Goal: Check status: Check status

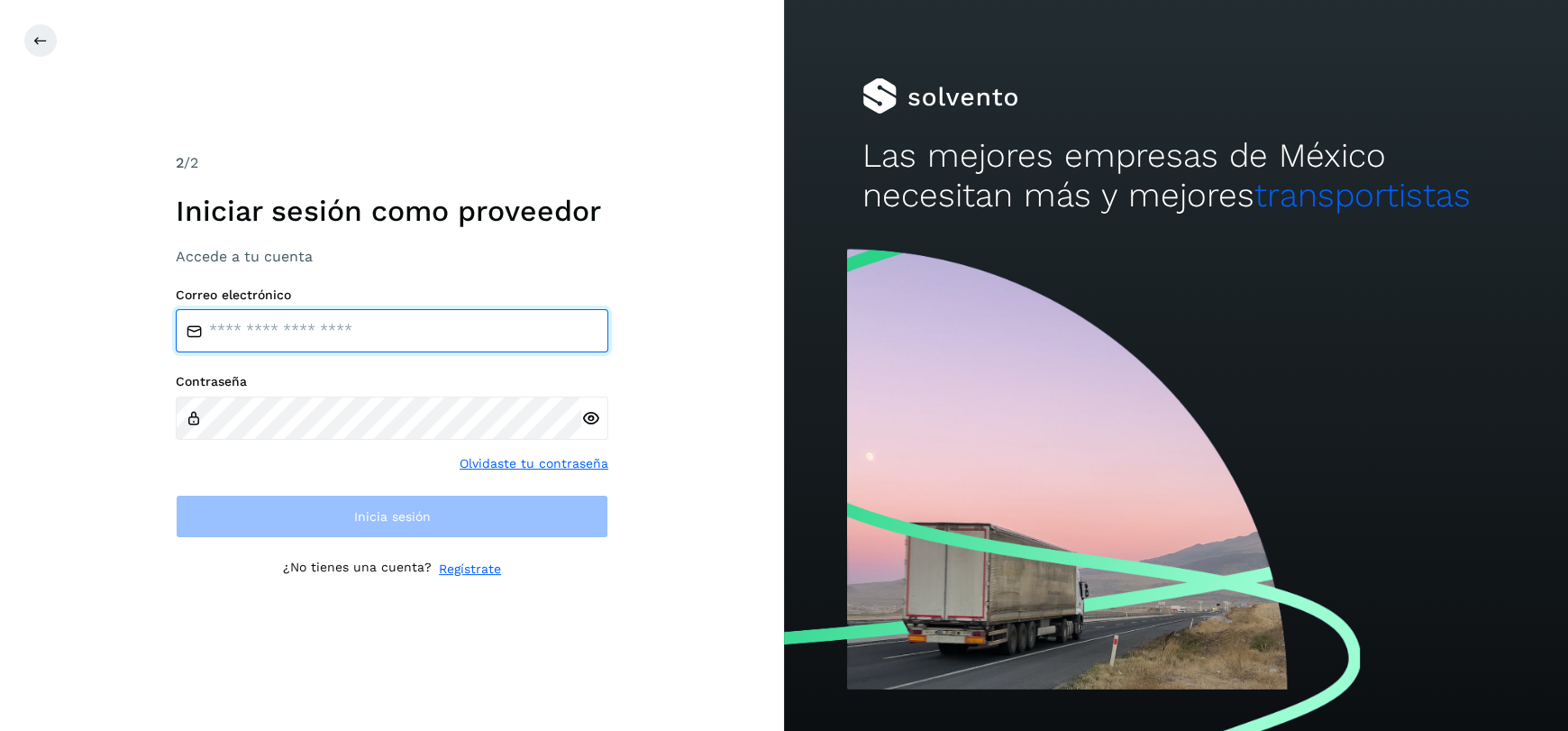
type input "**********"
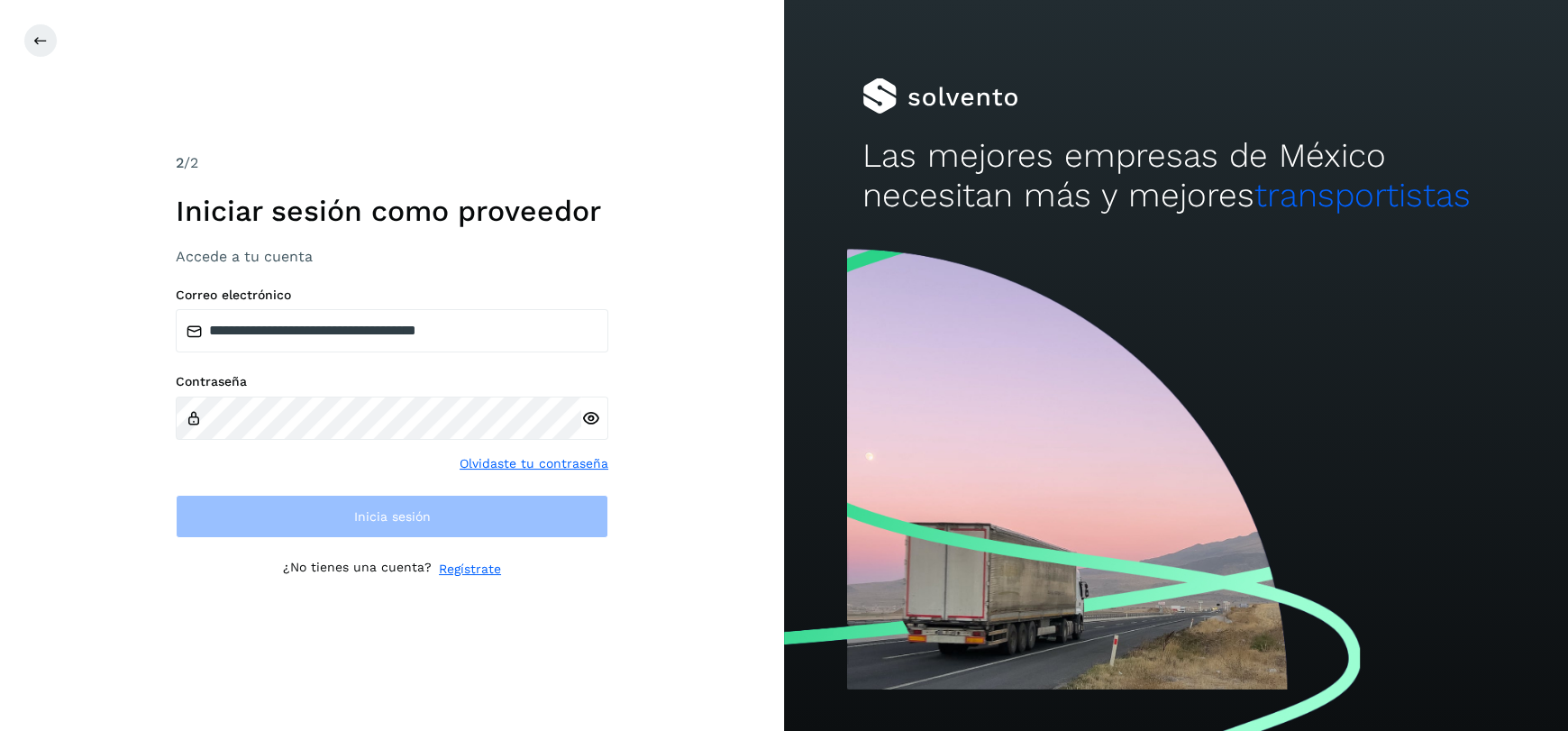
click at [415, 545] on div "**********" at bounding box center [392, 366] width 432 height 427
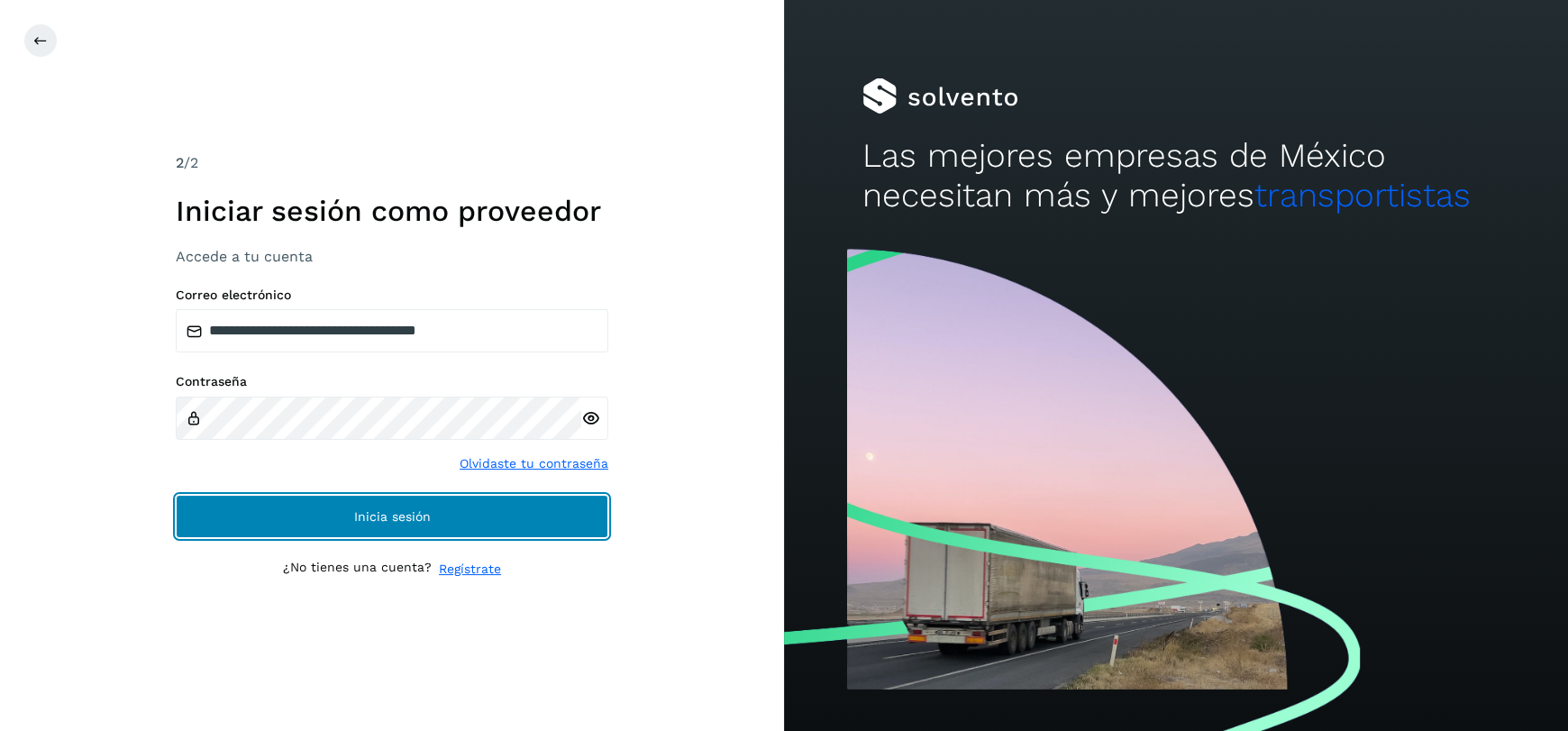
click at [425, 516] on span "Inicia sesión" at bounding box center [392, 516] width 77 height 13
click at [438, 521] on button "Inicia sesión" at bounding box center [392, 516] width 432 height 44
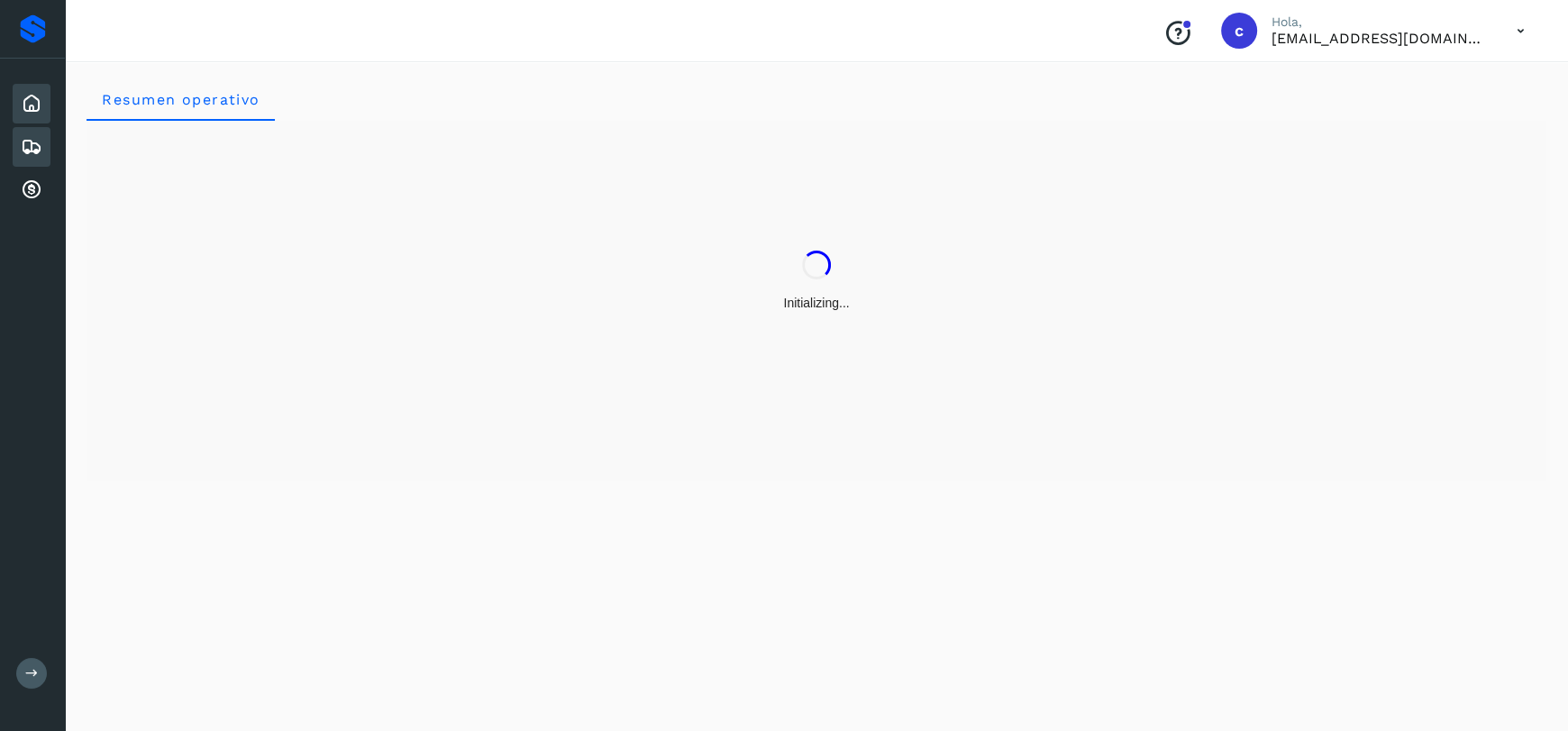
click at [29, 149] on icon at bounding box center [31, 147] width 21 height 21
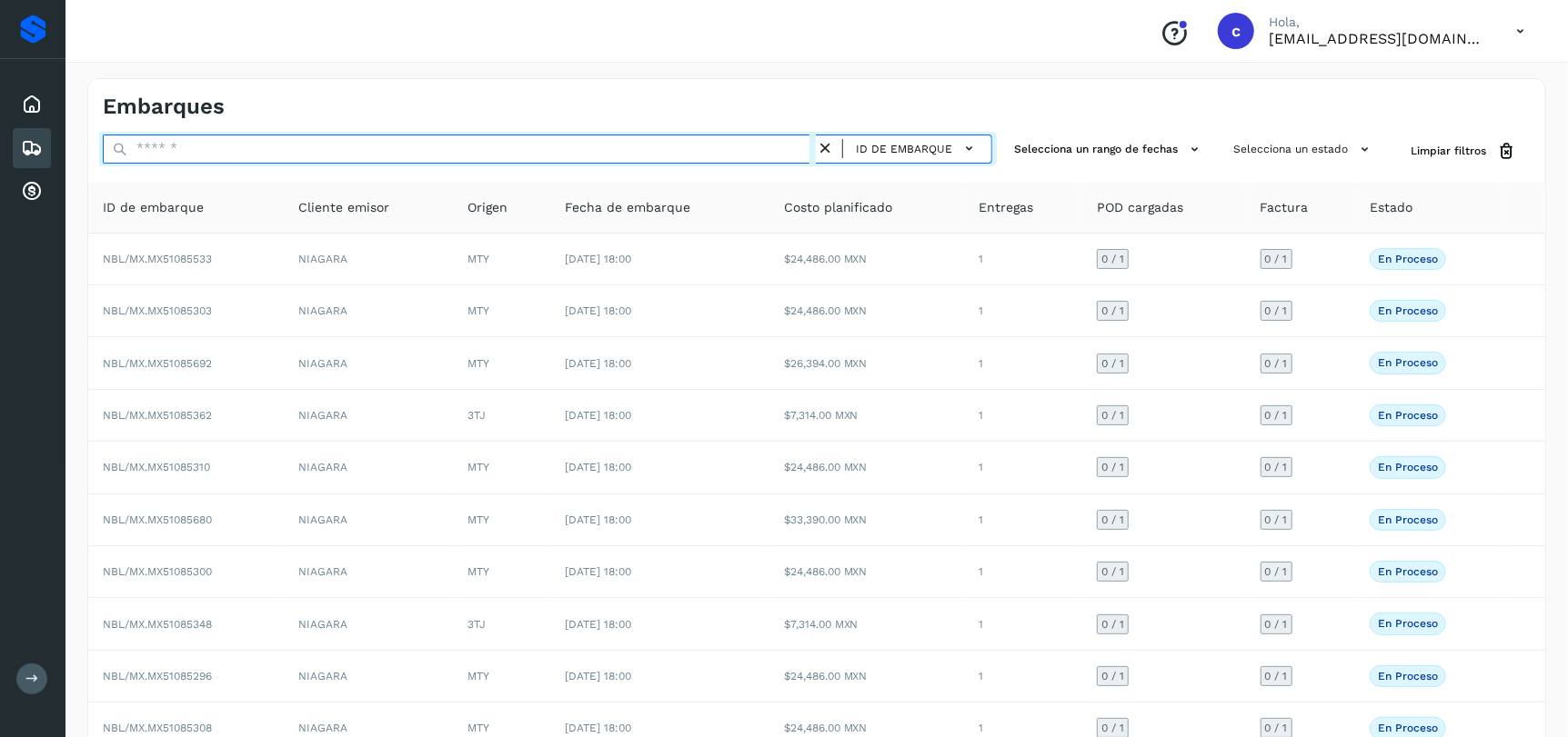
click at [215, 154] on input "text" at bounding box center [459, 149] width 712 height 29
paste input "**********"
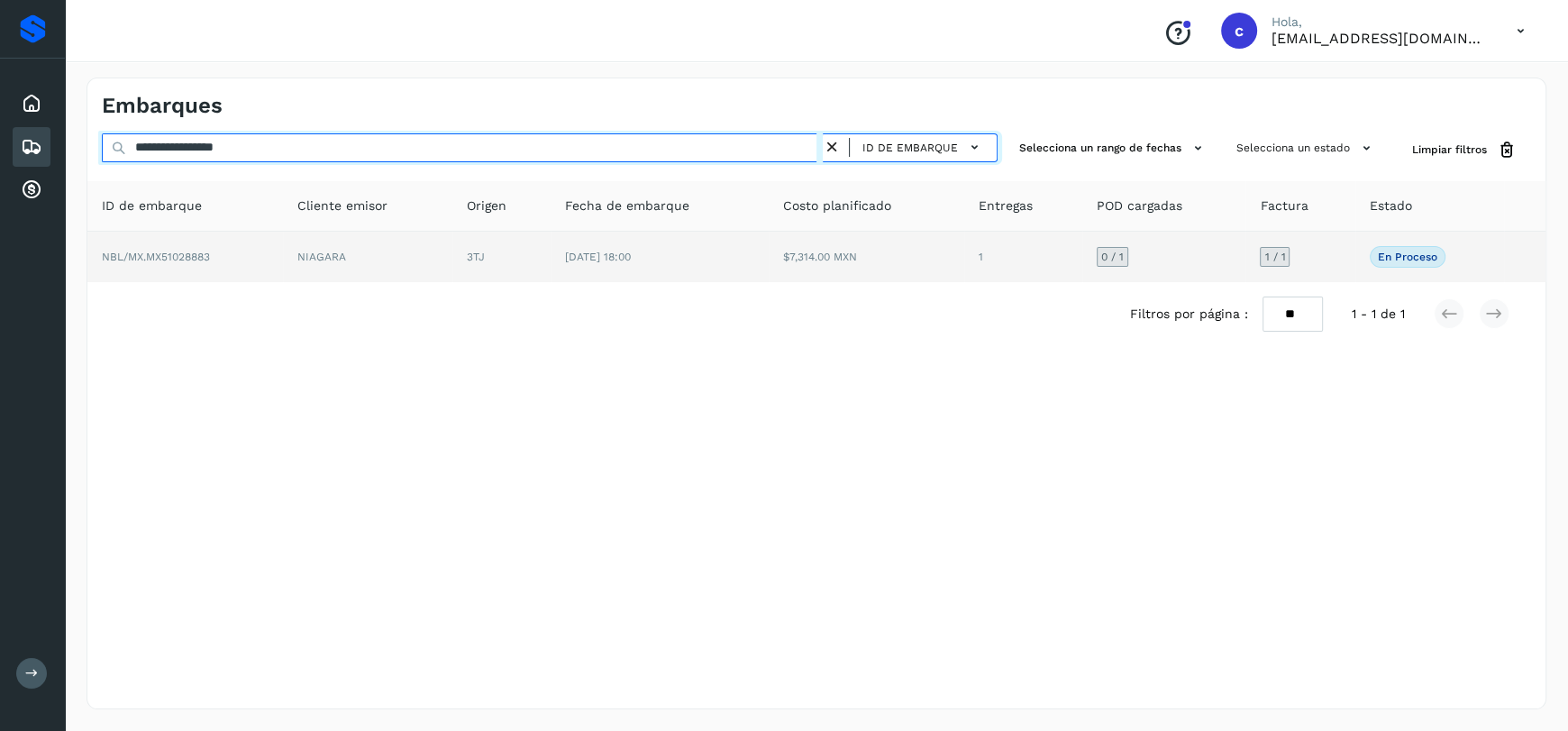
type input "**********"
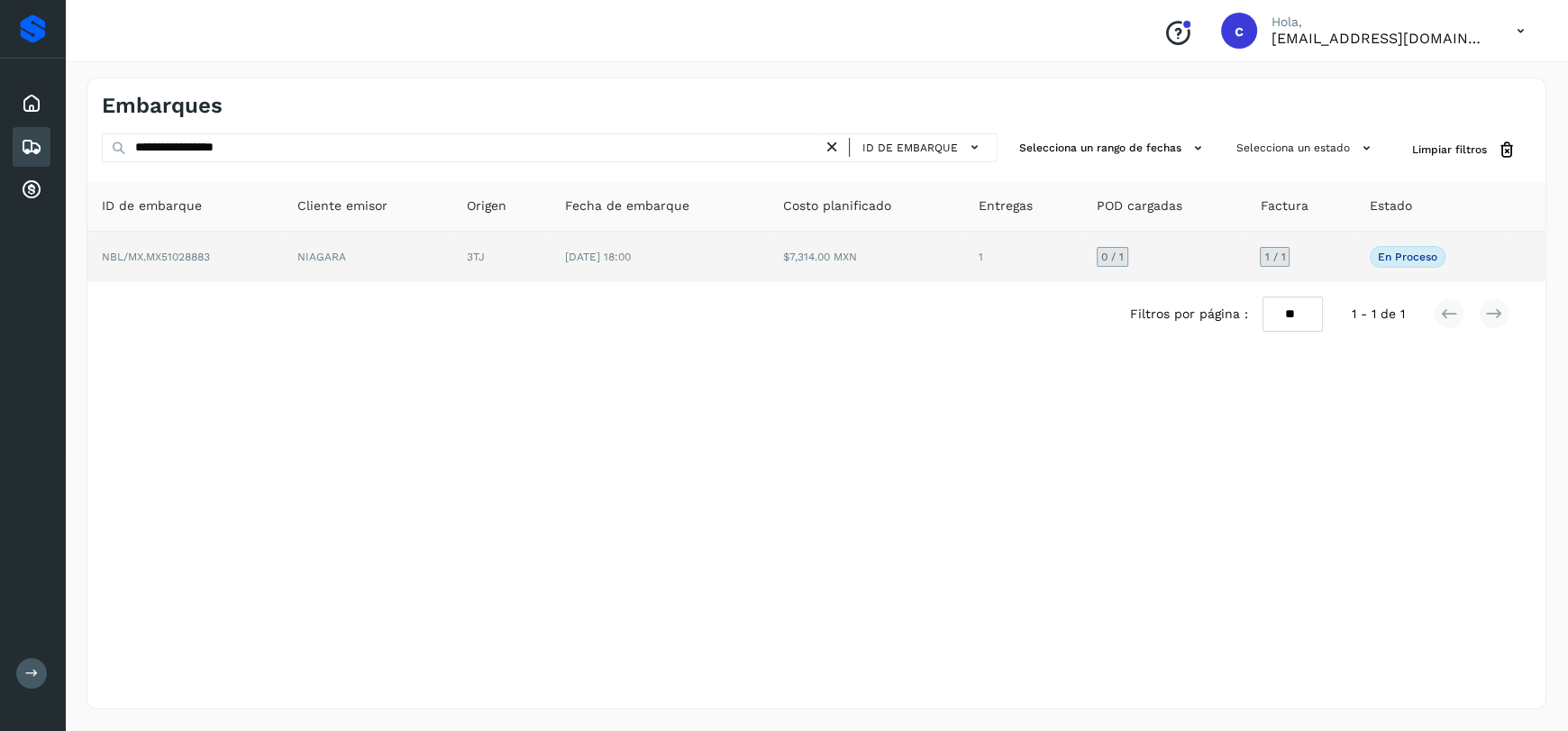
click at [597, 275] on td "[DATE] 18:00" at bounding box center [660, 257] width 219 height 51
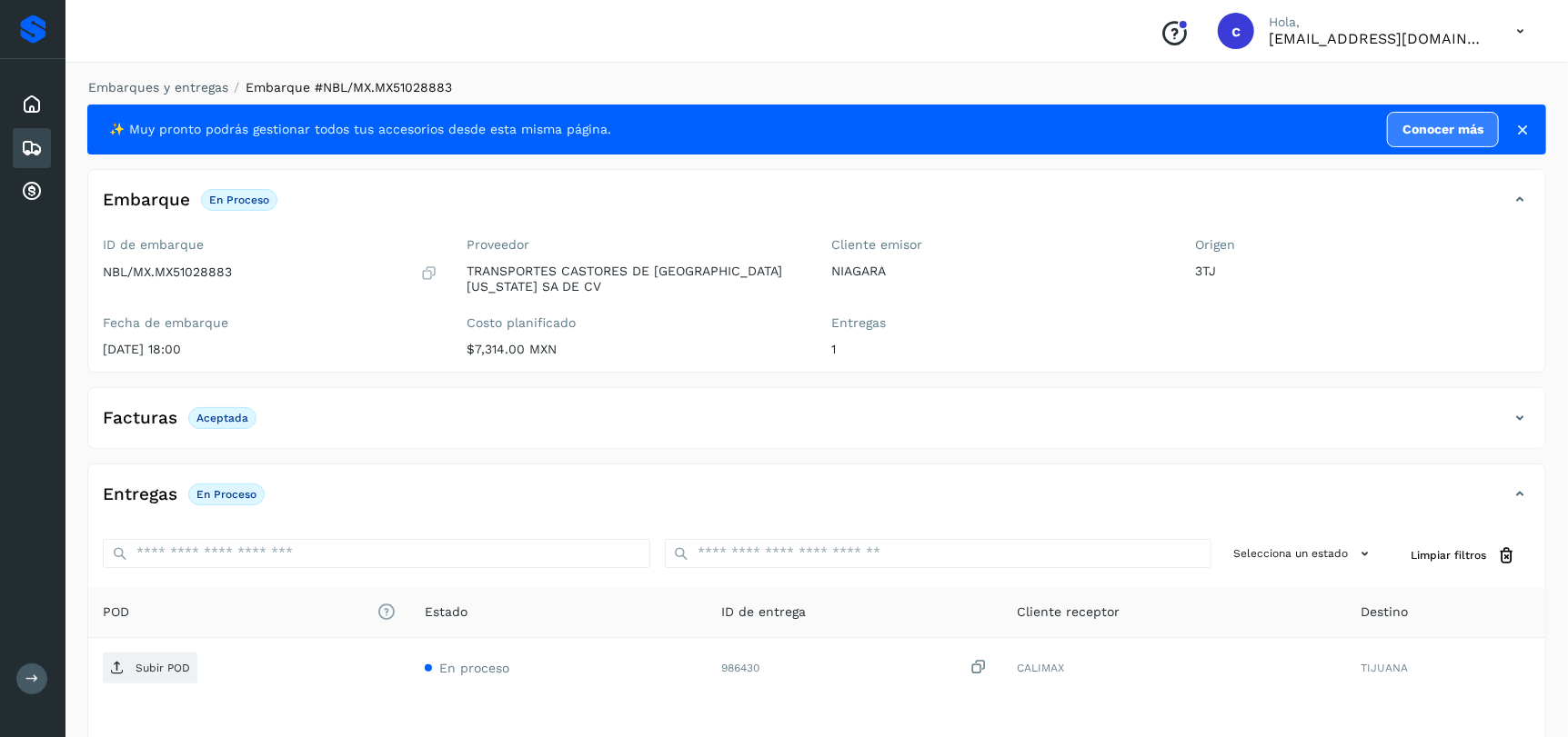
click at [40, 145] on icon at bounding box center [31, 148] width 22 height 22
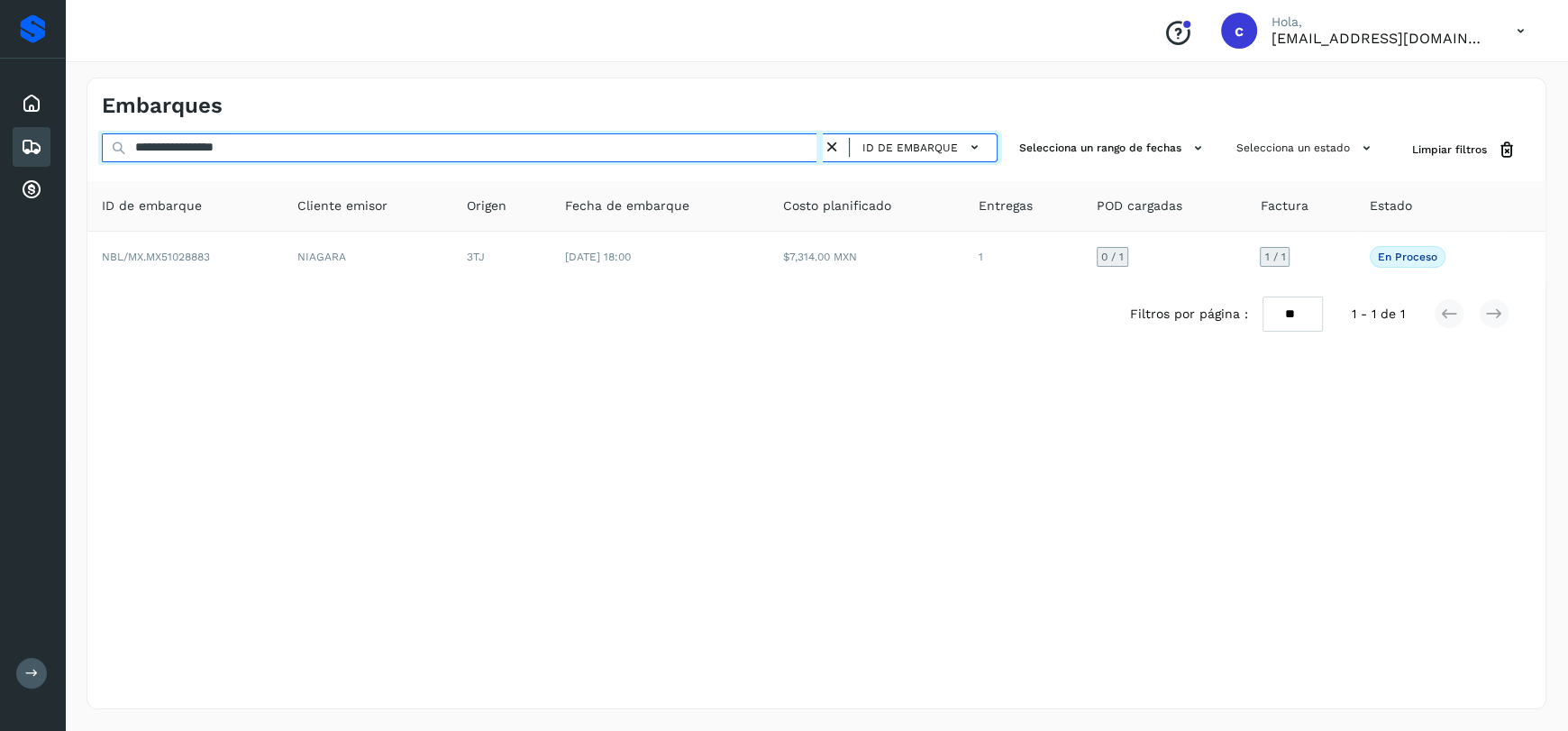
drag, startPoint x: 303, startPoint y: 157, endPoint x: 0, endPoint y: 170, distance: 303.3
click at [0, 170] on div "**********" at bounding box center [784, 366] width 1568 height 731
paste input "text"
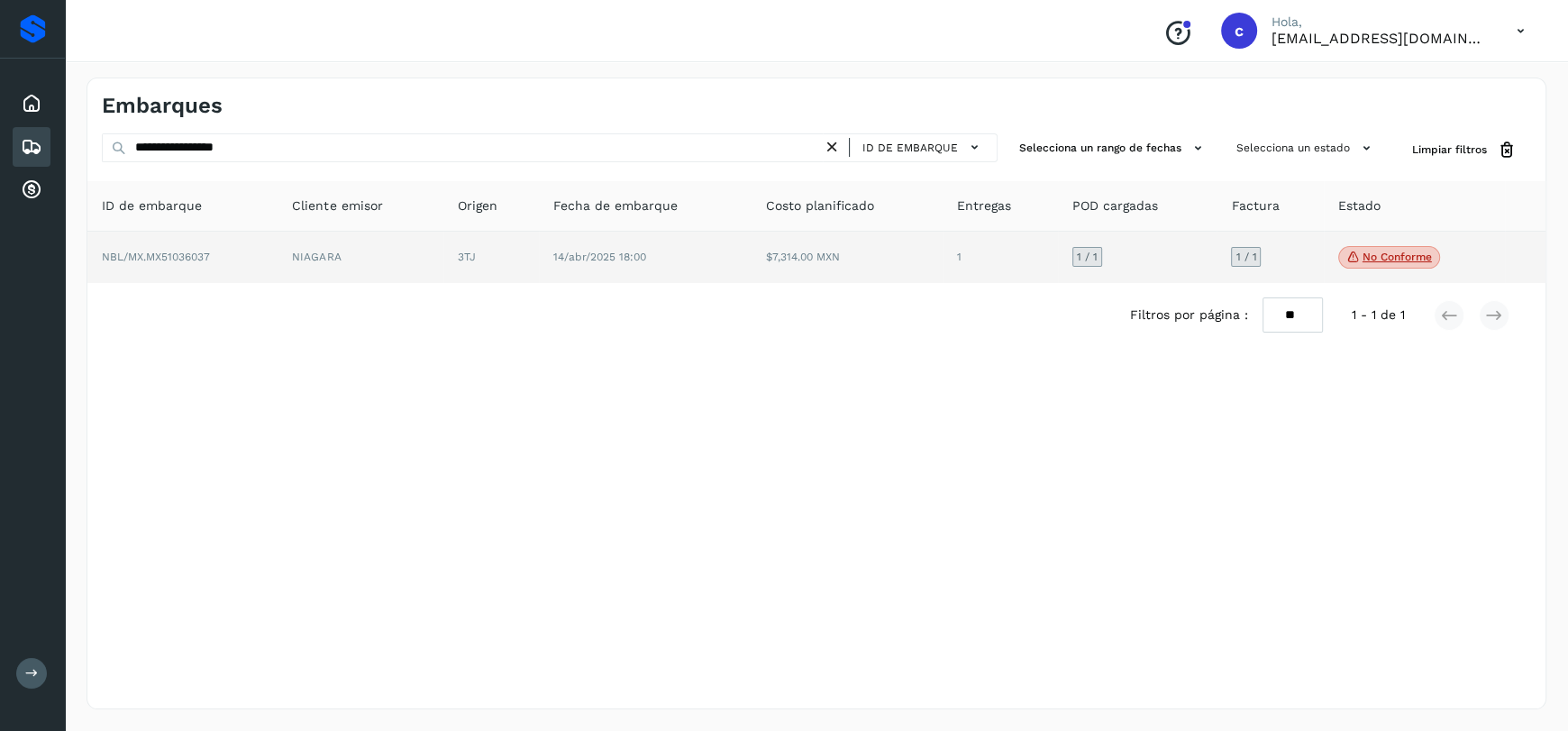
click at [1371, 254] on p "No conforme" at bounding box center [1397, 257] width 69 height 13
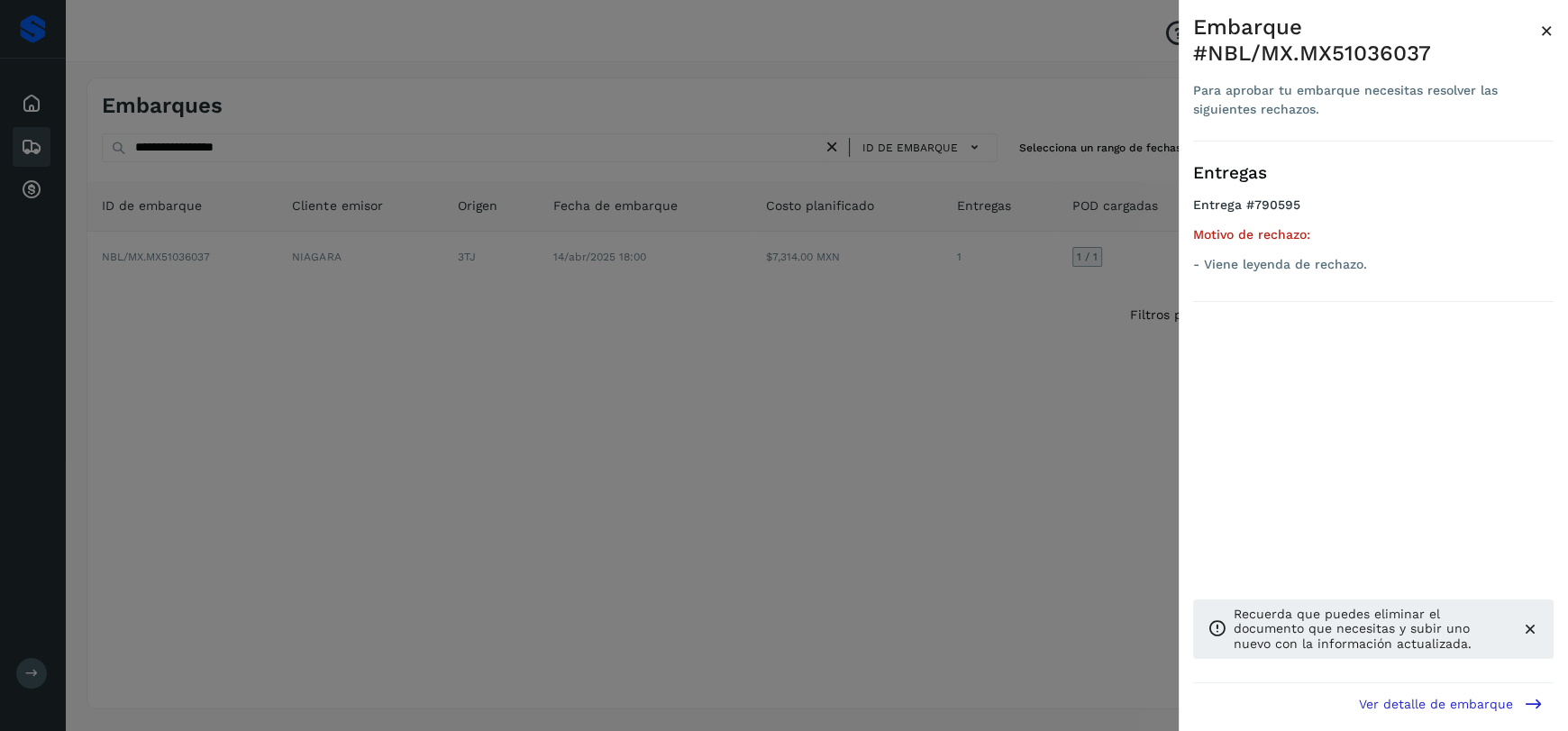
click at [732, 436] on div at bounding box center [784, 366] width 1568 height 731
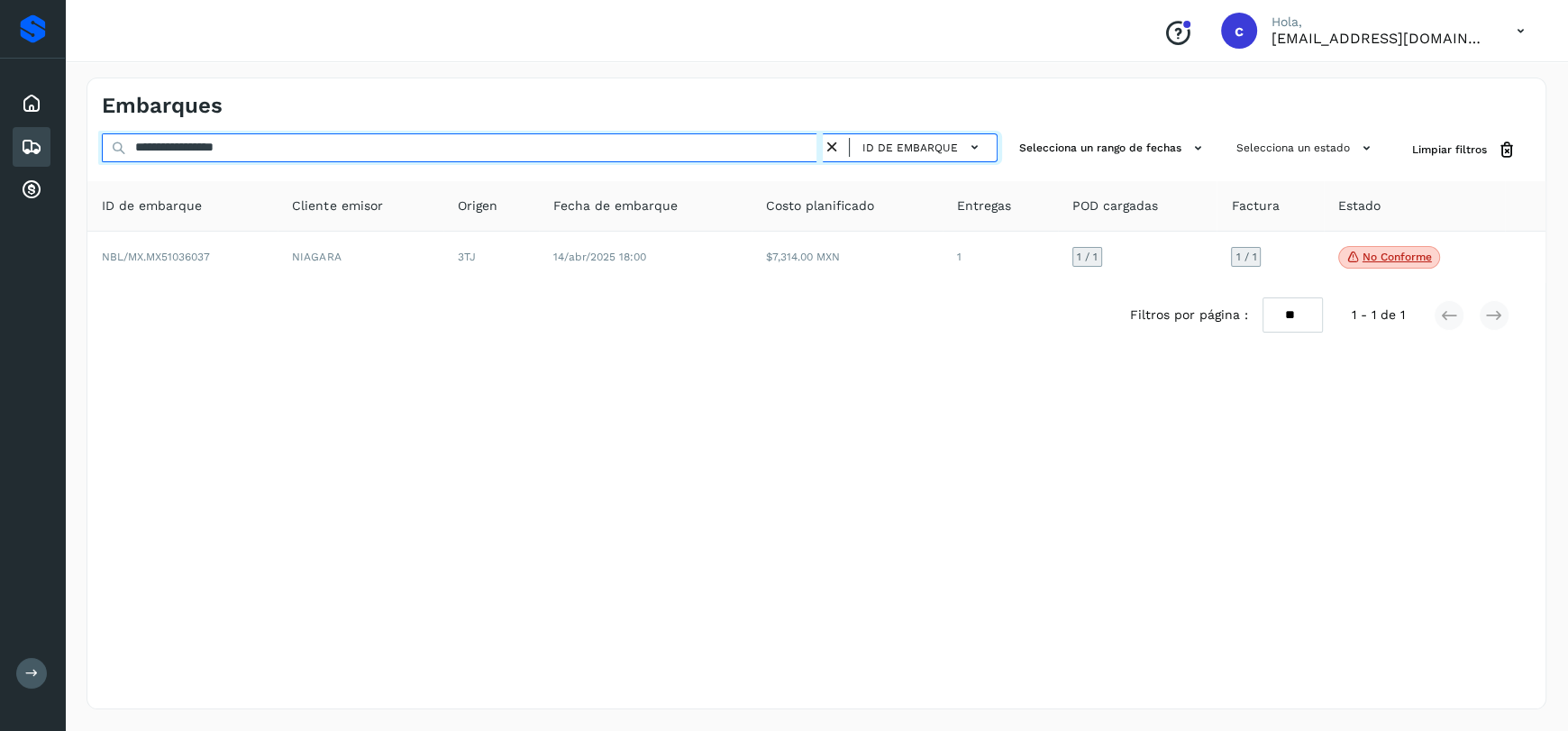
drag, startPoint x: 367, startPoint y: 151, endPoint x: 0, endPoint y: 126, distance: 367.9
click at [0, 126] on div "**********" at bounding box center [784, 366] width 1568 height 731
paste input "text"
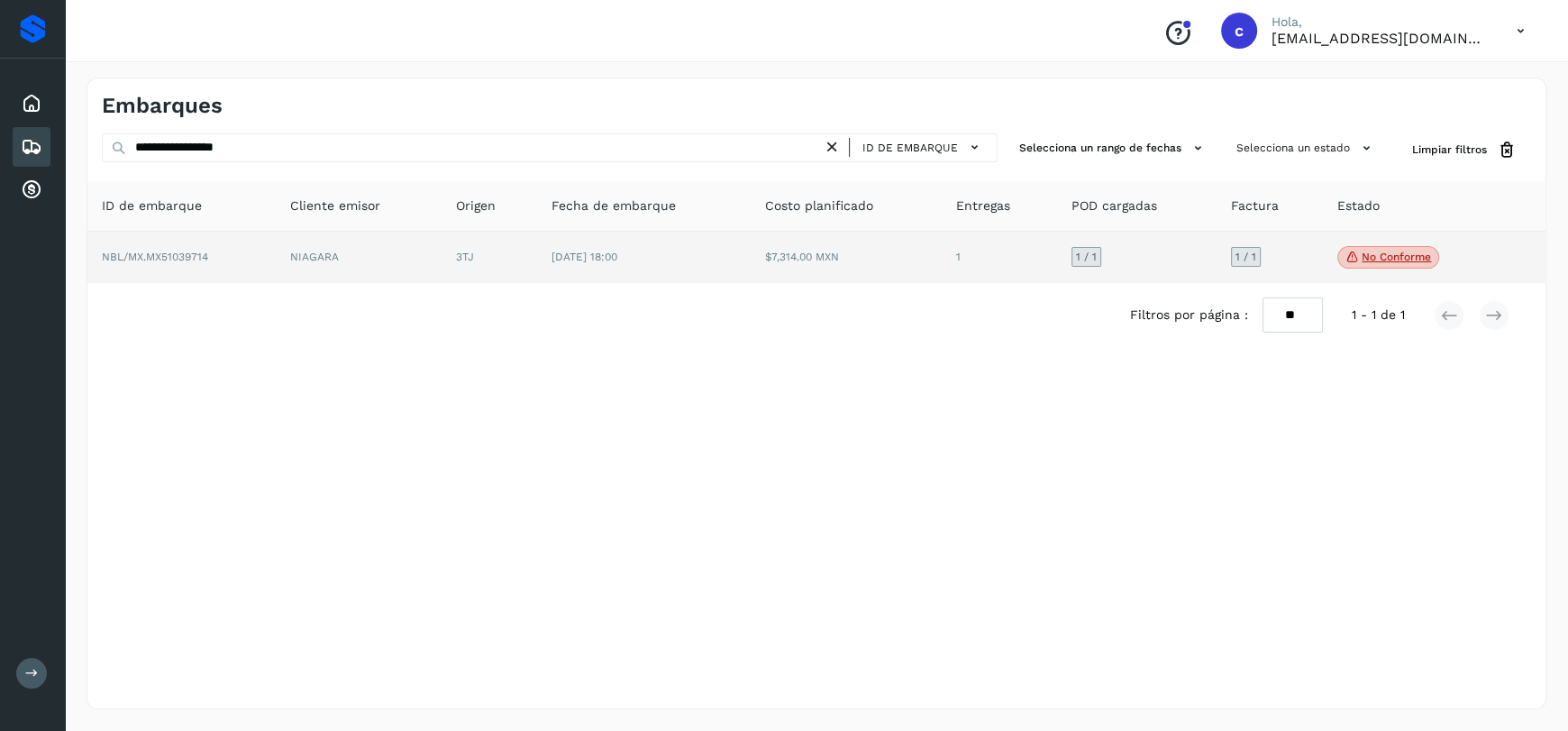
click at [1415, 247] on span "No conforme" at bounding box center [1388, 258] width 102 height 23
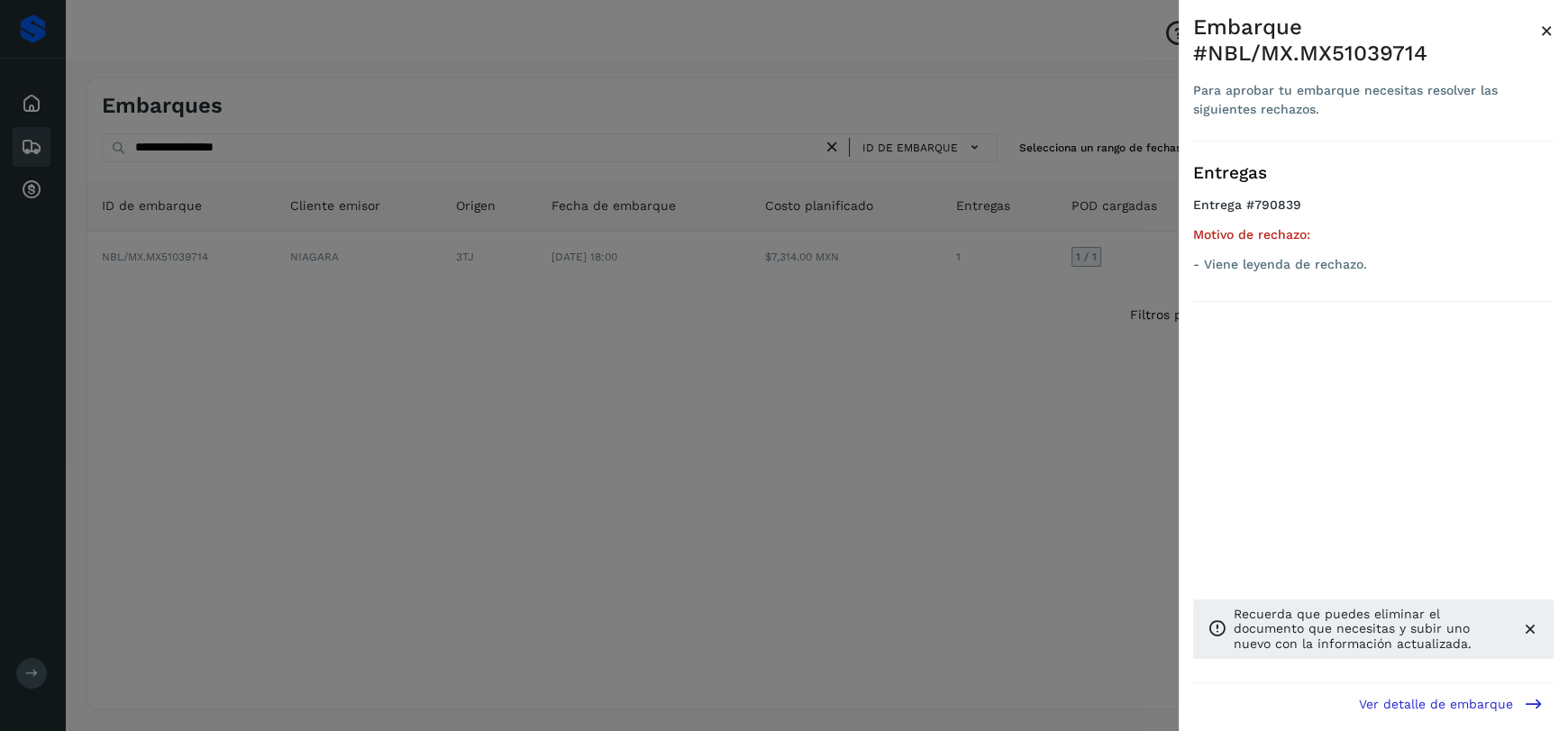
click at [316, 144] on div at bounding box center [784, 366] width 1568 height 731
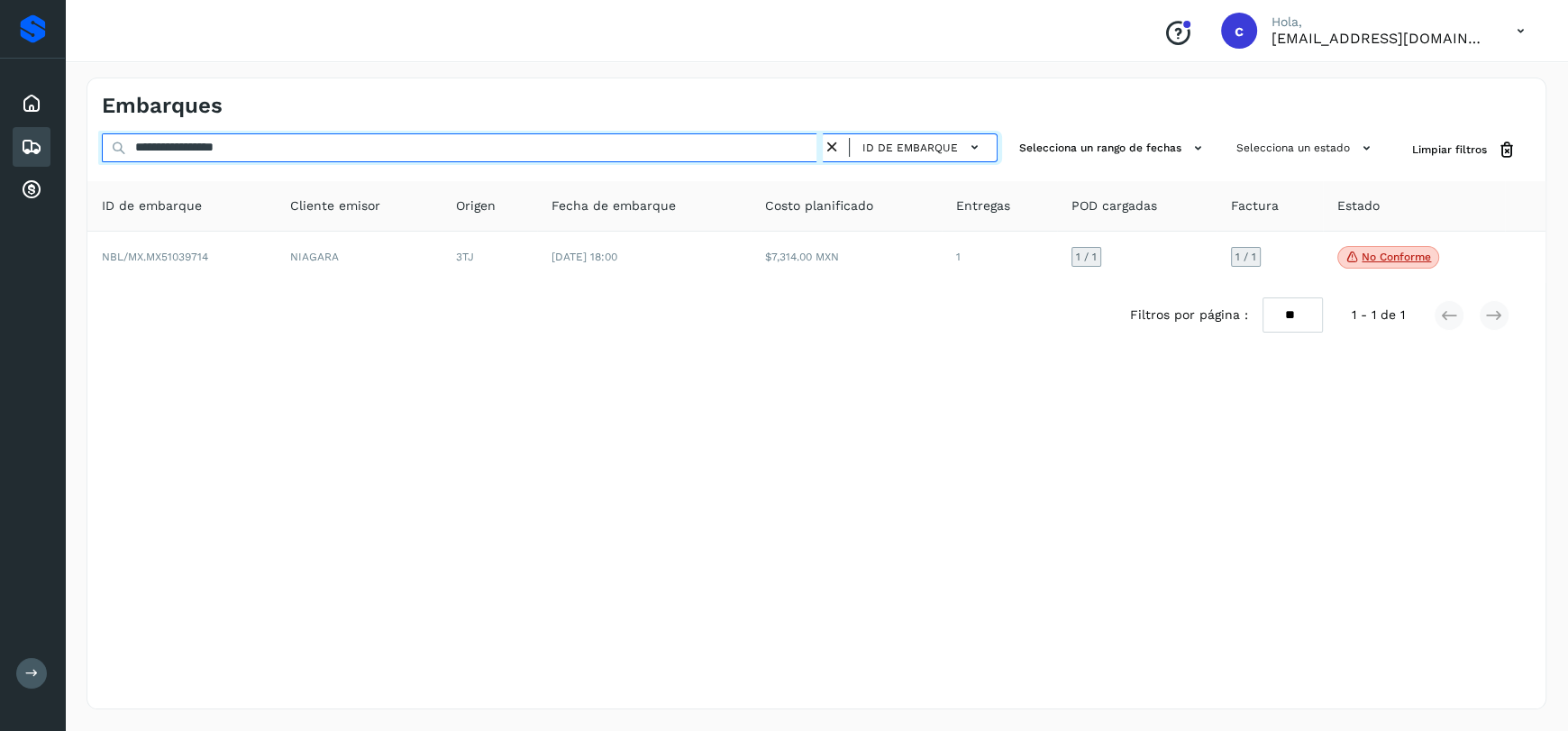
drag, startPoint x: 318, startPoint y: 146, endPoint x: 0, endPoint y: 157, distance: 318.2
click at [0, 157] on div "**********" at bounding box center [784, 366] width 1568 height 731
paste input "text"
drag, startPoint x: 468, startPoint y: 142, endPoint x: 0, endPoint y: 182, distance: 469.7
click at [0, 182] on div "**********" at bounding box center [784, 366] width 1568 height 731
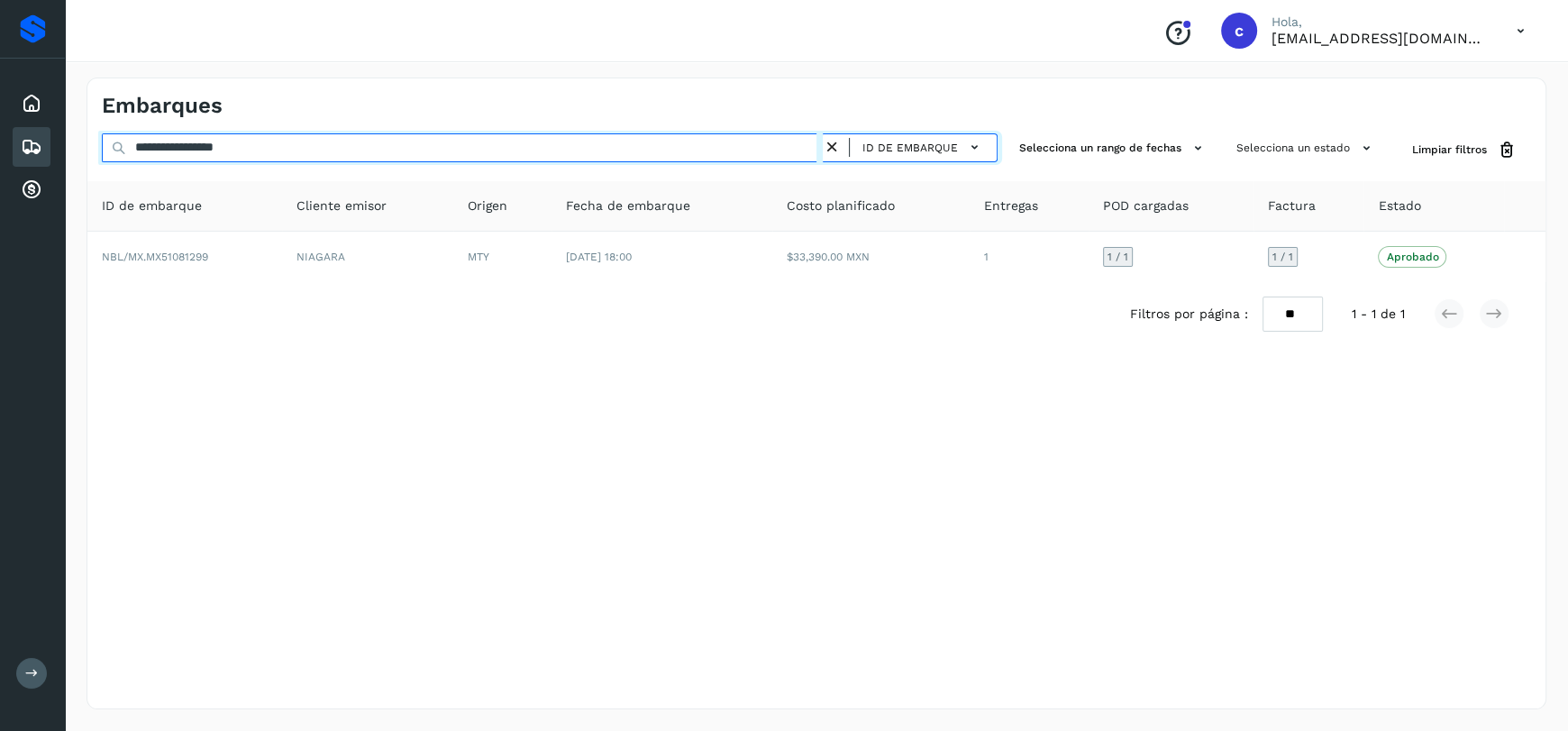
paste input "text"
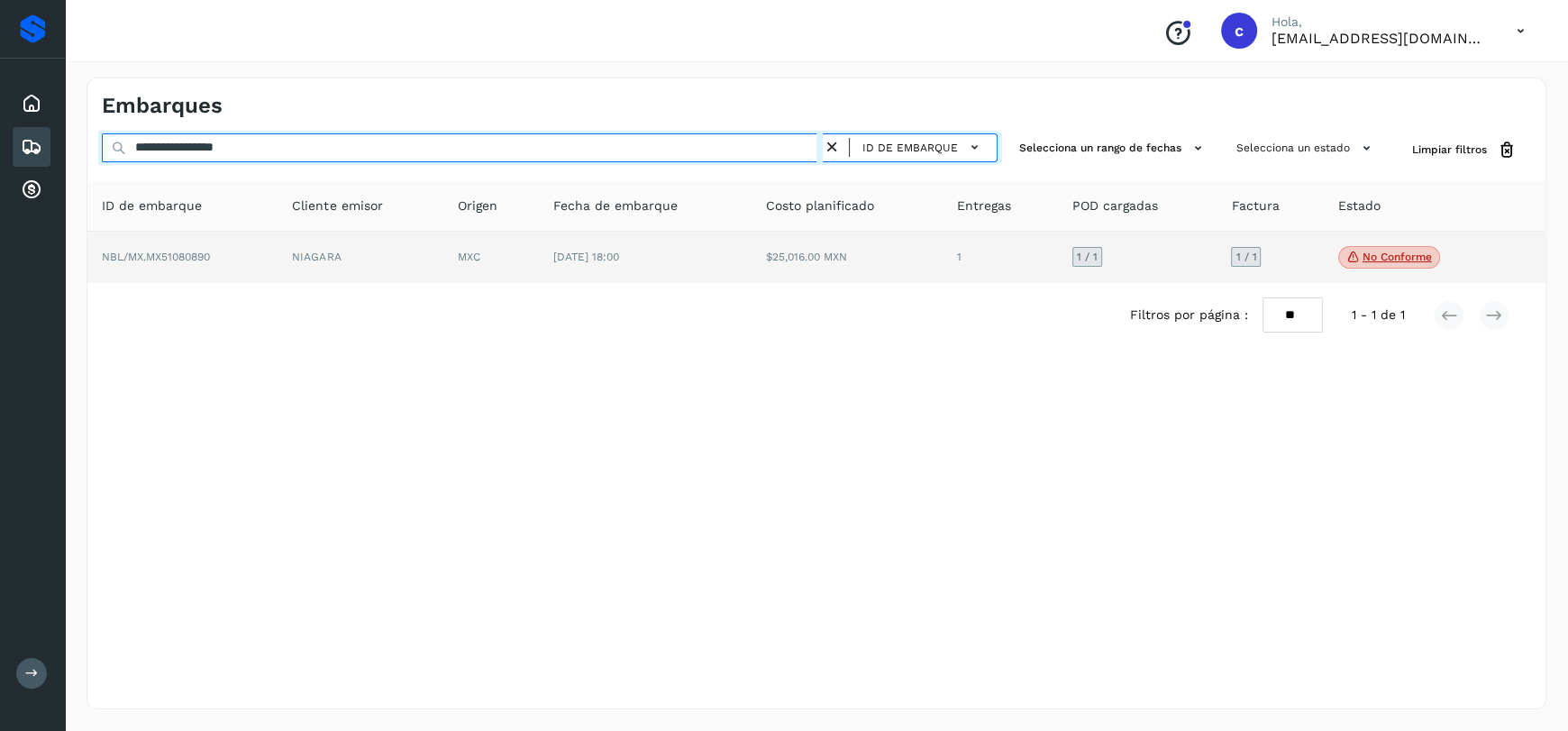
type input "**********"
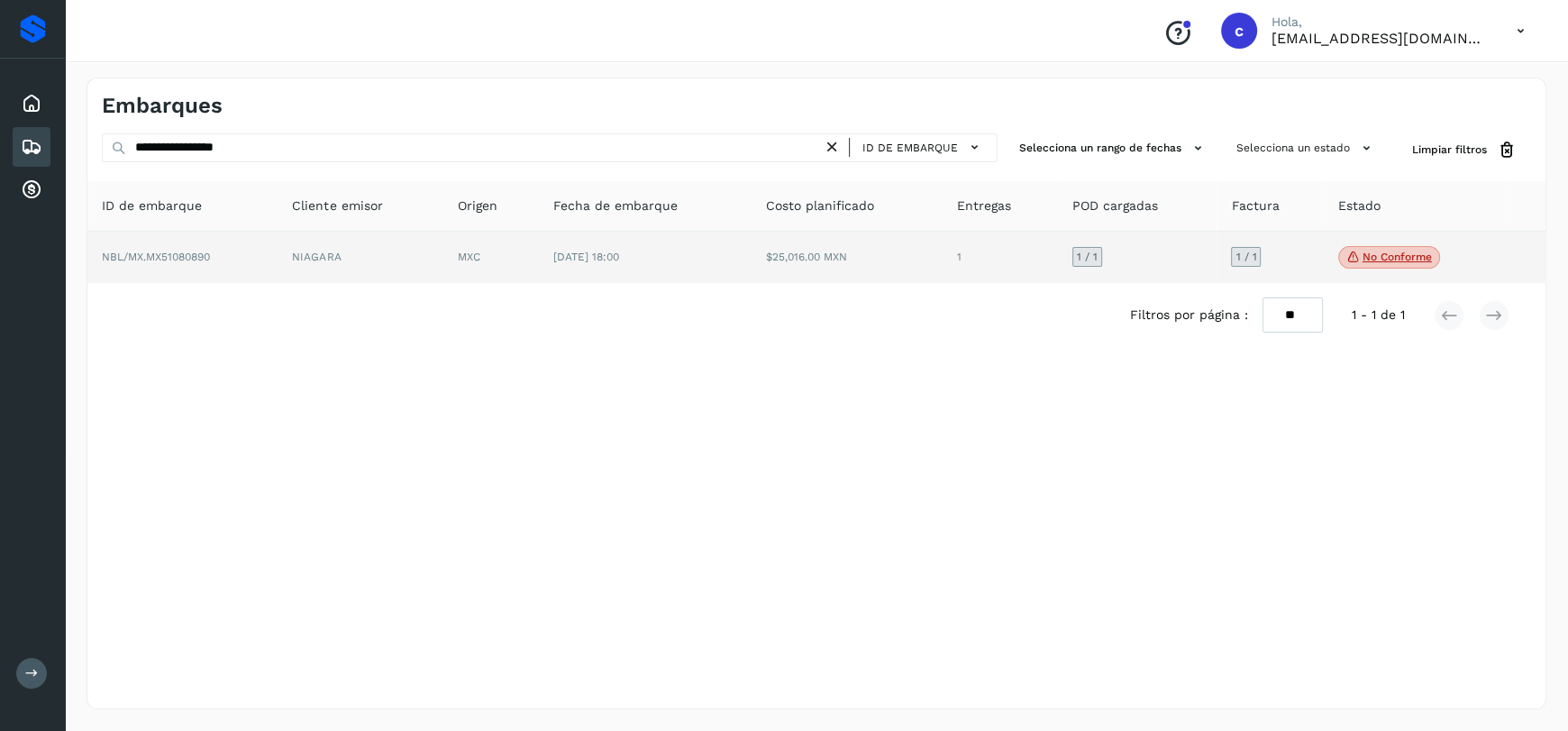
click at [1403, 258] on p "No conforme" at bounding box center [1397, 257] width 69 height 13
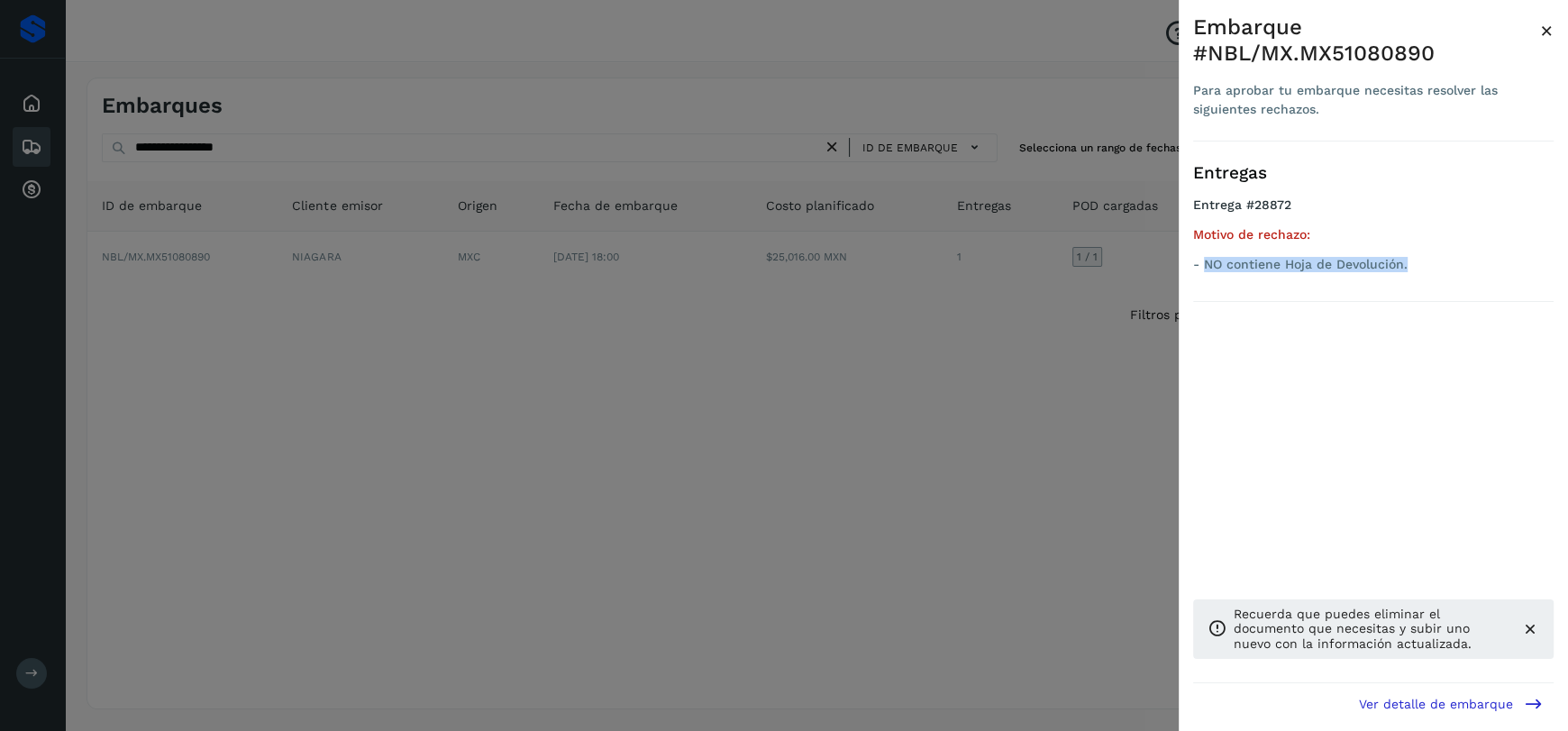
drag, startPoint x: 1206, startPoint y: 261, endPoint x: 1416, endPoint y: 268, distance: 210.1
click at [1416, 268] on p "- NO contiene Hoja de Devolución." at bounding box center [1373, 264] width 360 height 16
copy p "NO contiene Hoja de Devolución."
click at [663, 519] on div at bounding box center [784, 366] width 1568 height 731
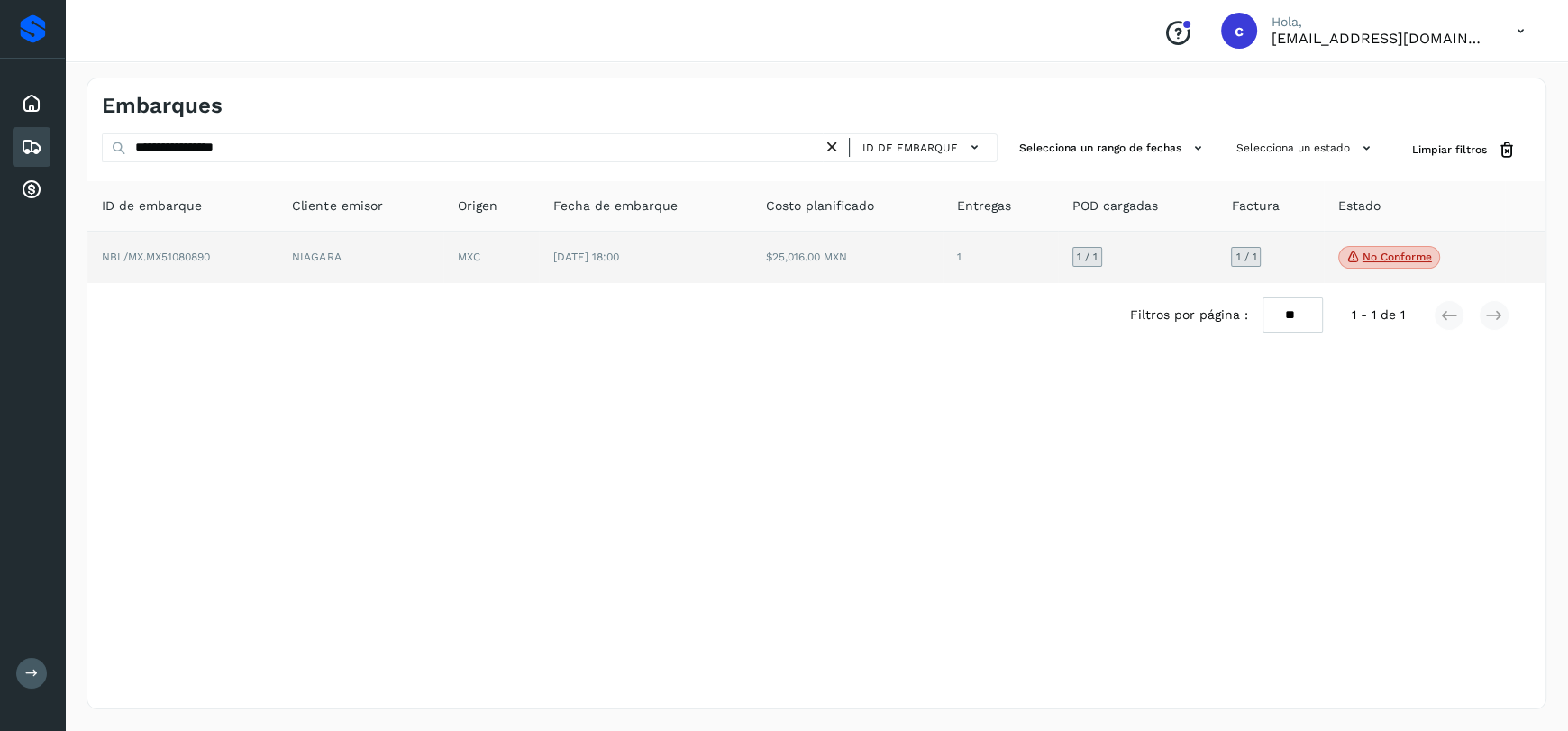
click at [731, 268] on td "[DATE] 18:00" at bounding box center [646, 258] width 214 height 52
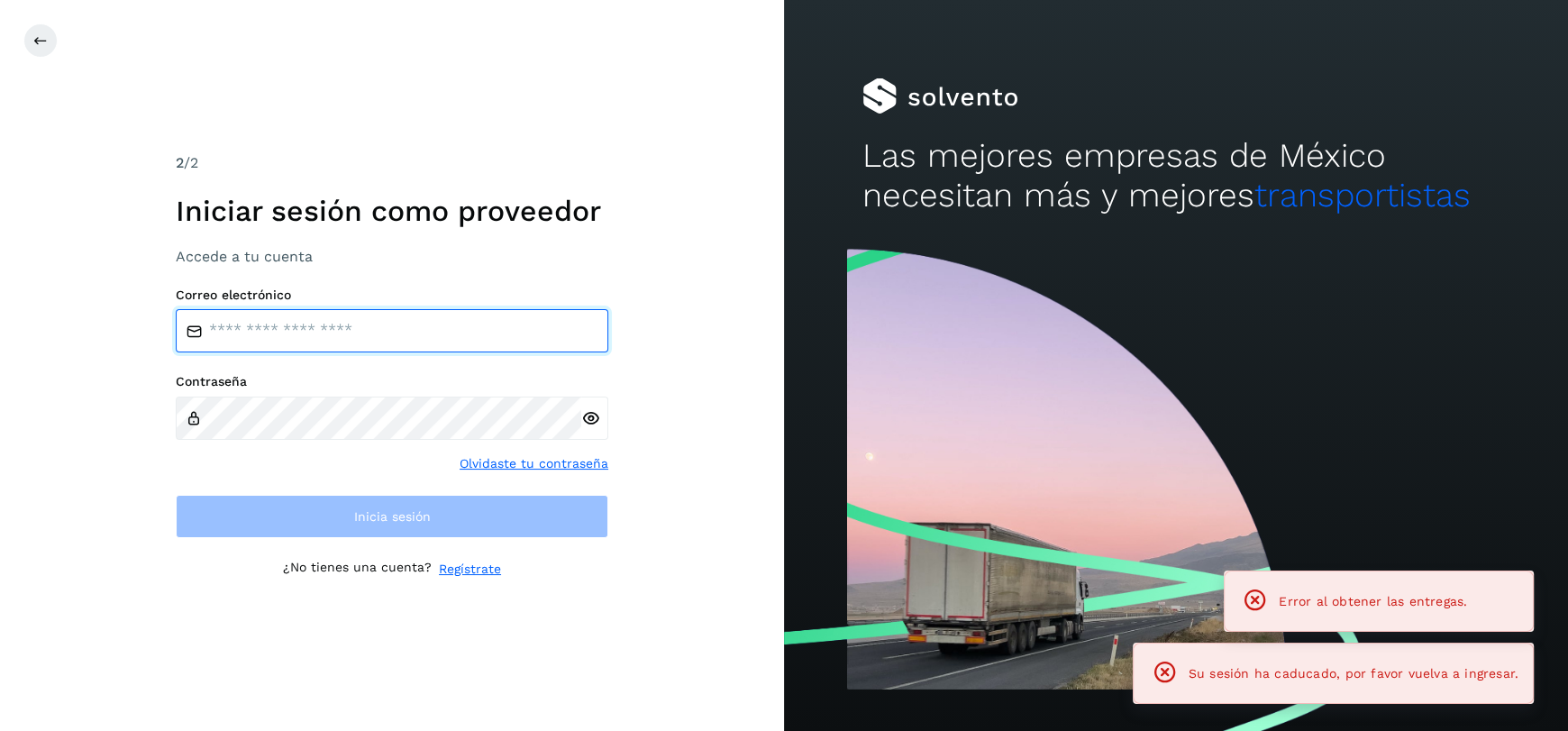
type input "**********"
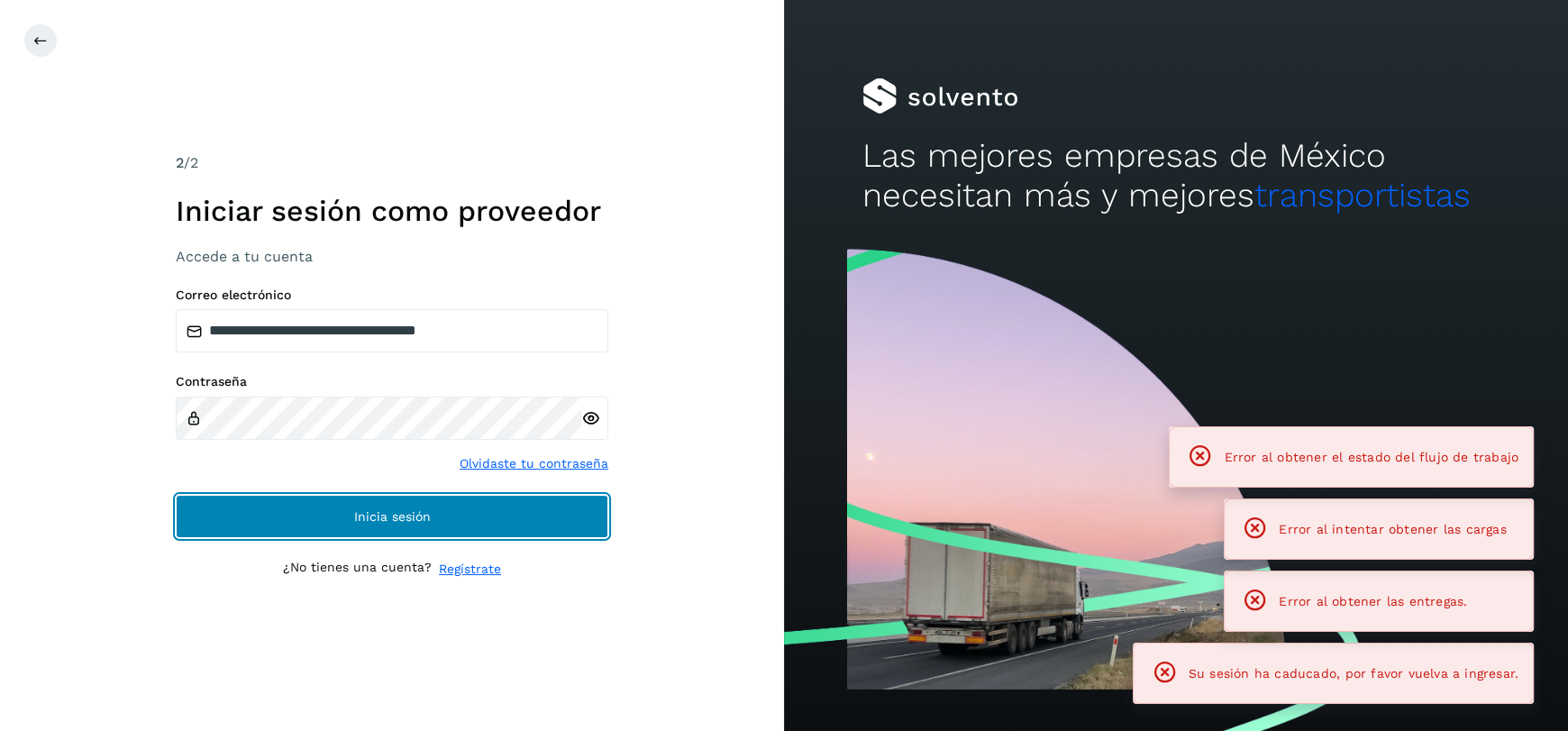
click at [393, 510] on span "Inicia sesión" at bounding box center [392, 516] width 77 height 13
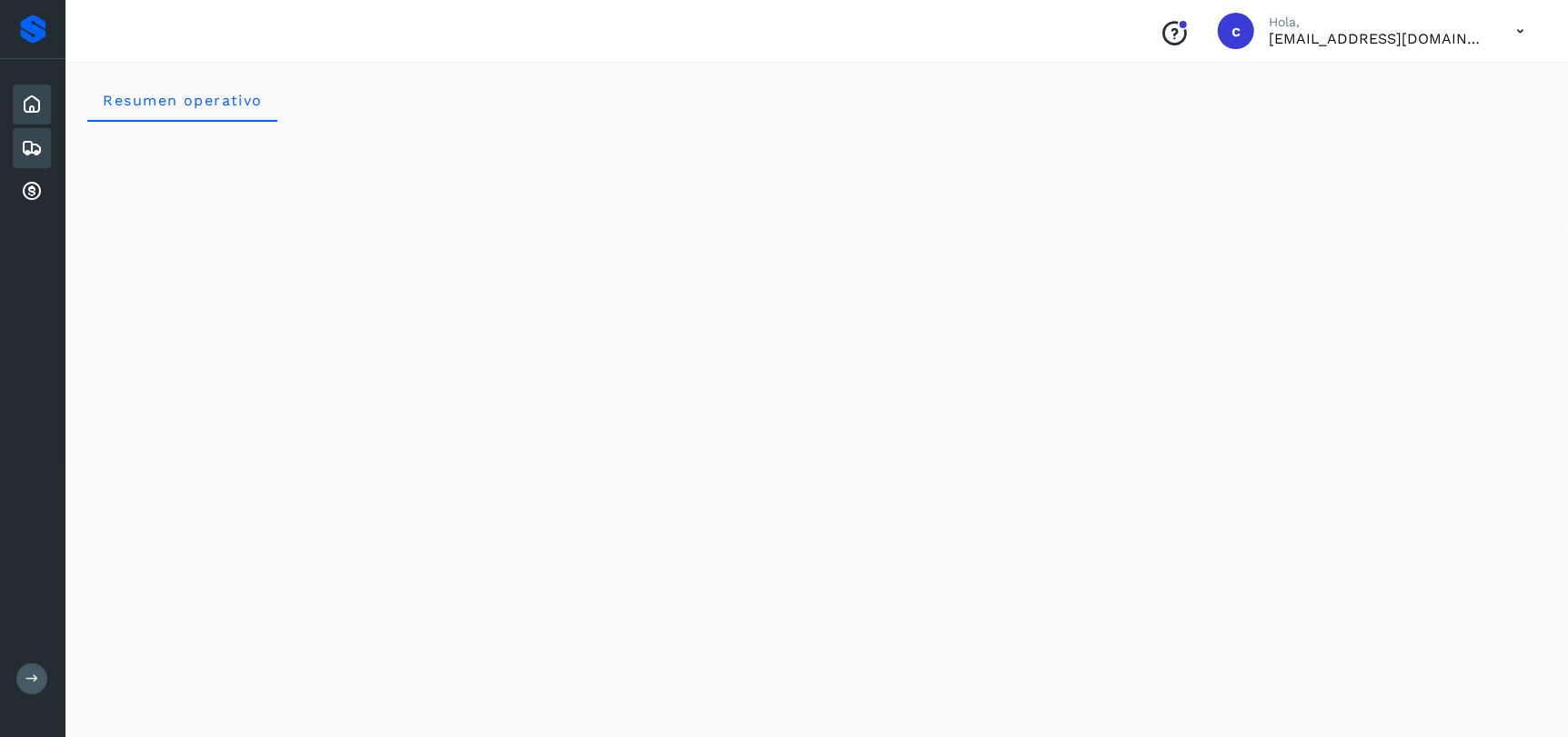
click at [39, 137] on icon at bounding box center [31, 148] width 22 height 22
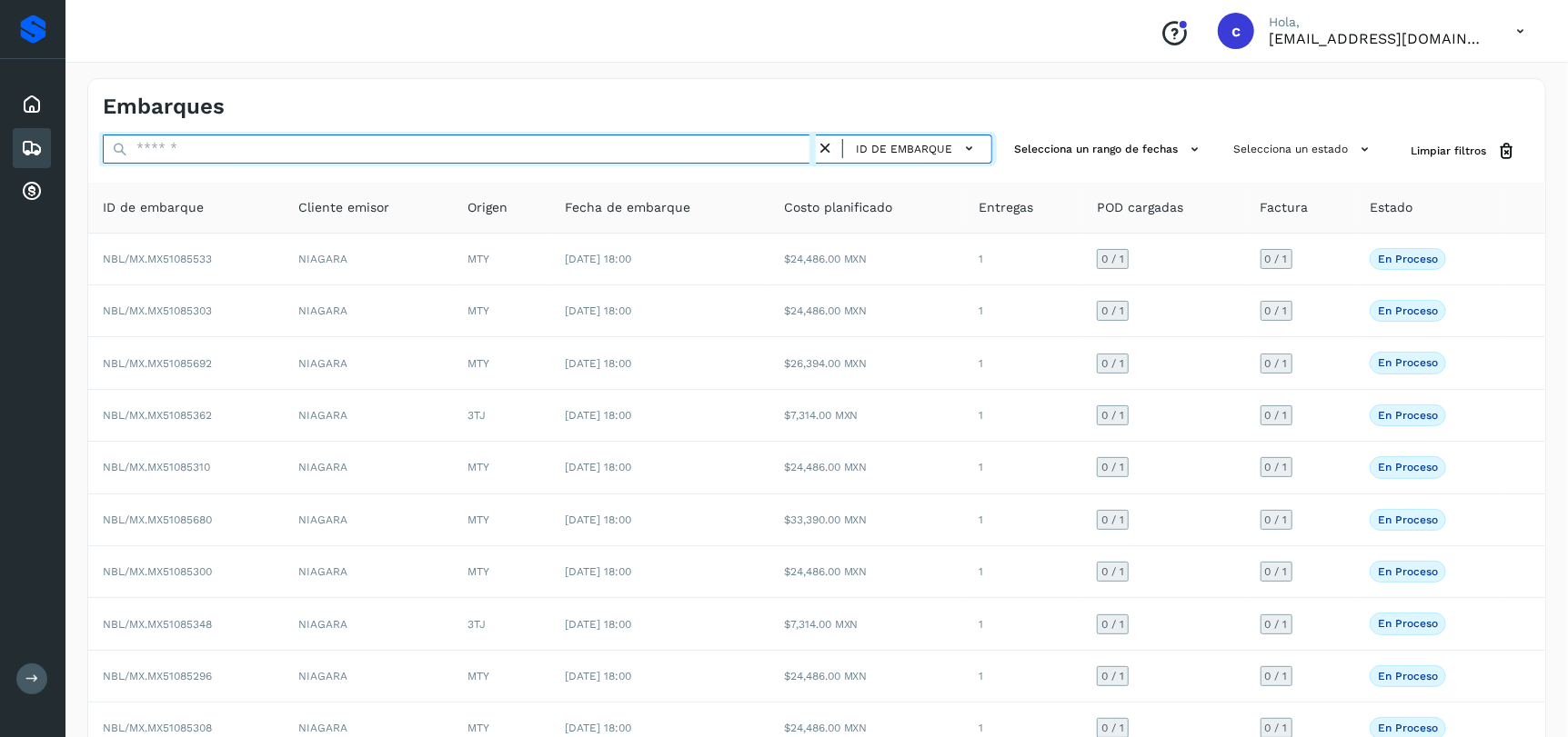
click at [433, 147] on input "text" at bounding box center [459, 149] width 712 height 29
paste input "**********"
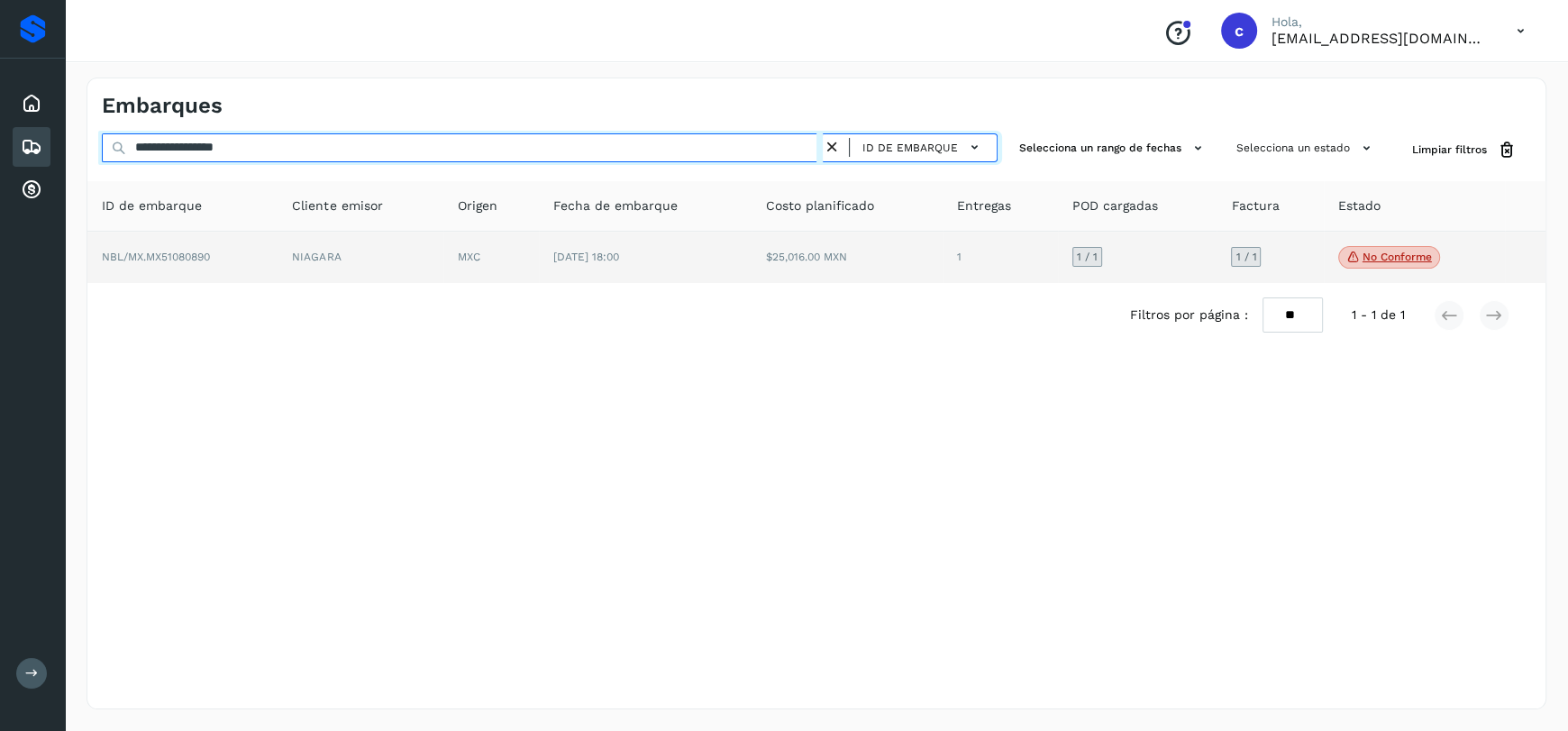
type input "**********"
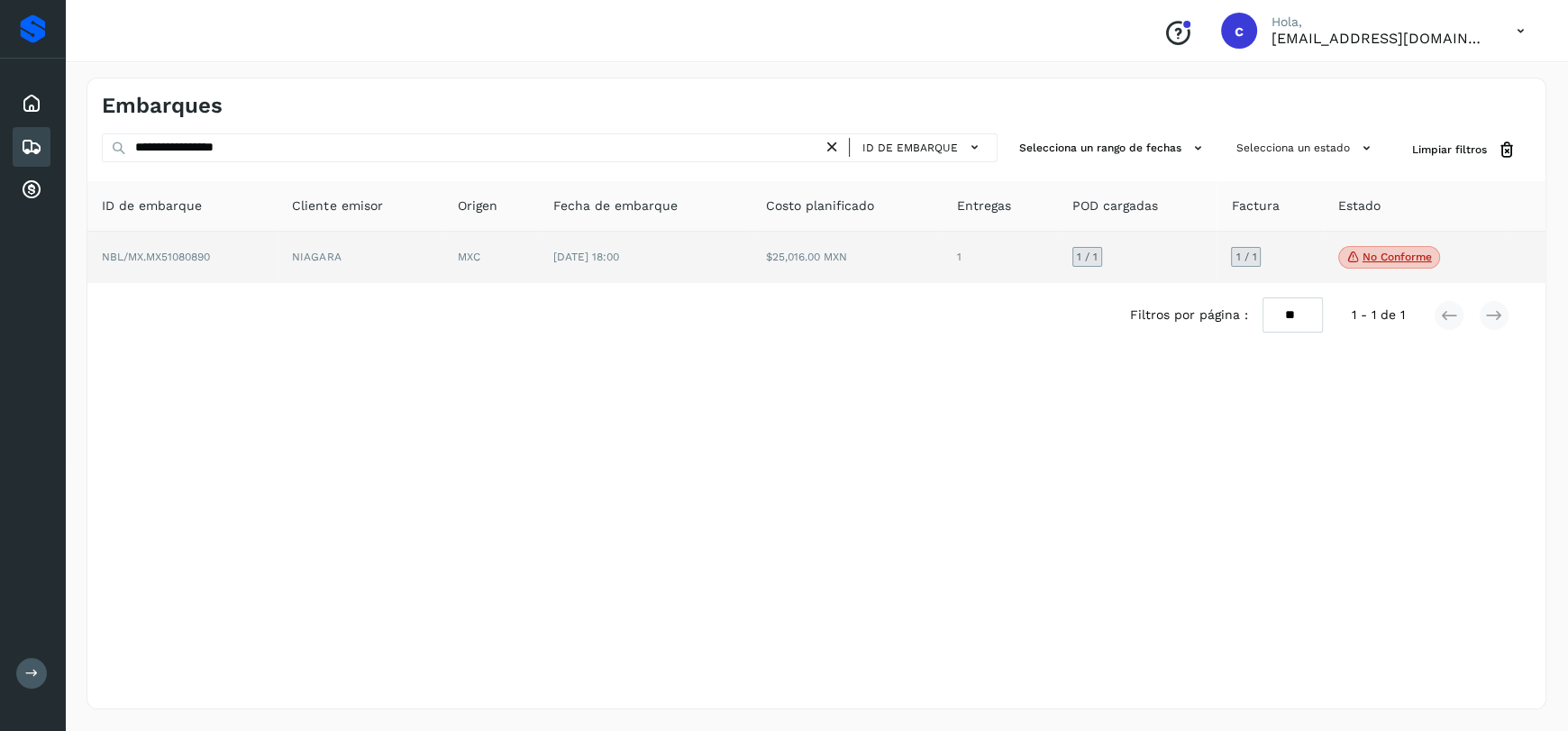
click at [619, 255] on span "[DATE] 18:00" at bounding box center [587, 257] width 66 height 13
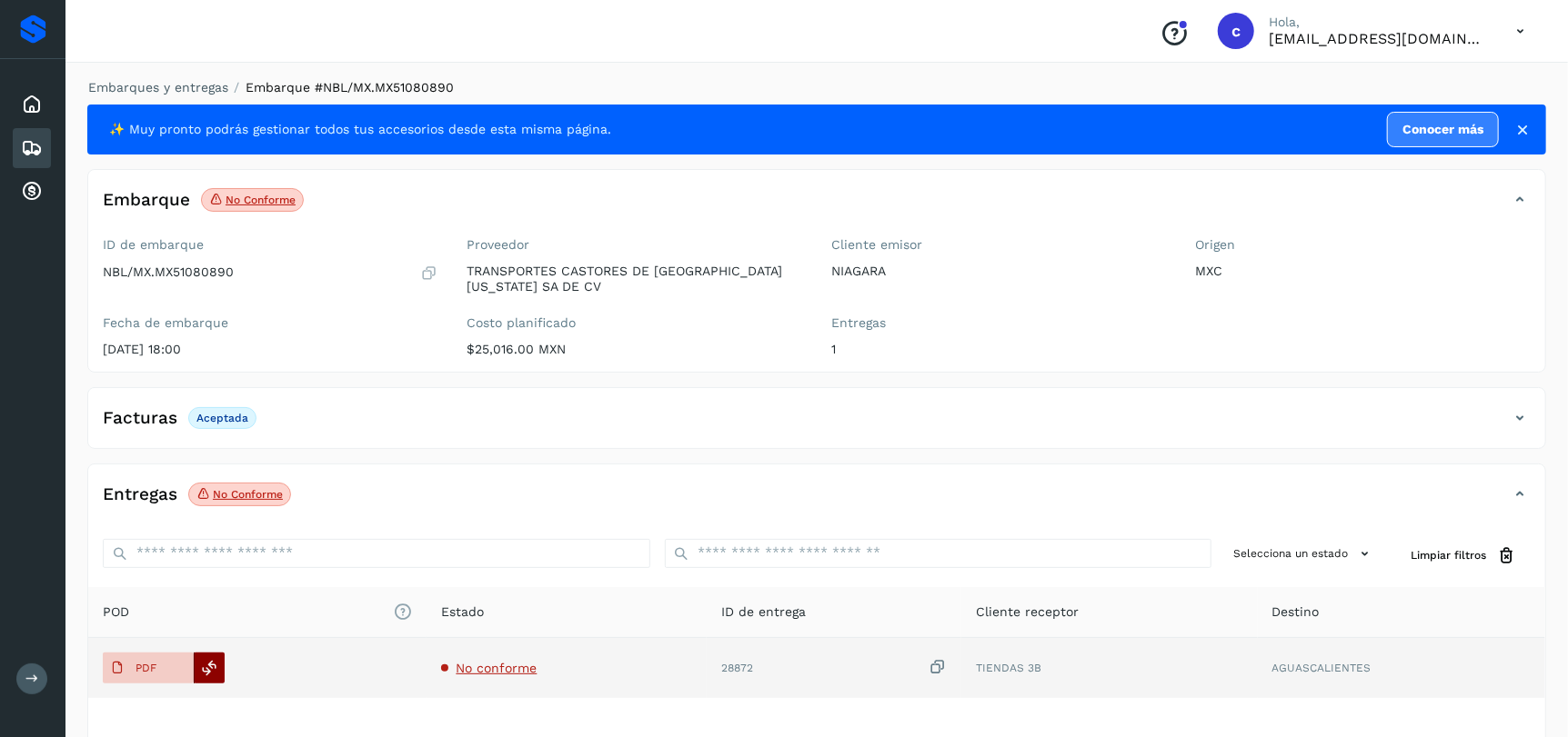
click at [223, 667] on div at bounding box center [210, 668] width 31 height 31
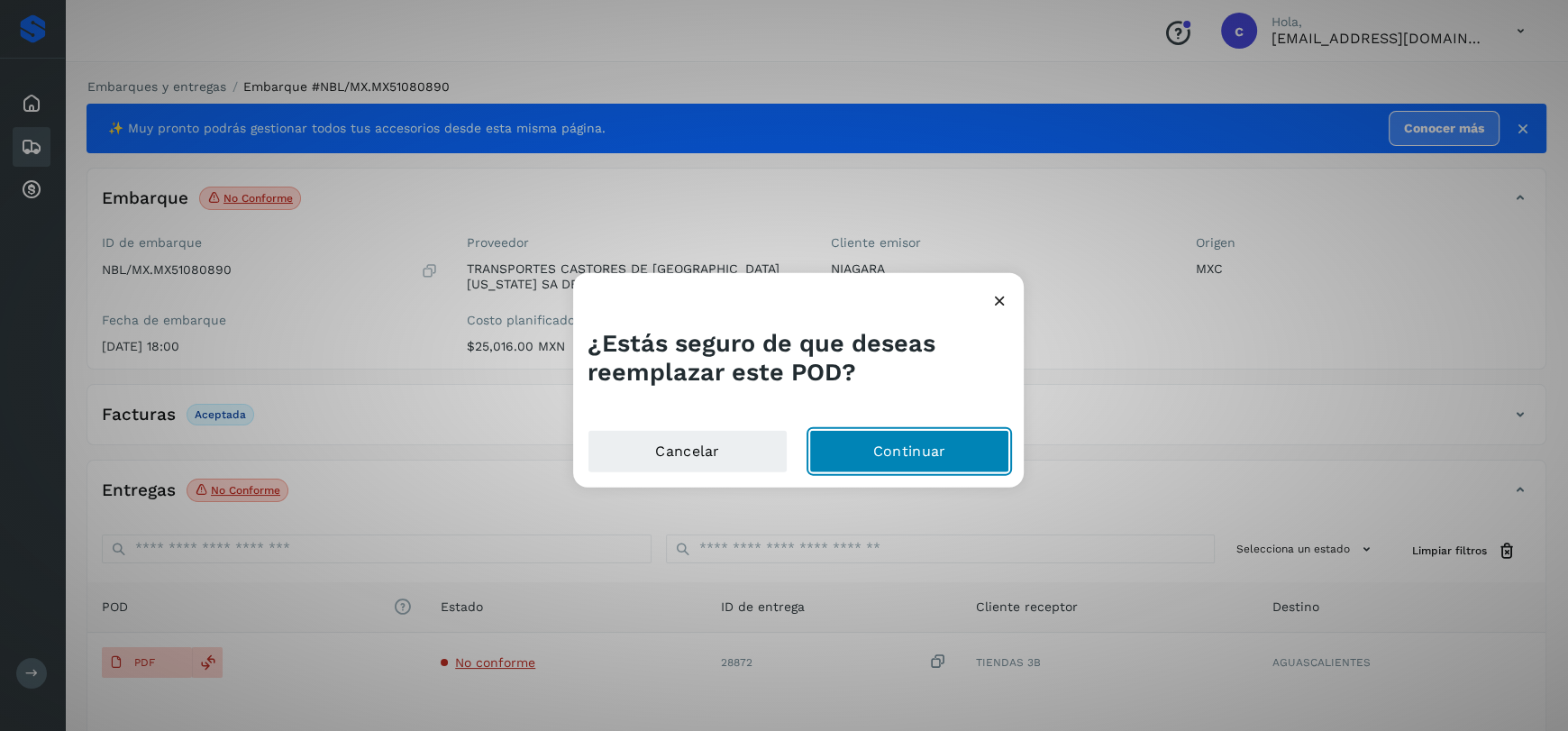
click at [913, 465] on button "Continuar" at bounding box center [909, 452] width 200 height 44
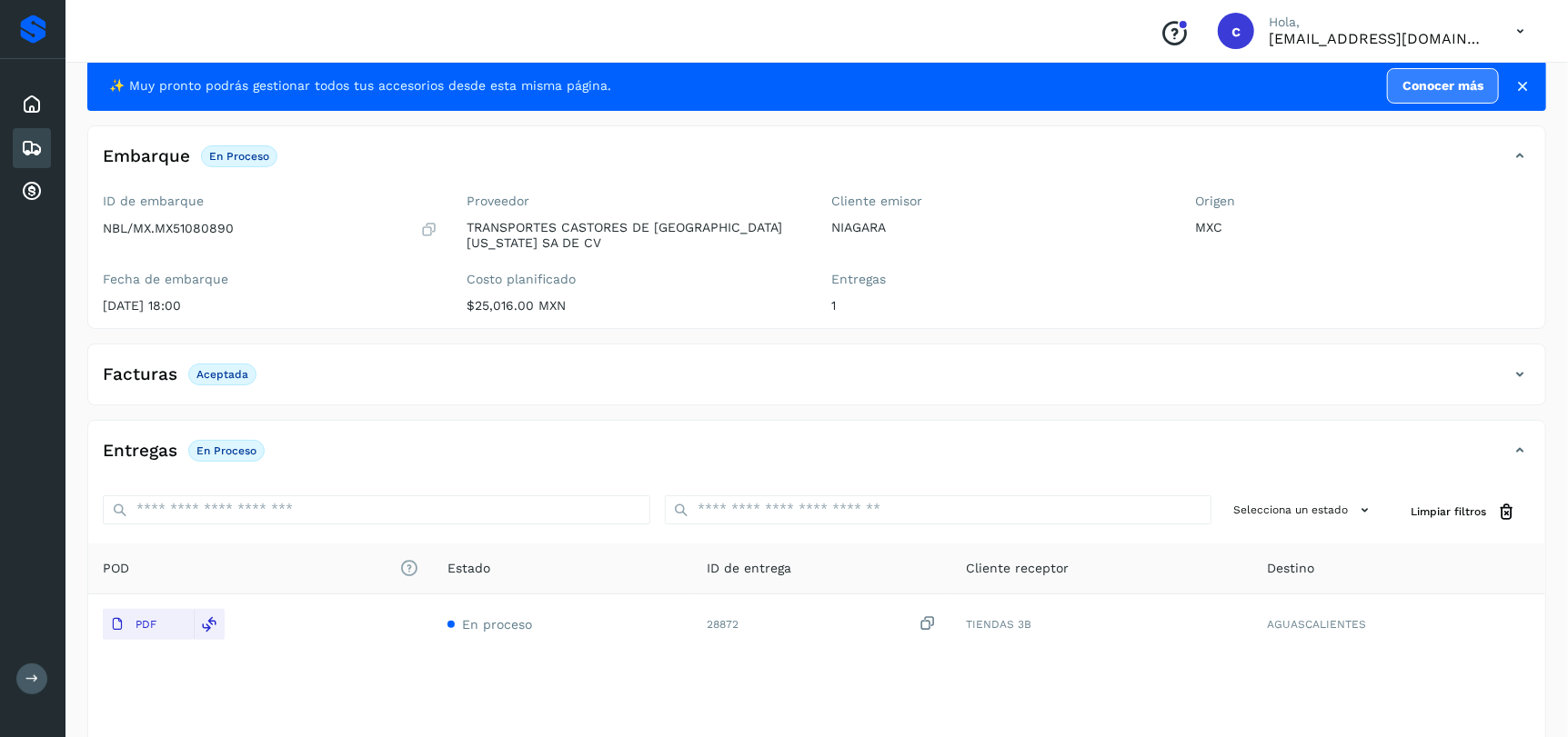
scroll to position [138, 0]
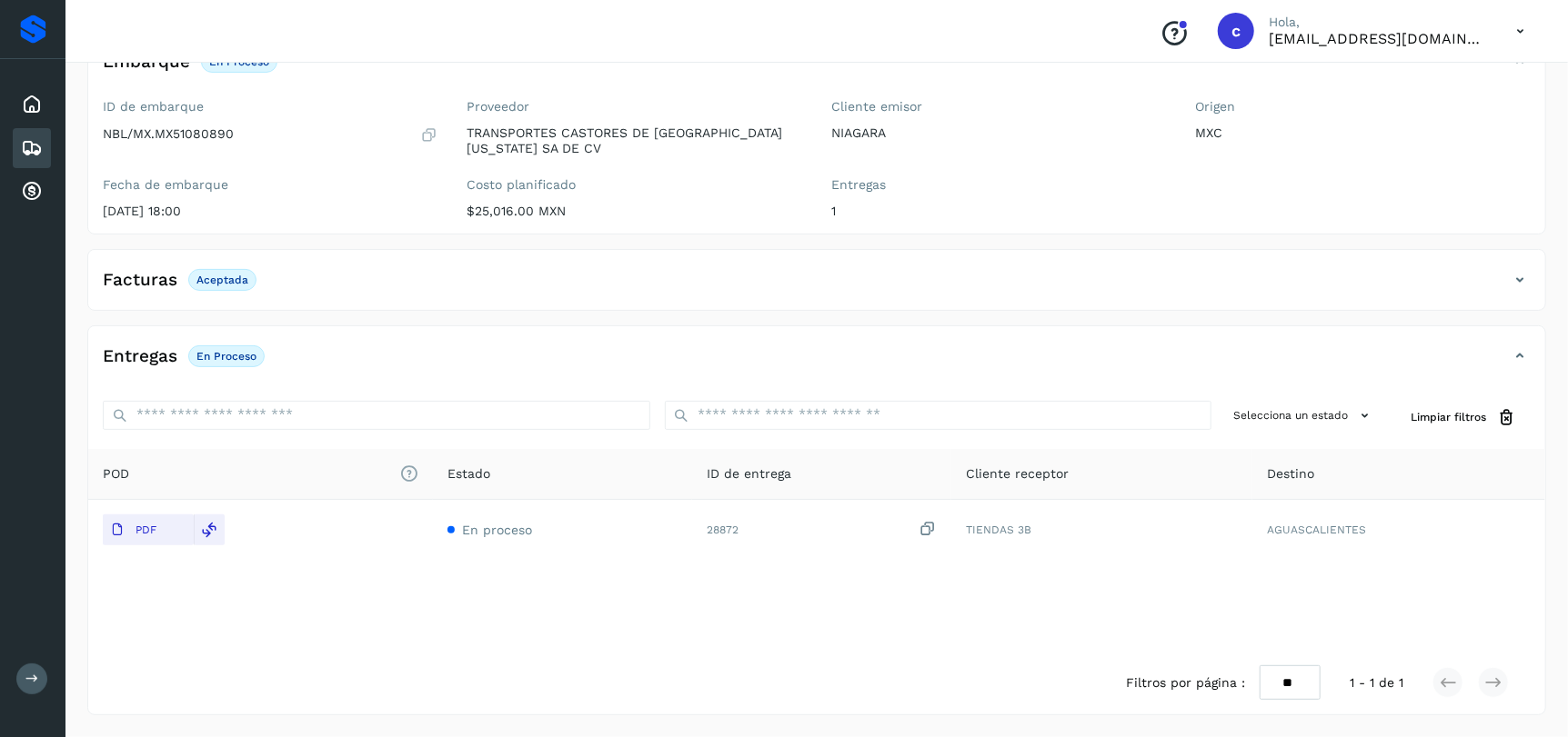
click at [31, 151] on icon at bounding box center [31, 148] width 22 height 22
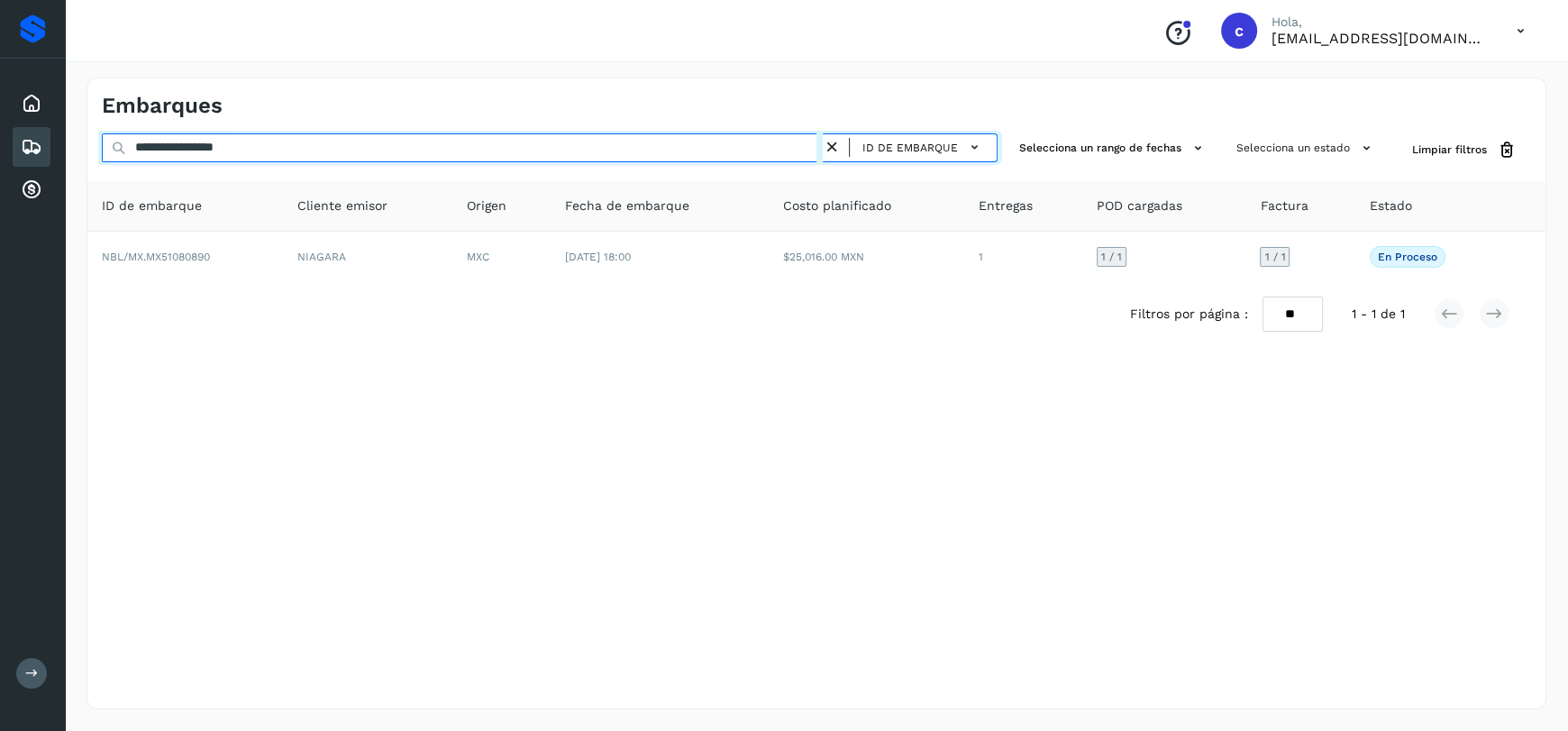
drag, startPoint x: 305, startPoint y: 144, endPoint x: 0, endPoint y: 119, distance: 306.0
click at [0, 122] on div "**********" at bounding box center [784, 366] width 1568 height 731
paste input "text"
drag, startPoint x: 303, startPoint y: 154, endPoint x: 0, endPoint y: 168, distance: 303.3
click at [0, 168] on div "**********" at bounding box center [784, 366] width 1568 height 731
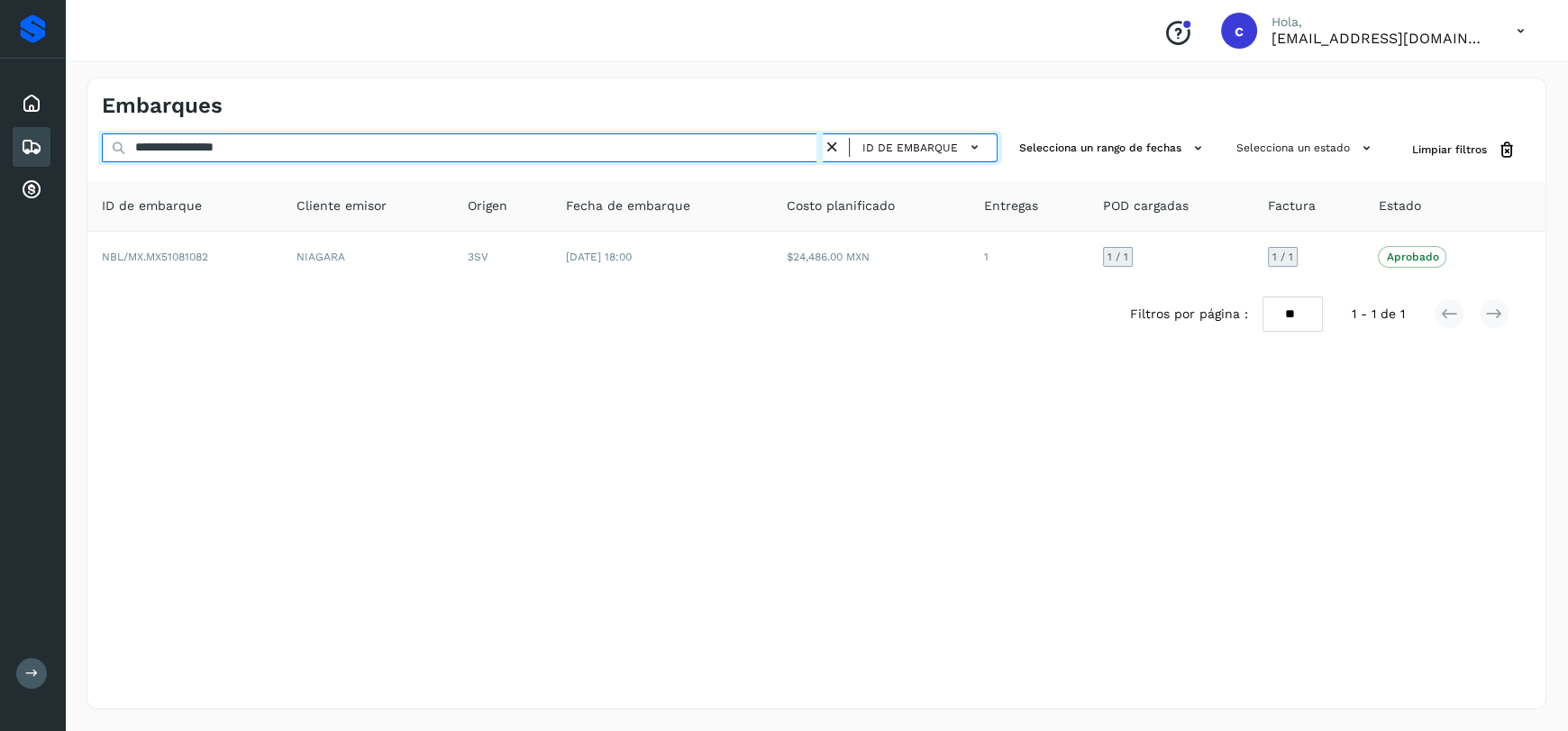
paste input "text"
drag, startPoint x: 319, startPoint y: 147, endPoint x: 0, endPoint y: 159, distance: 319.2
click at [0, 159] on div "**********" at bounding box center [784, 366] width 1568 height 731
paste input "text"
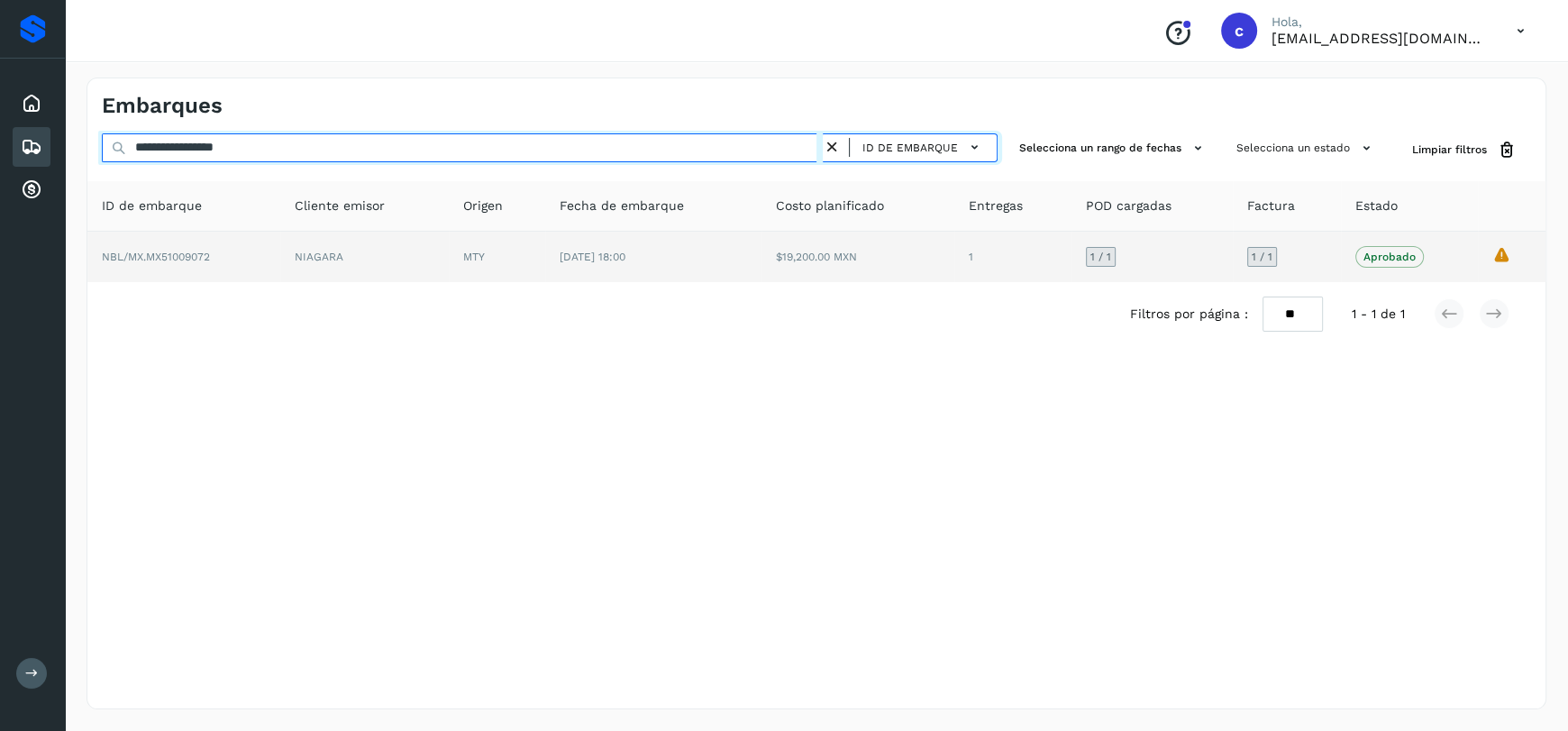
type input "**********"
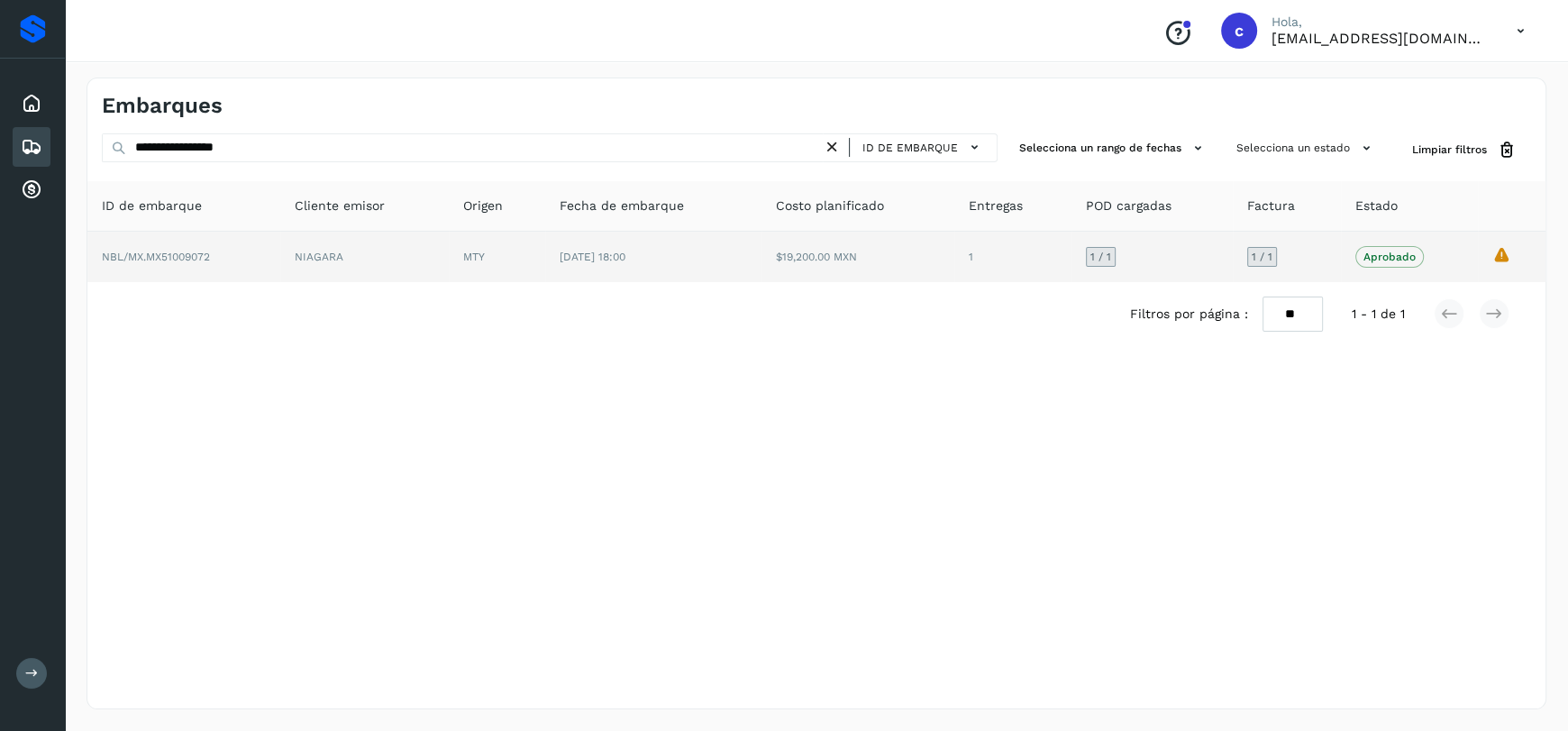
click at [620, 260] on span "[DATE] 18:00" at bounding box center [593, 257] width 66 height 13
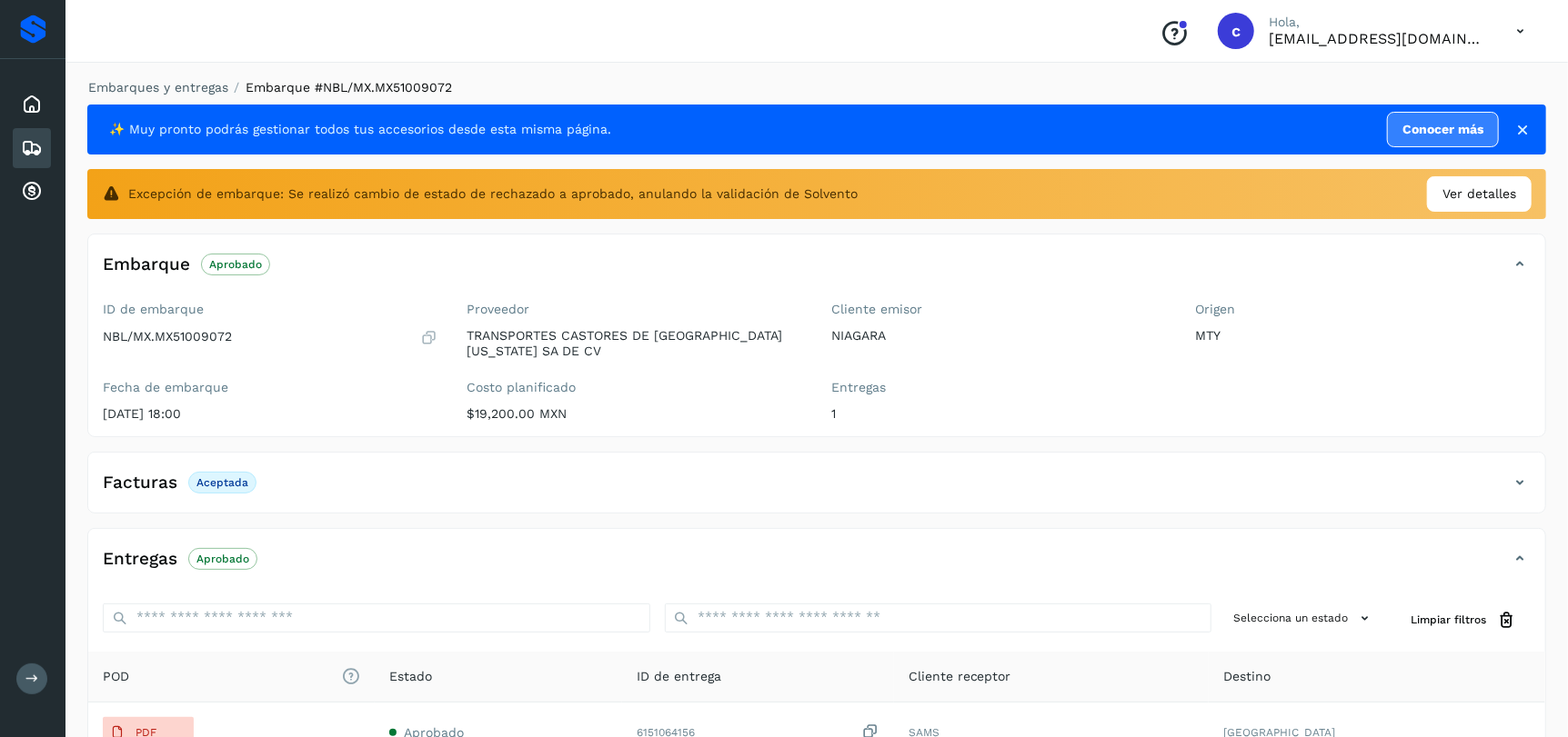
click at [37, 151] on icon at bounding box center [31, 148] width 22 height 22
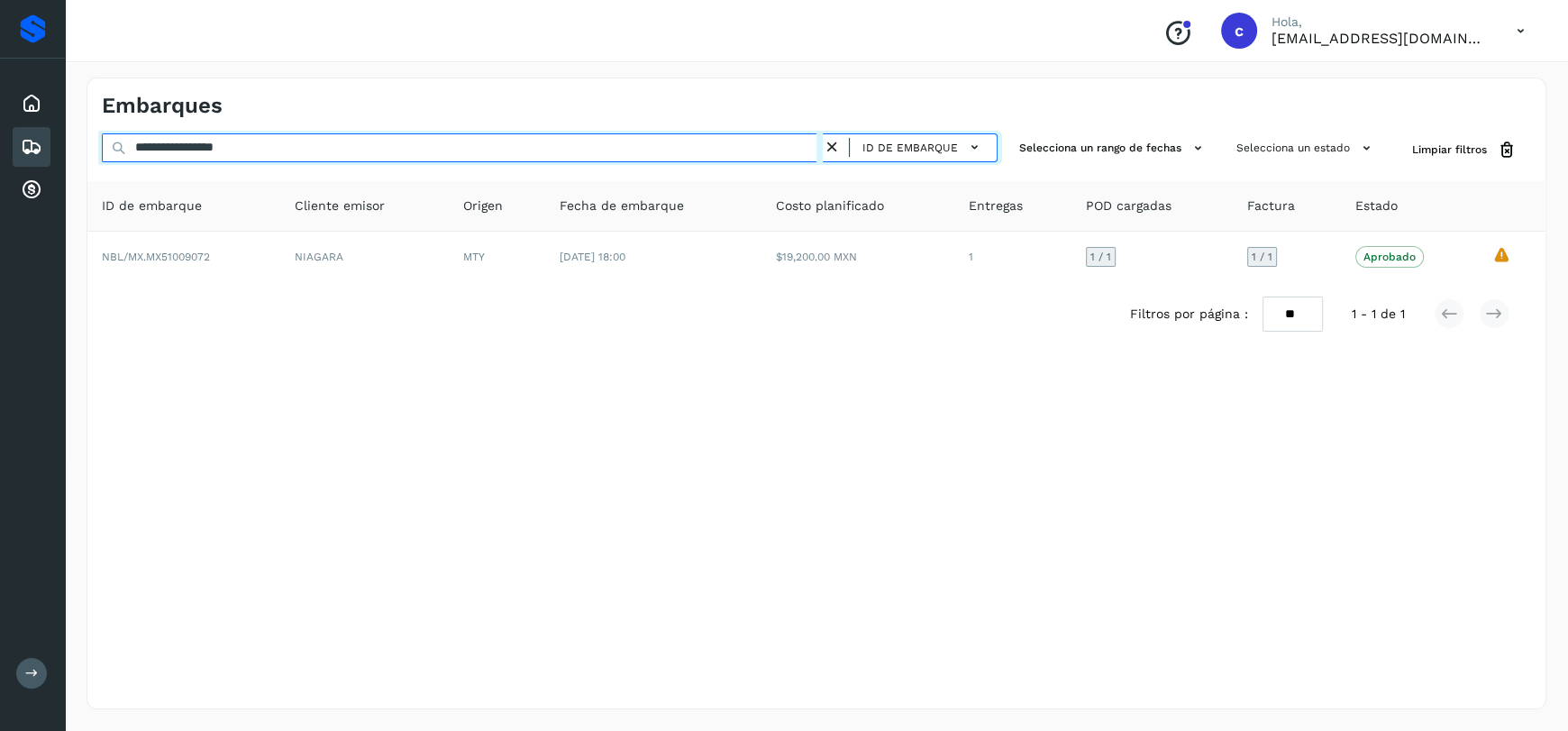
drag, startPoint x: 371, startPoint y: 158, endPoint x: 0, endPoint y: 173, distance: 371.3
click at [0, 173] on div "**********" at bounding box center [784, 366] width 1568 height 731
paste input "text"
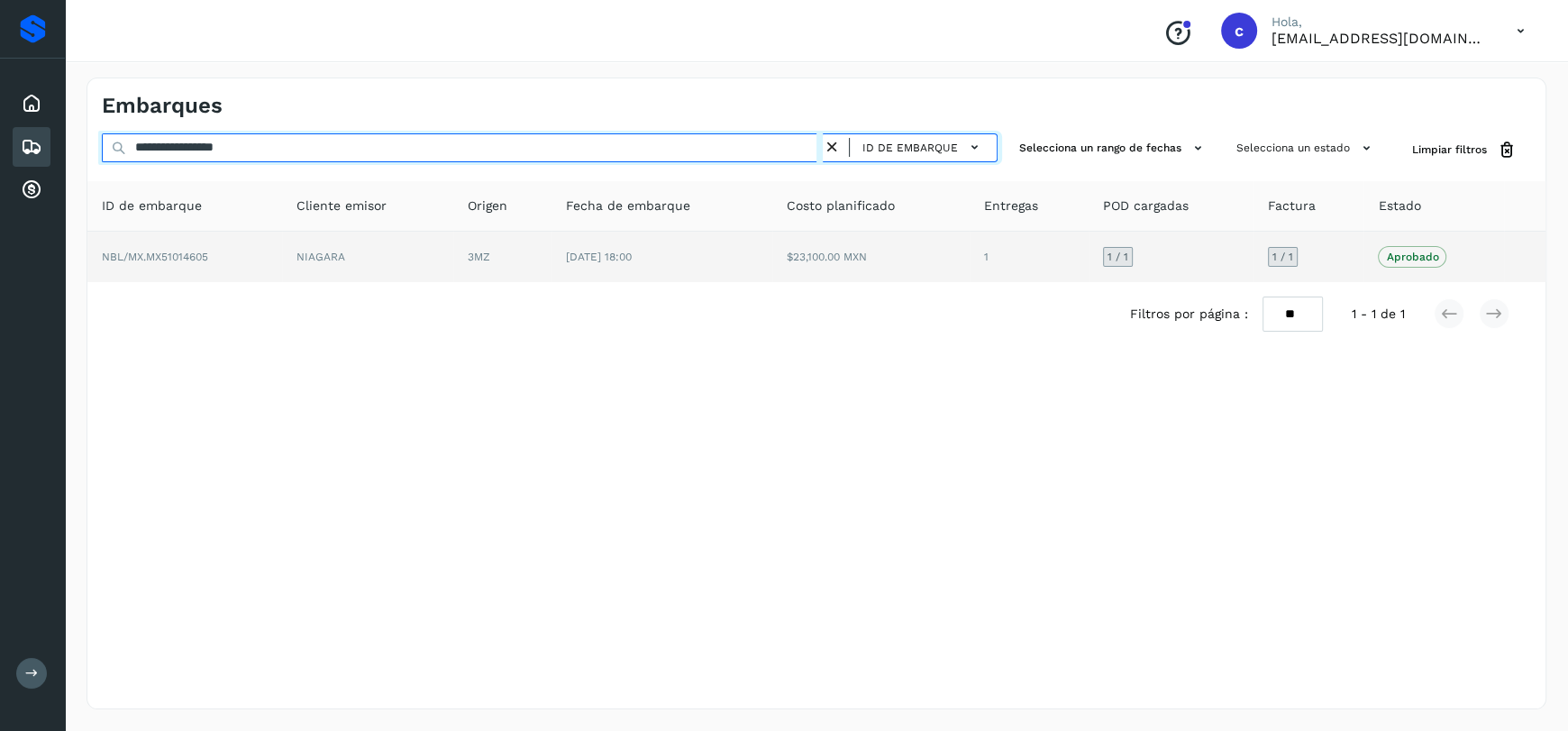
type input "**********"
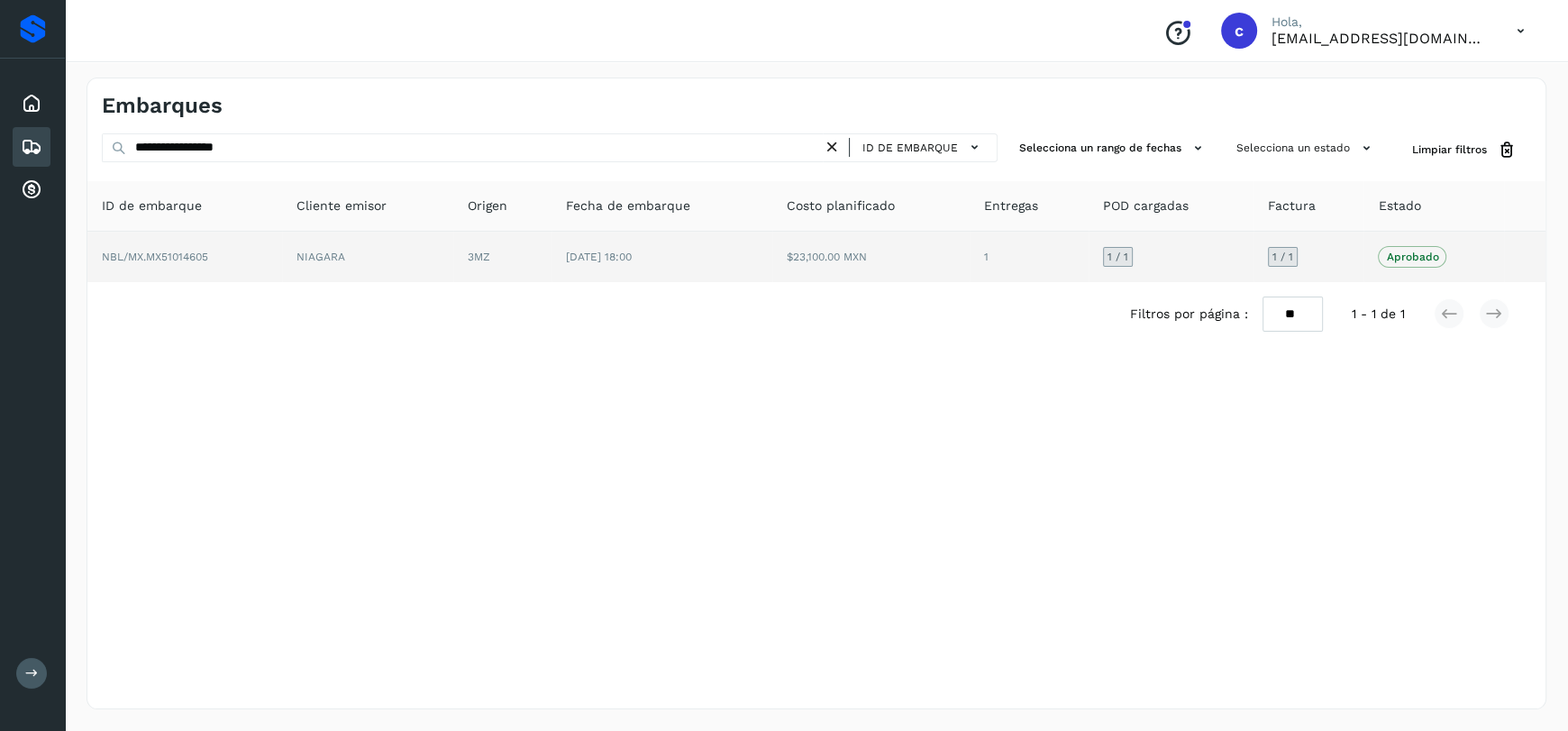
click at [683, 271] on td "[DATE] 18:00" at bounding box center [662, 257] width 221 height 51
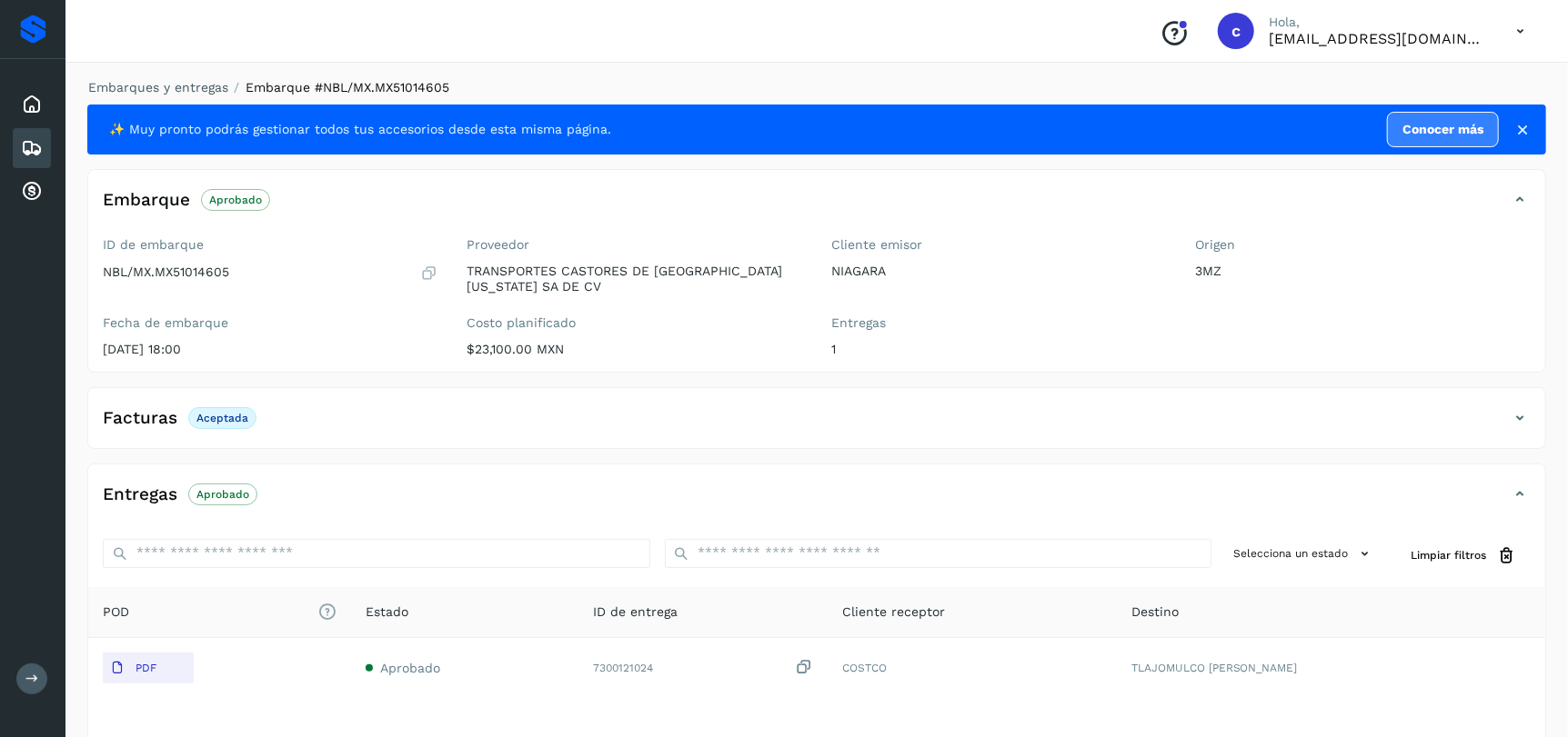
click at [1510, 413] on icon at bounding box center [1519, 418] width 22 height 22
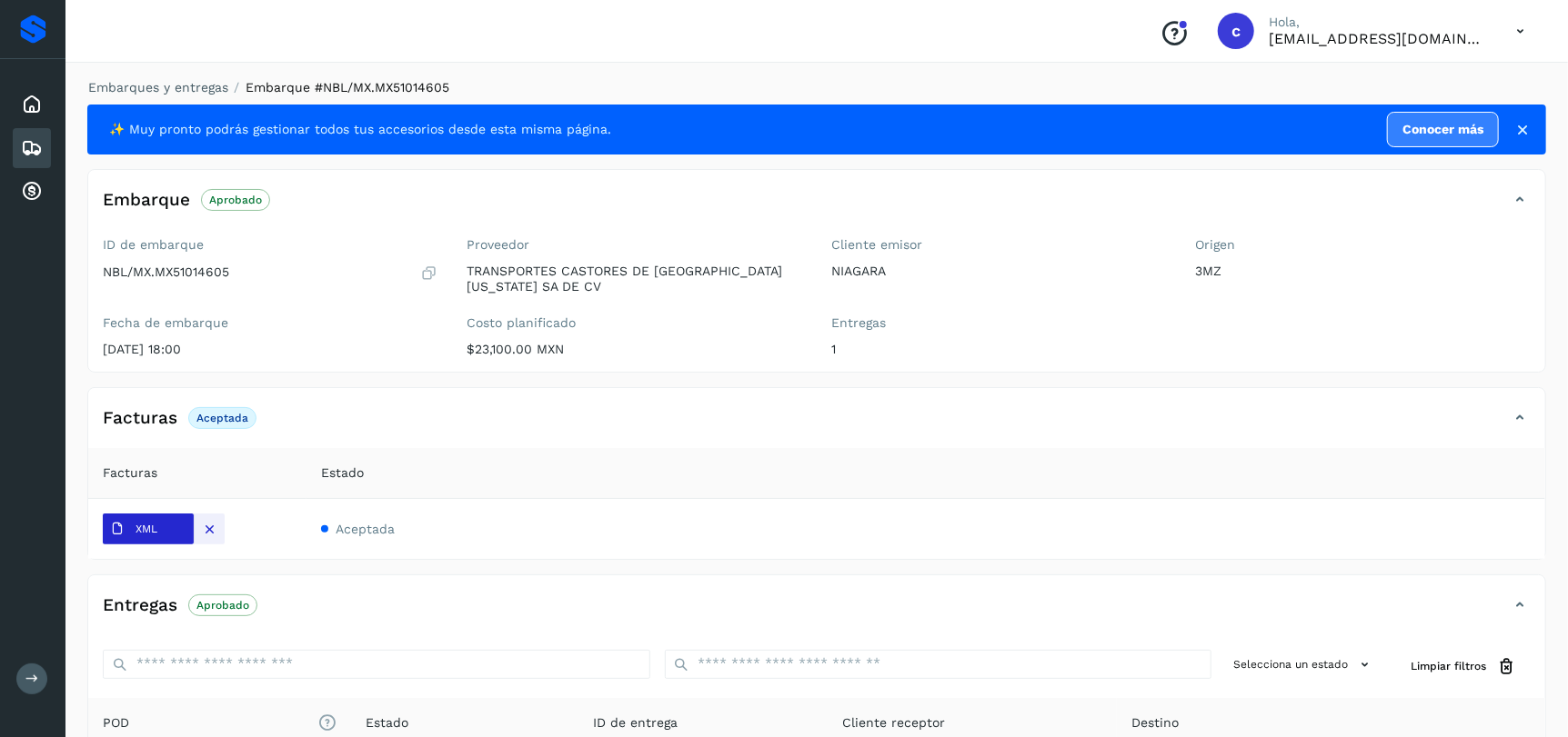
click at [119, 528] on icon at bounding box center [117, 529] width 15 height 15
click at [220, 524] on div at bounding box center [210, 529] width 31 height 31
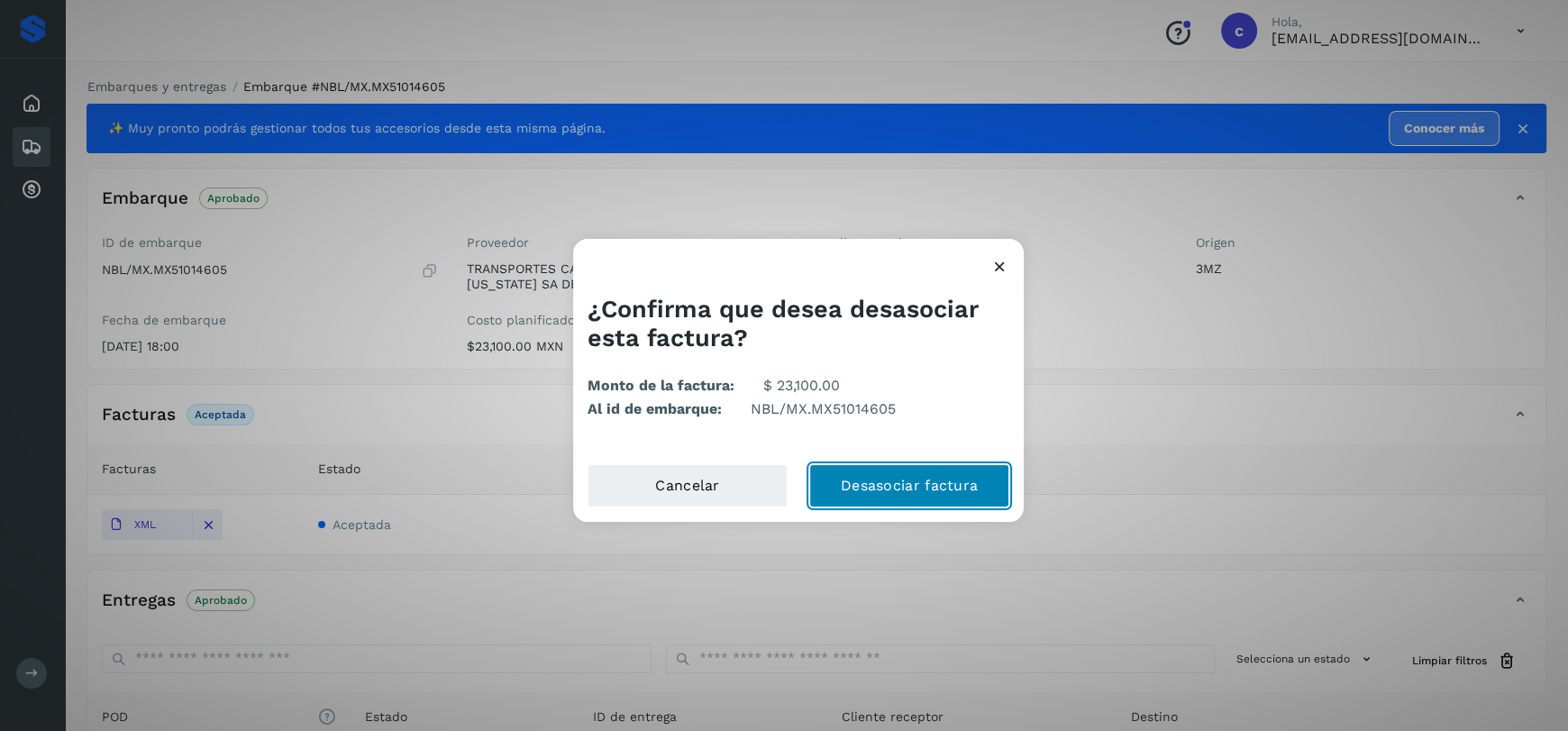
click at [904, 474] on button "Desasociar factura" at bounding box center [909, 486] width 200 height 44
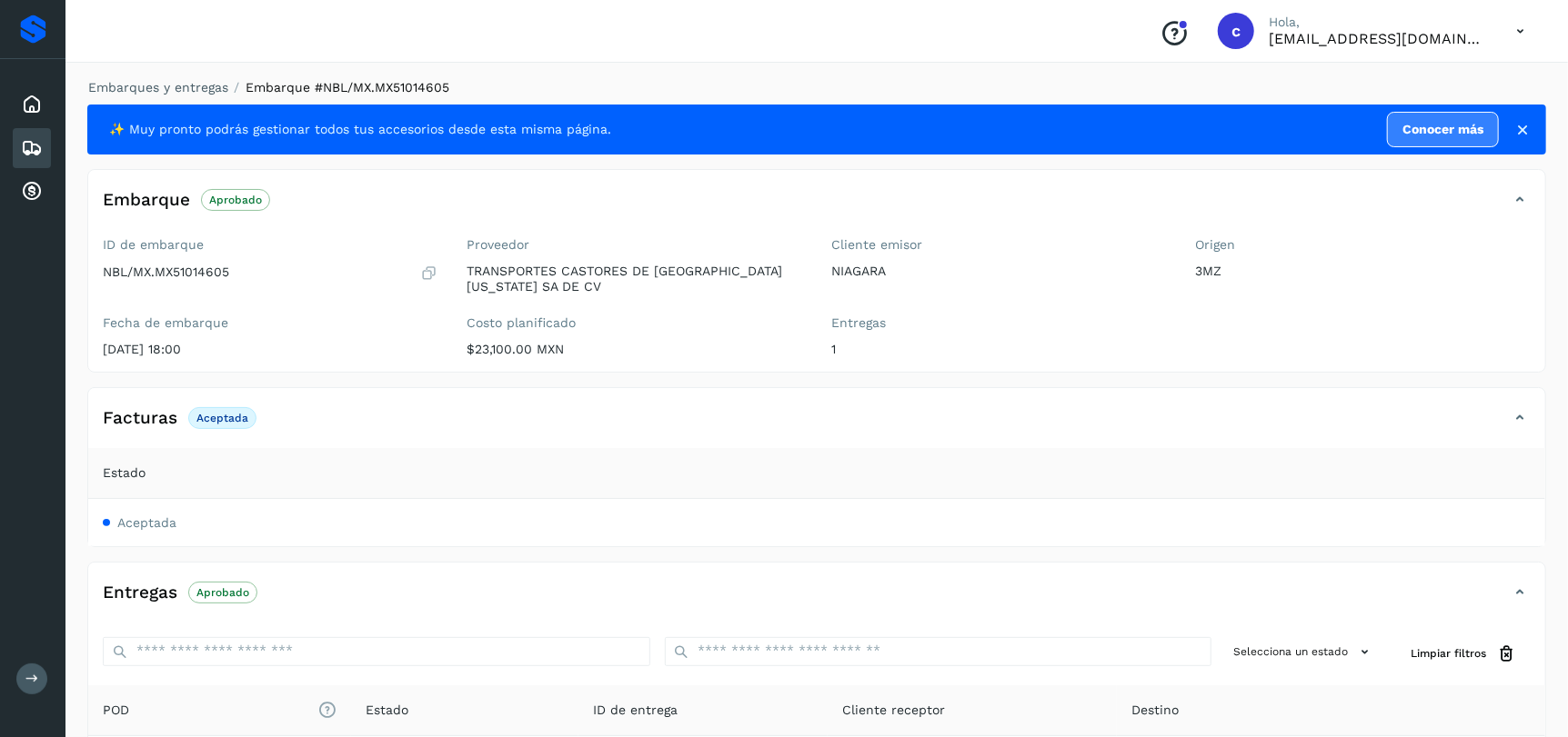
click at [1518, 418] on icon at bounding box center [1519, 418] width 22 height 22
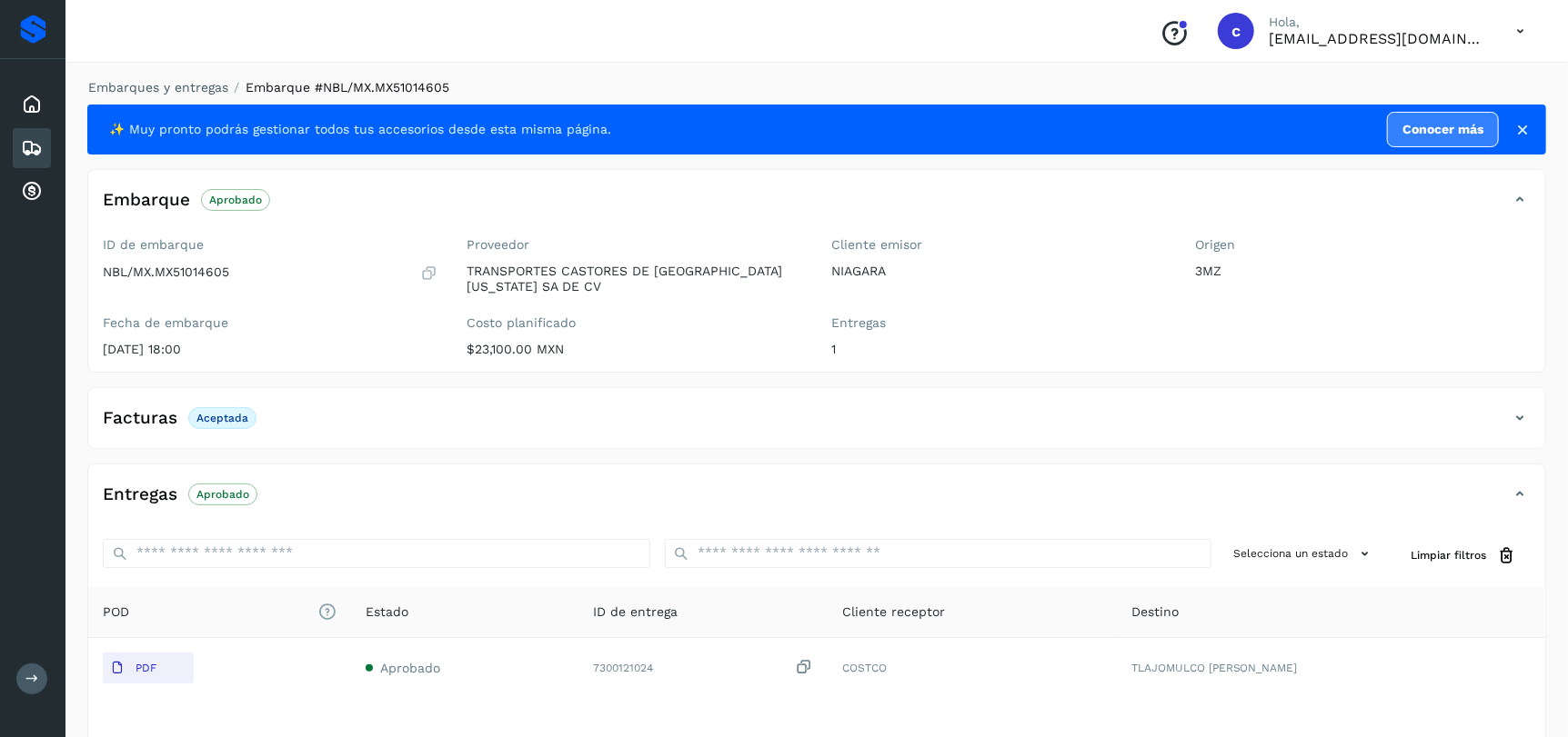
click at [1518, 418] on icon at bounding box center [1519, 418] width 22 height 22
click at [1498, 424] on div "Facturas Aceptada" at bounding box center [798, 418] width 1420 height 31
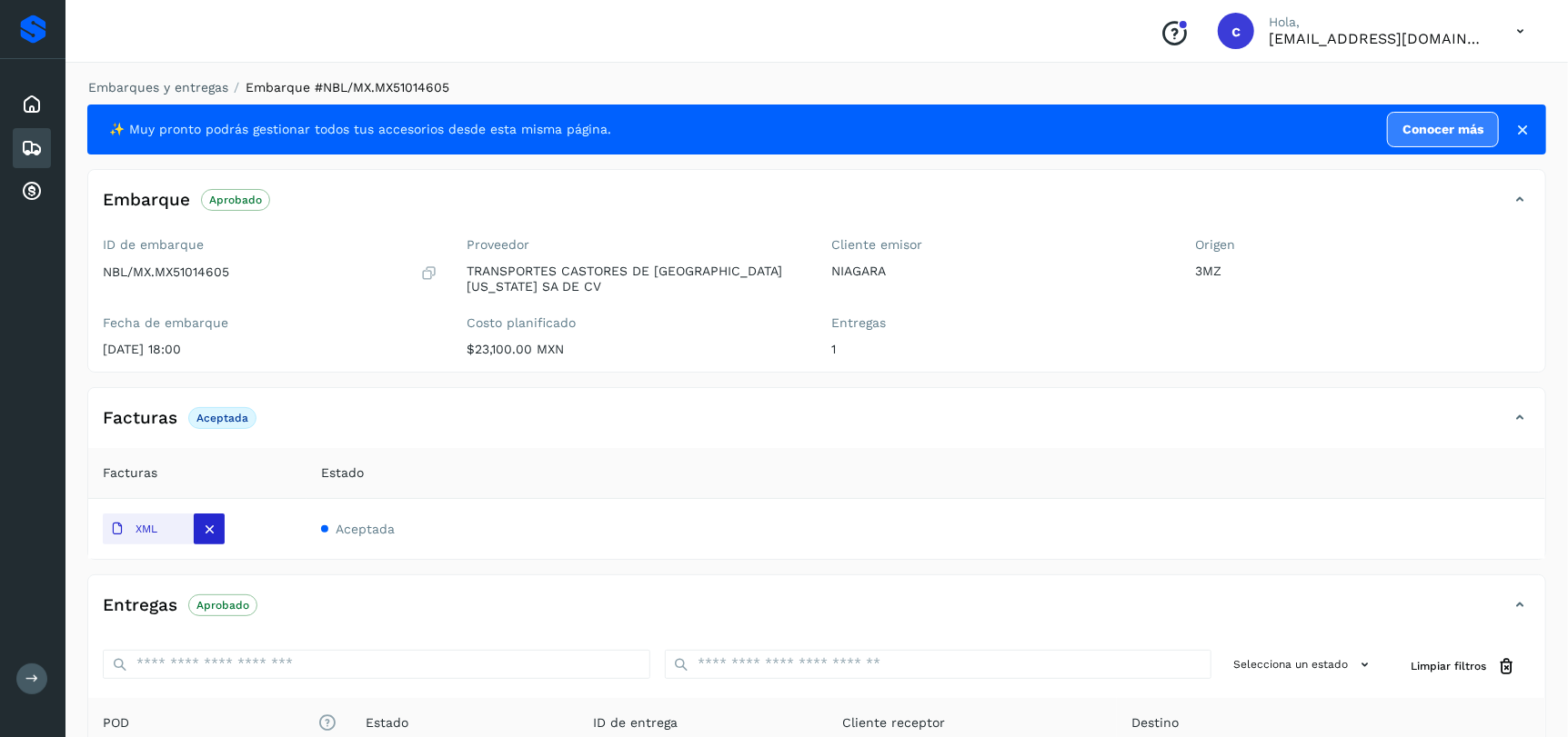
click at [221, 522] on div at bounding box center [210, 529] width 31 height 31
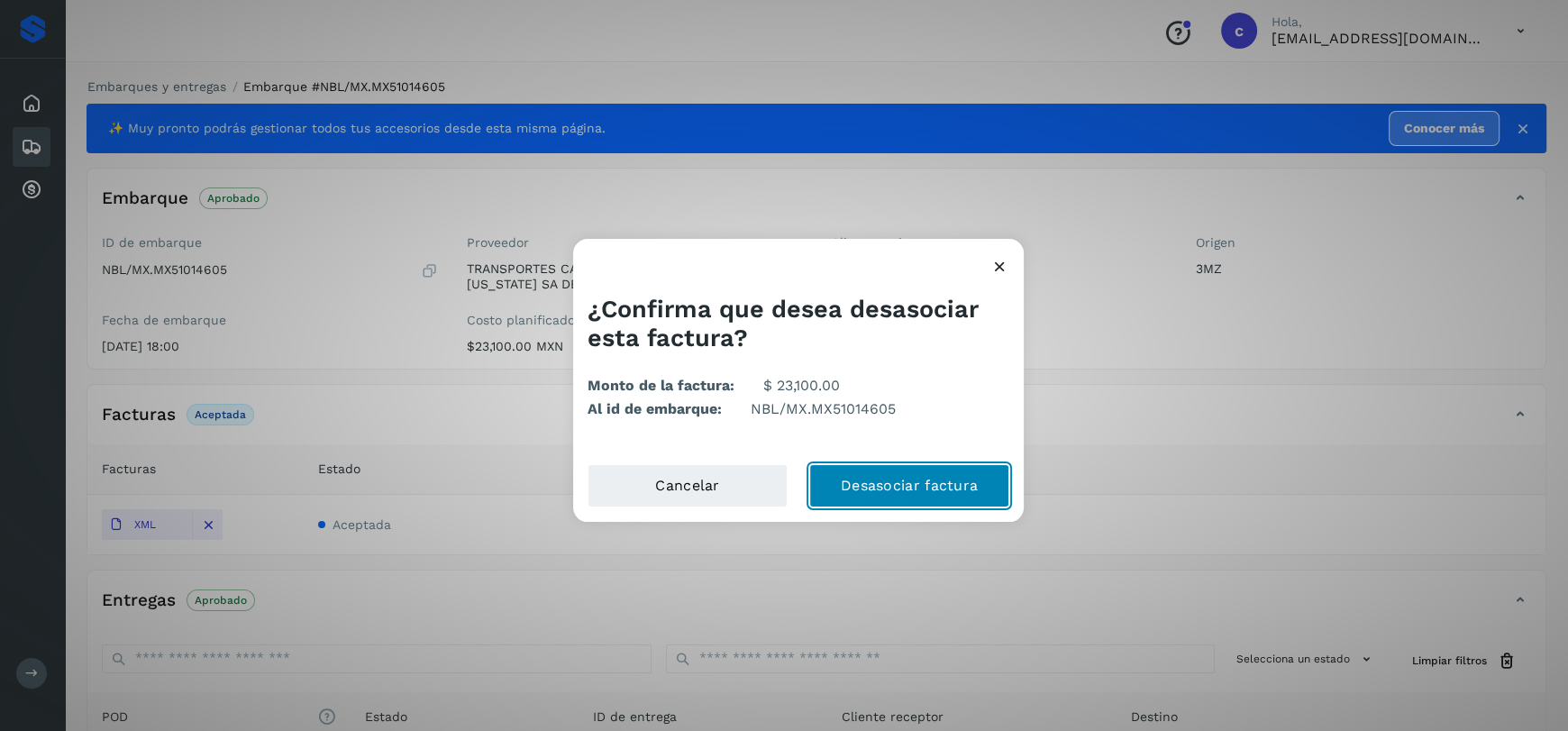
click at [943, 488] on button "Desasociar factura" at bounding box center [909, 486] width 200 height 44
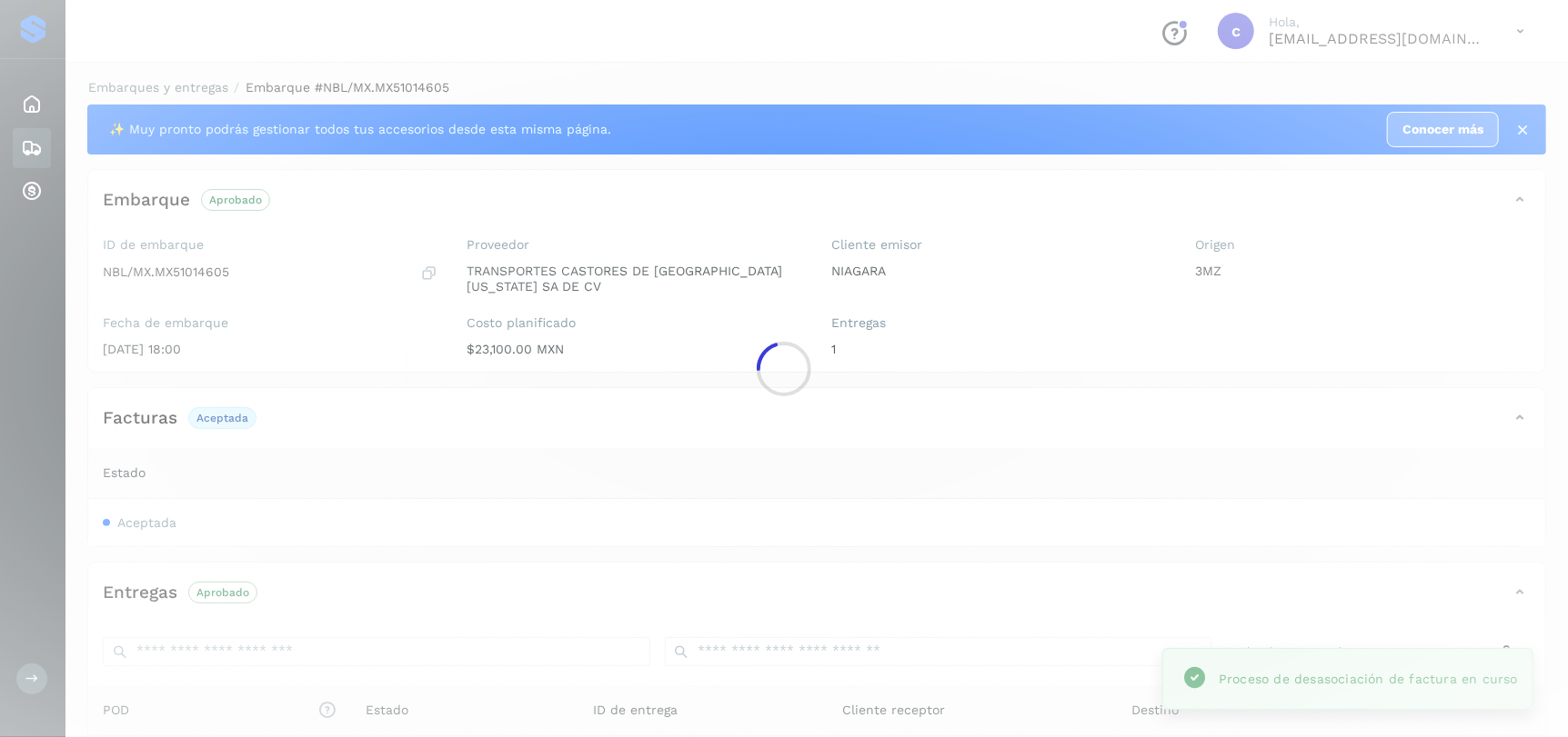
click at [599, 523] on div at bounding box center [784, 368] width 1568 height 737
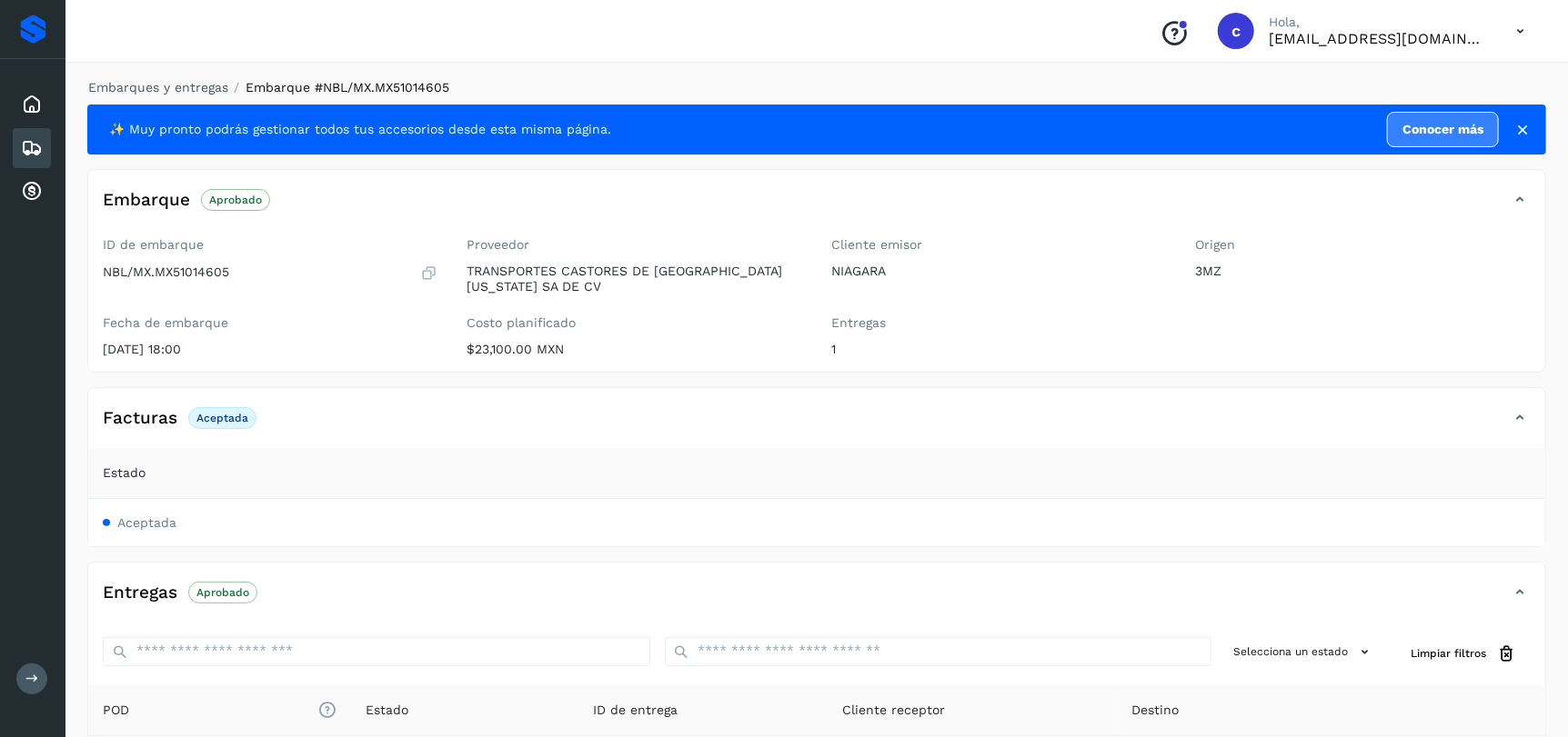
click at [986, 421] on div "Facturas Aceptada" at bounding box center [798, 418] width 1420 height 31
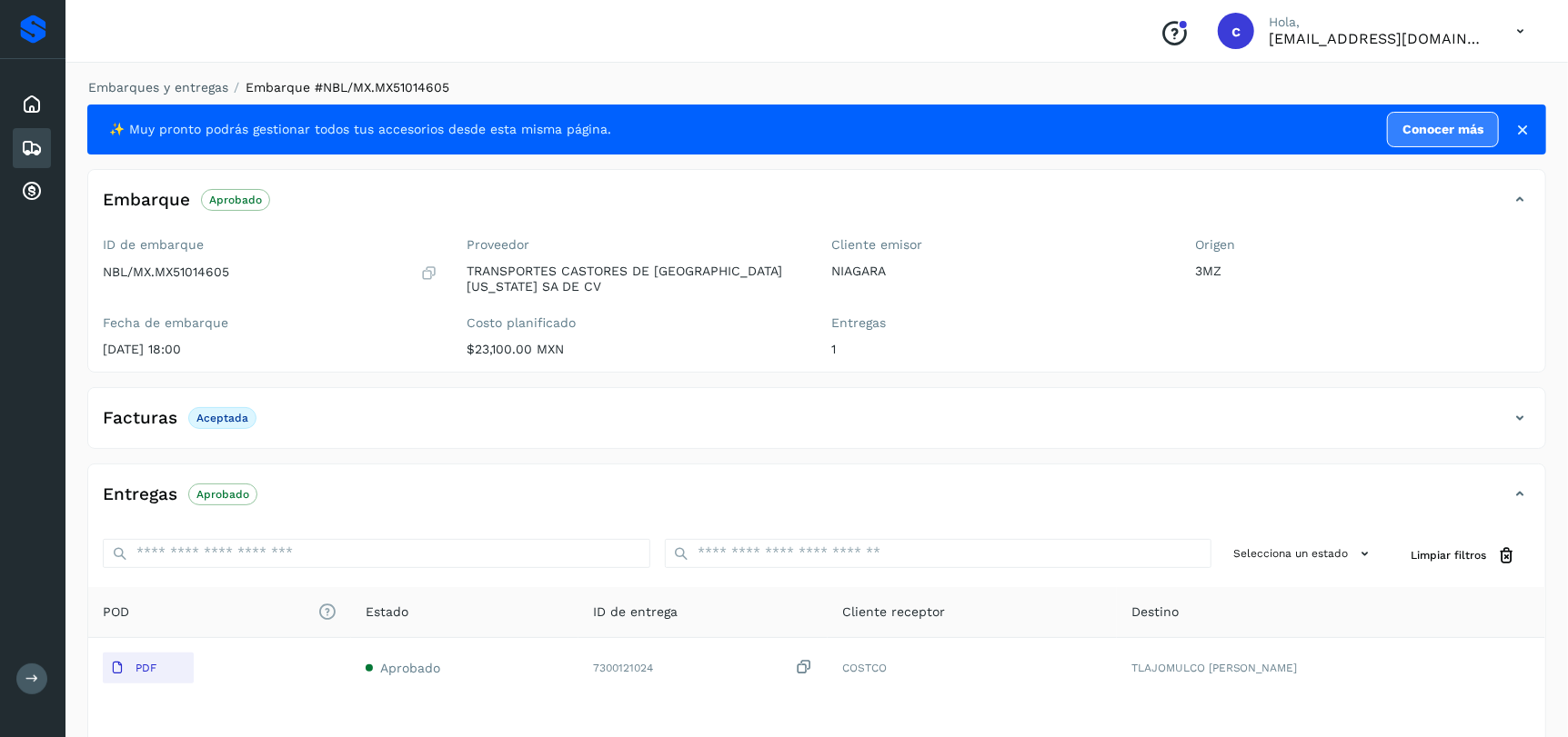
click at [986, 421] on div "Facturas Aceptada" at bounding box center [798, 418] width 1420 height 31
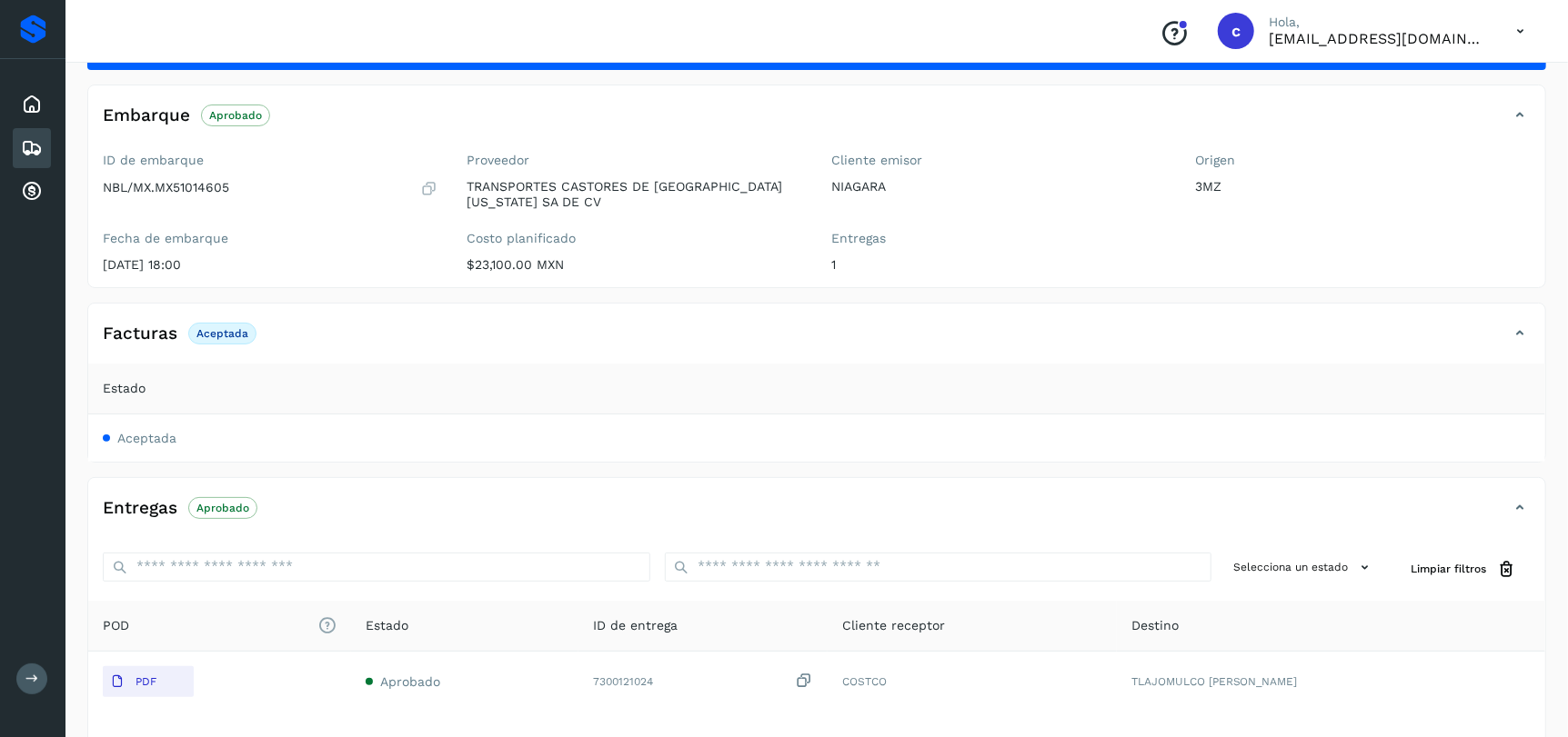
scroll to position [235, 0]
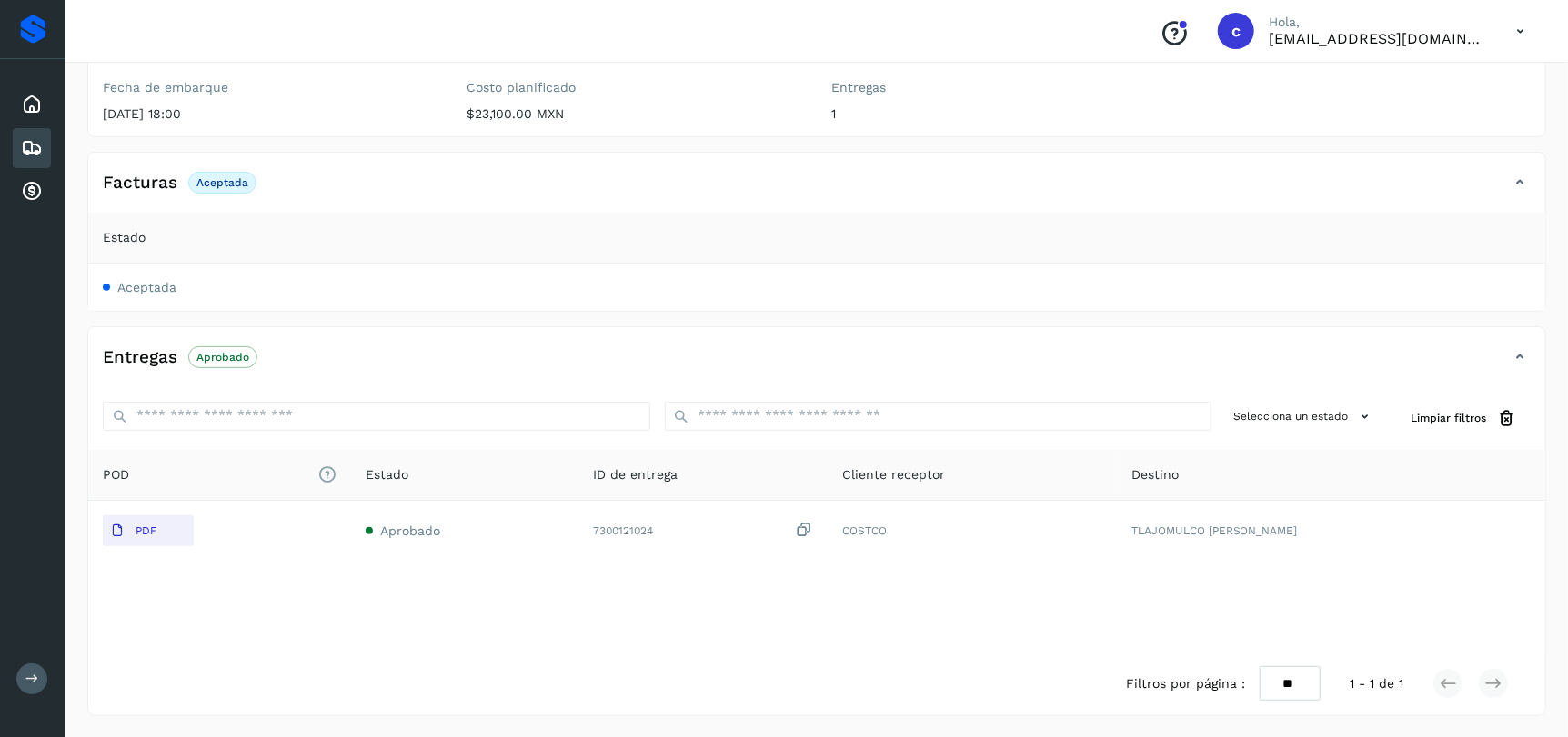
click at [1408, 238] on div "Estado" at bounding box center [816, 237] width 1428 height 19
click at [1412, 254] on th "Estado" at bounding box center [816, 238] width 1456 height 51
click at [1406, 228] on div "Estado" at bounding box center [816, 237] width 1428 height 19
click at [1404, 239] on div "Estado" at bounding box center [816, 237] width 1428 height 19
click at [1404, 172] on div "Facturas Aceptada" at bounding box center [798, 183] width 1420 height 31
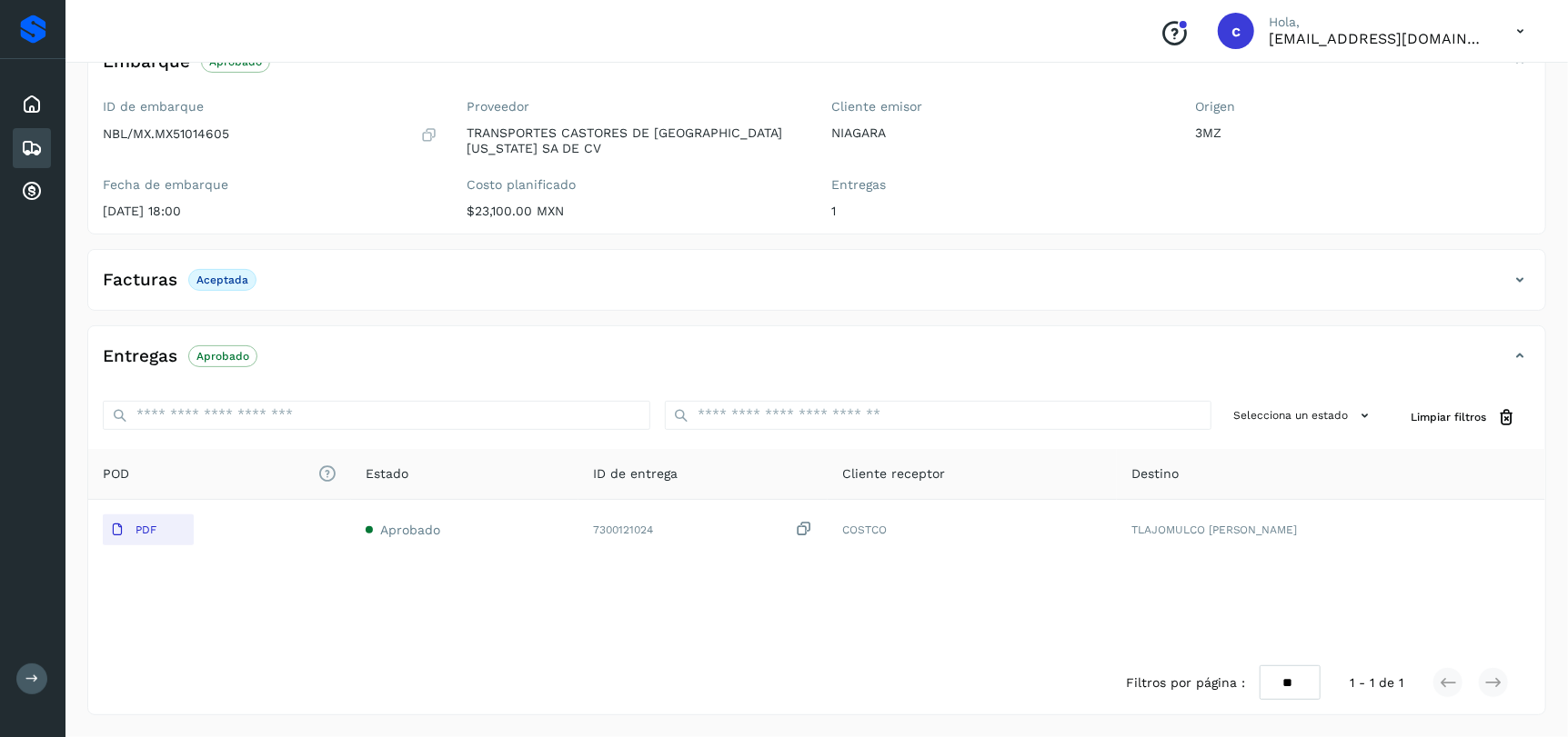
scroll to position [138, 0]
click at [1440, 254] on div "Facturas Aceptada Estado Aceptada" at bounding box center [816, 279] width 1458 height 62
click at [1474, 273] on div "Facturas Aceptada" at bounding box center [798, 280] width 1420 height 31
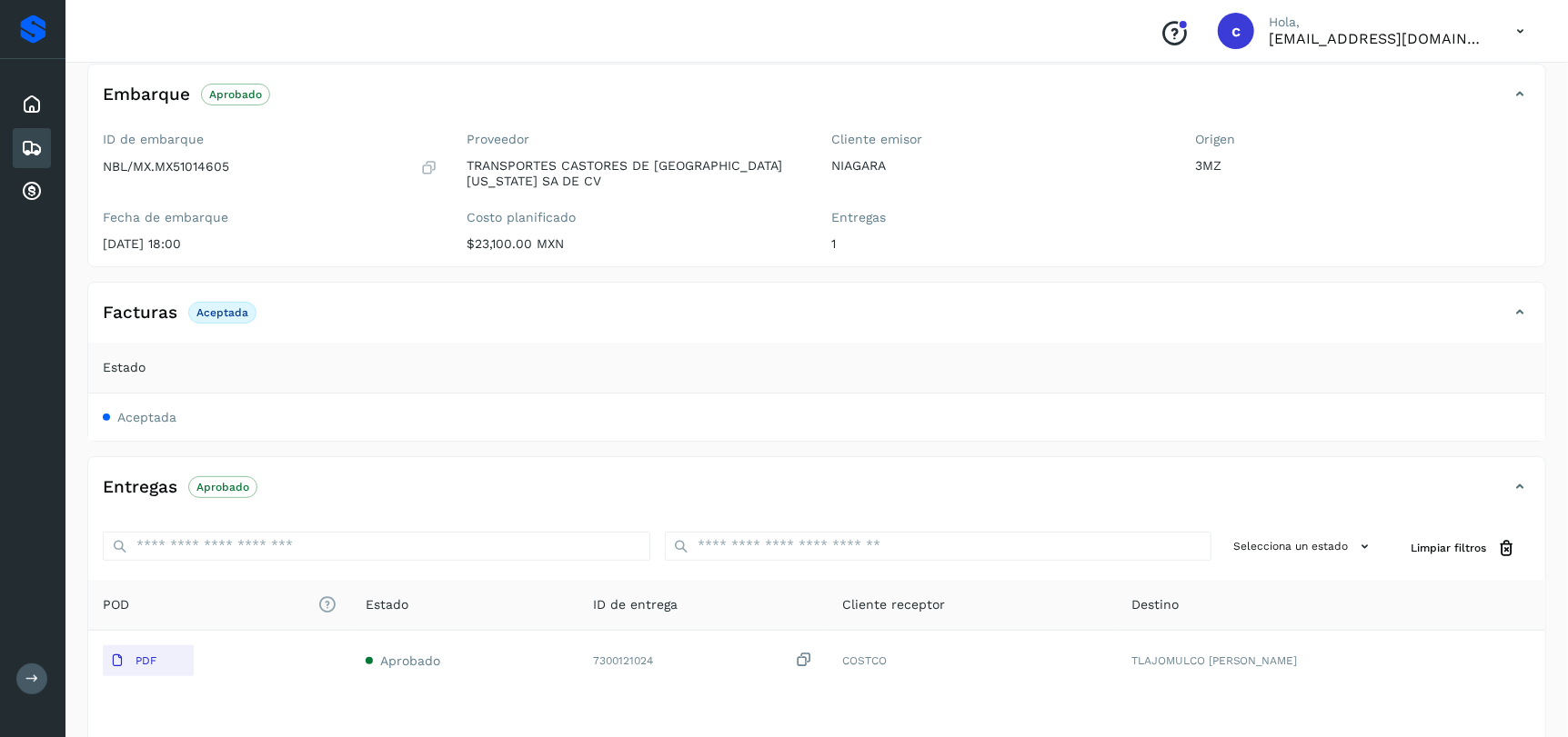
scroll to position [235, 0]
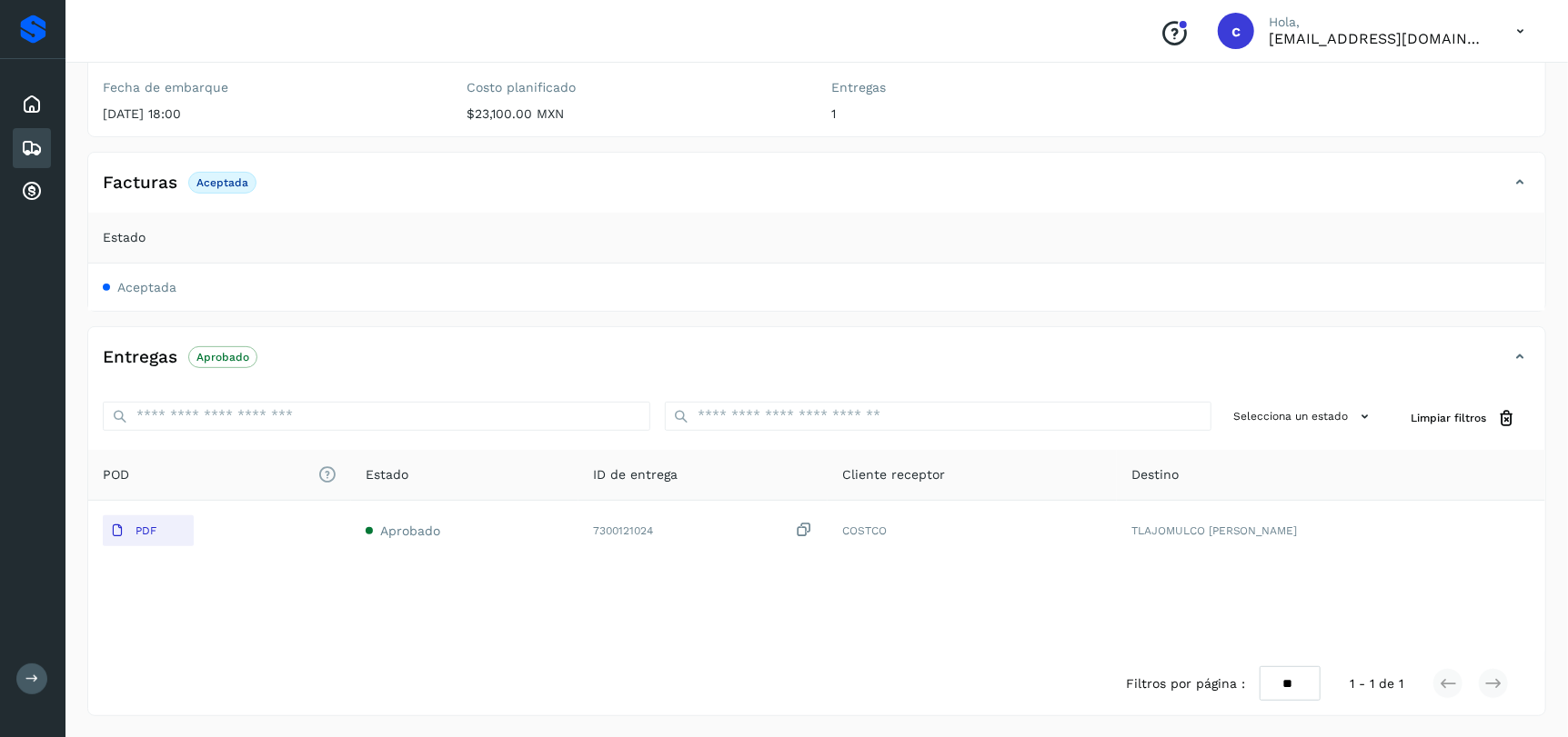
click at [29, 153] on icon at bounding box center [31, 148] width 22 height 22
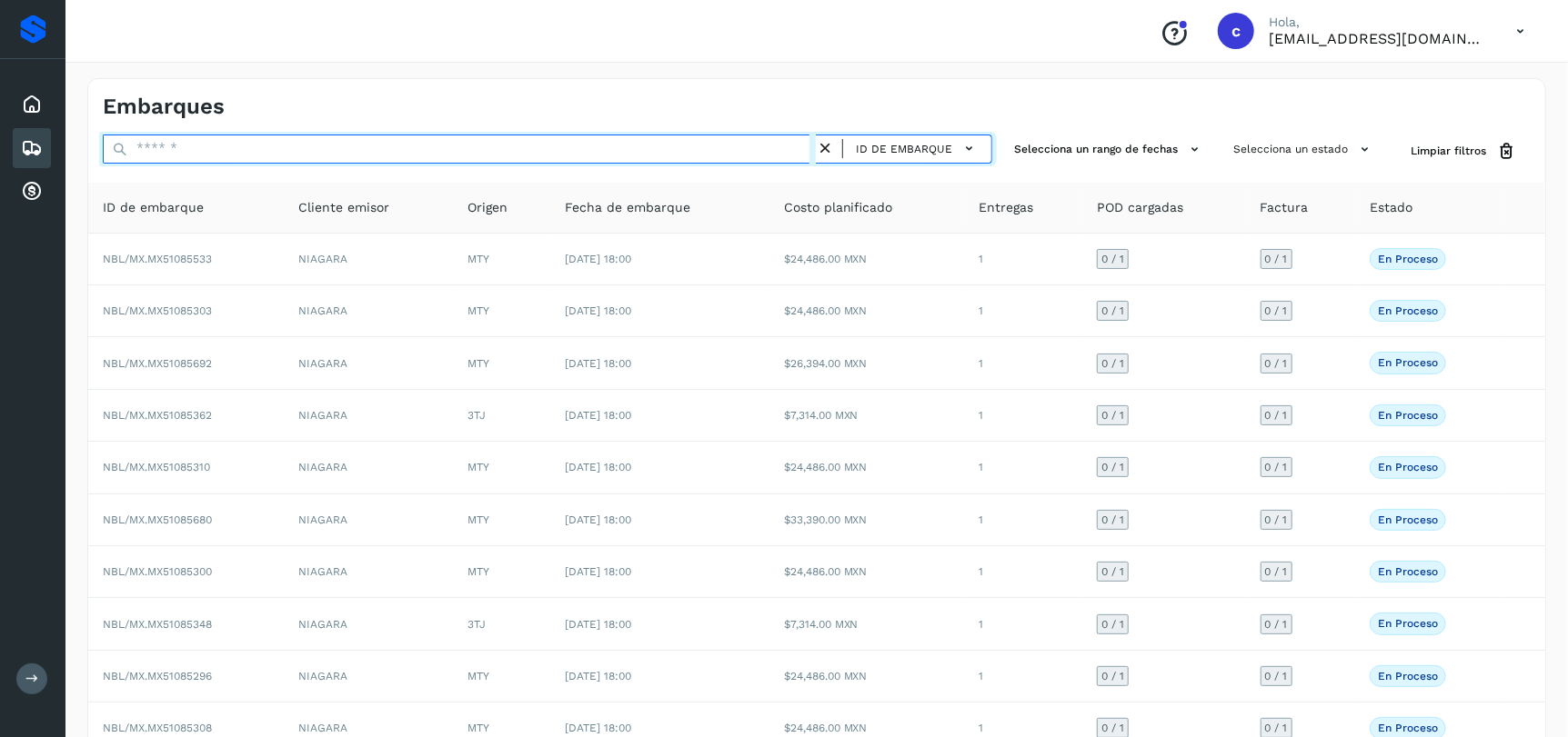
click at [183, 148] on input "text" at bounding box center [459, 149] width 712 height 29
paste input "**********"
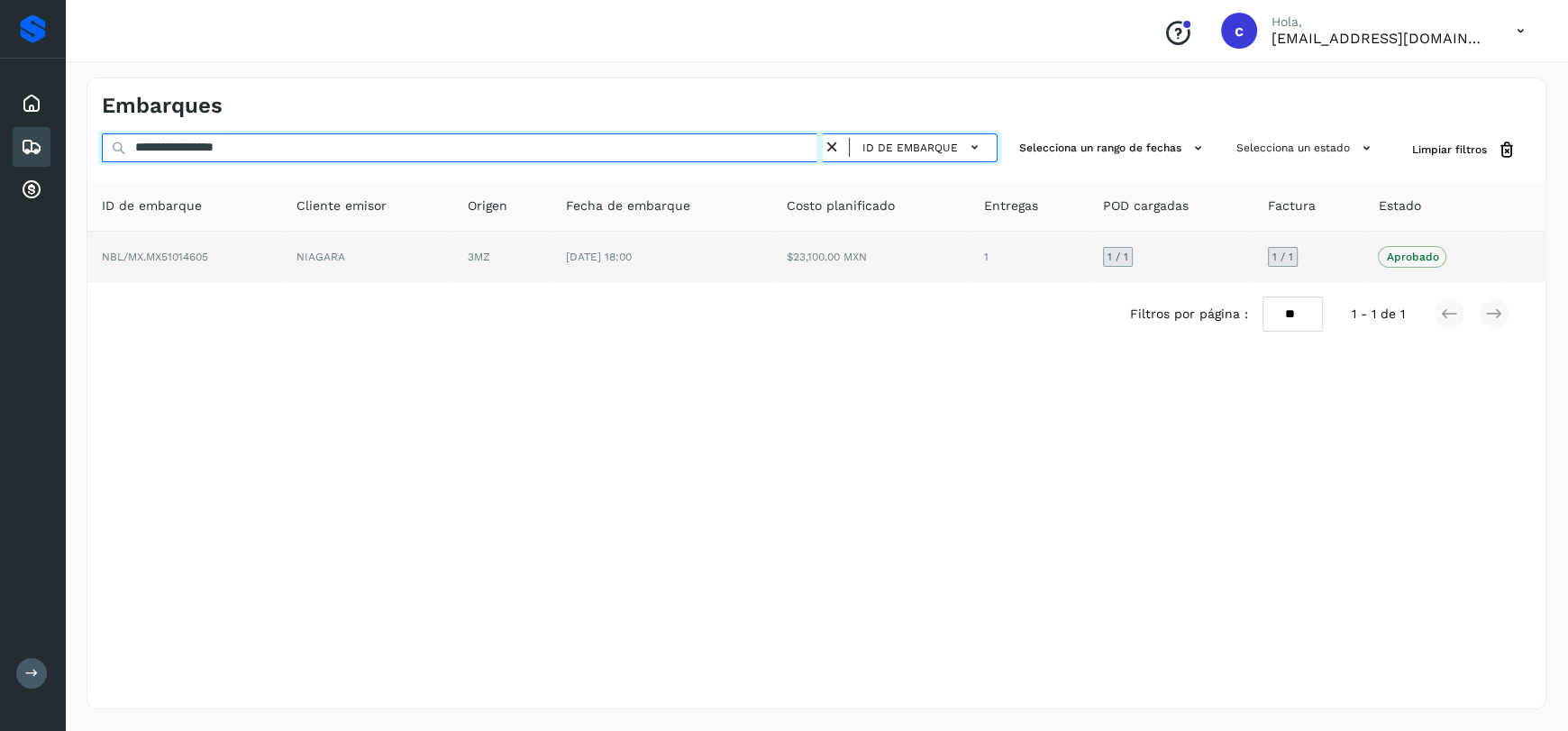
type input "**********"
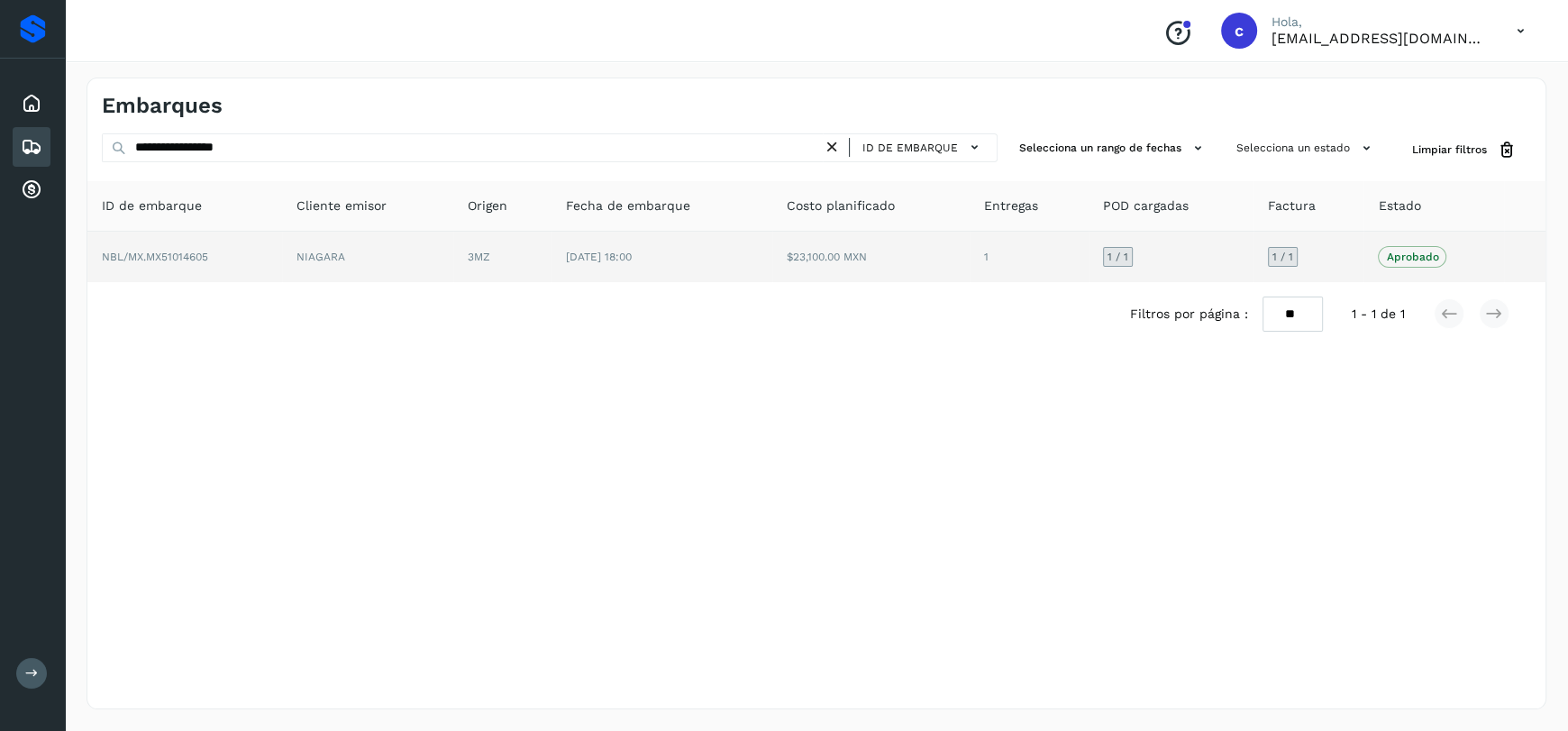
click at [506, 251] on td "3MZ" at bounding box center [502, 257] width 98 height 51
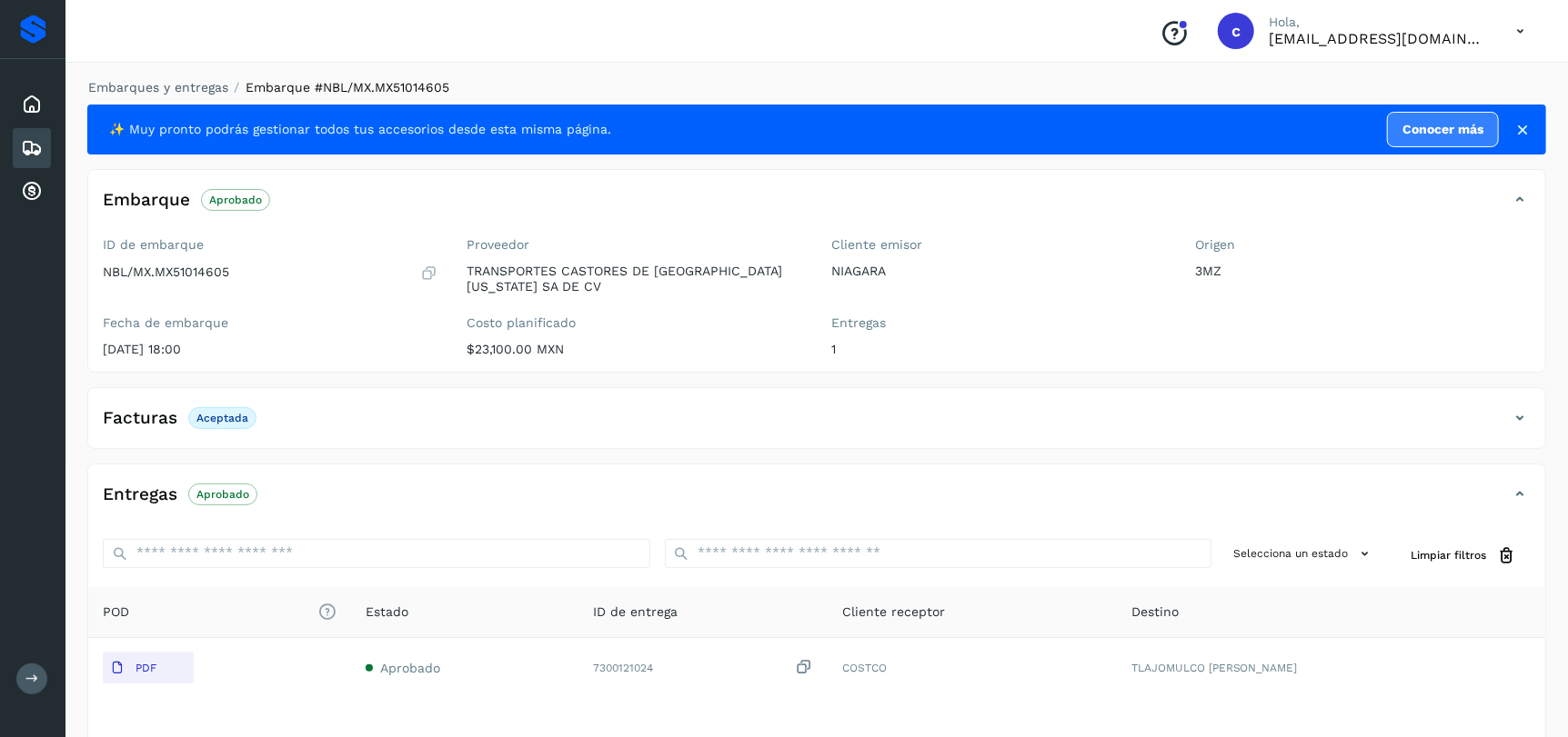
click at [737, 420] on div "Facturas Aceptada" at bounding box center [798, 418] width 1420 height 31
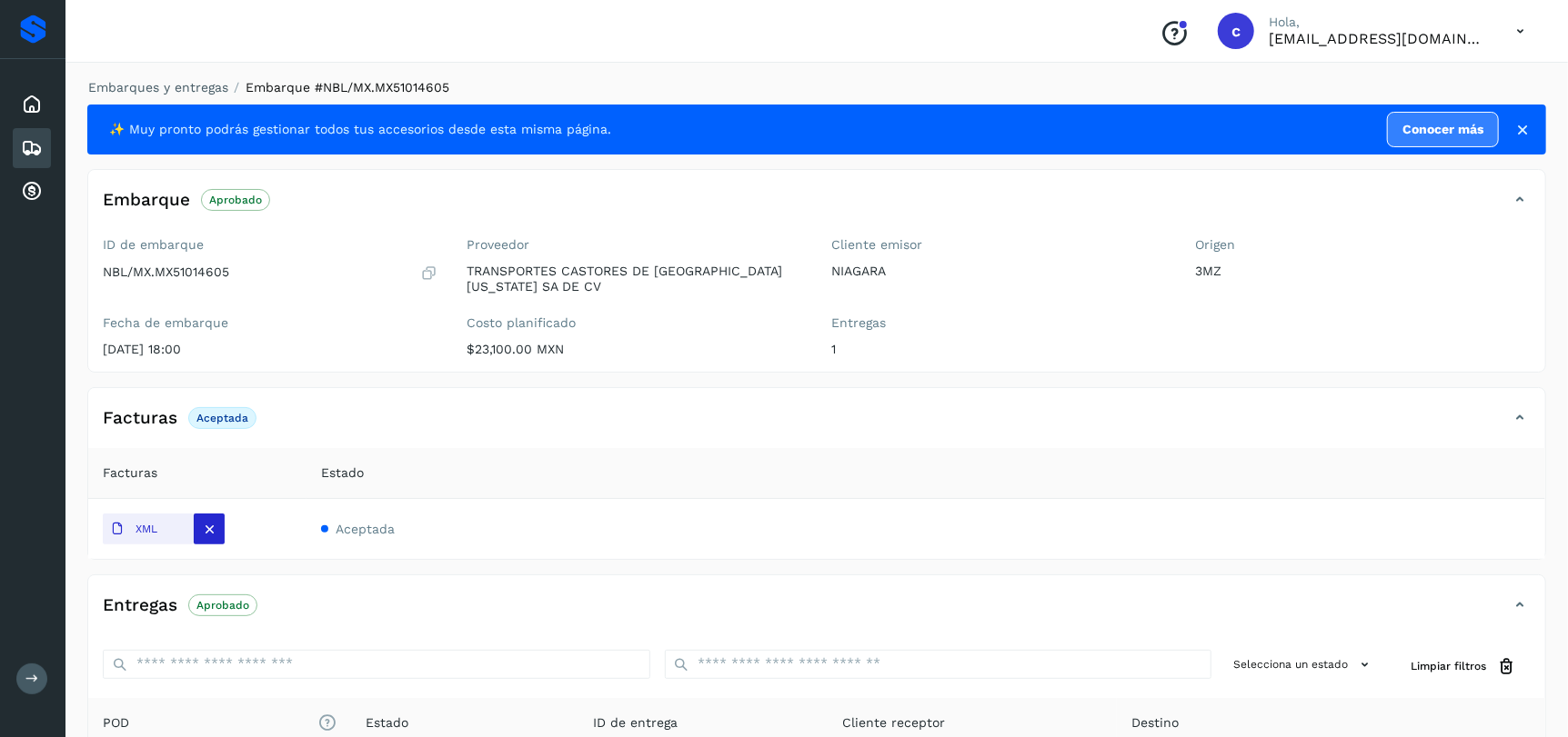
click at [212, 521] on icon at bounding box center [210, 529] width 17 height 17
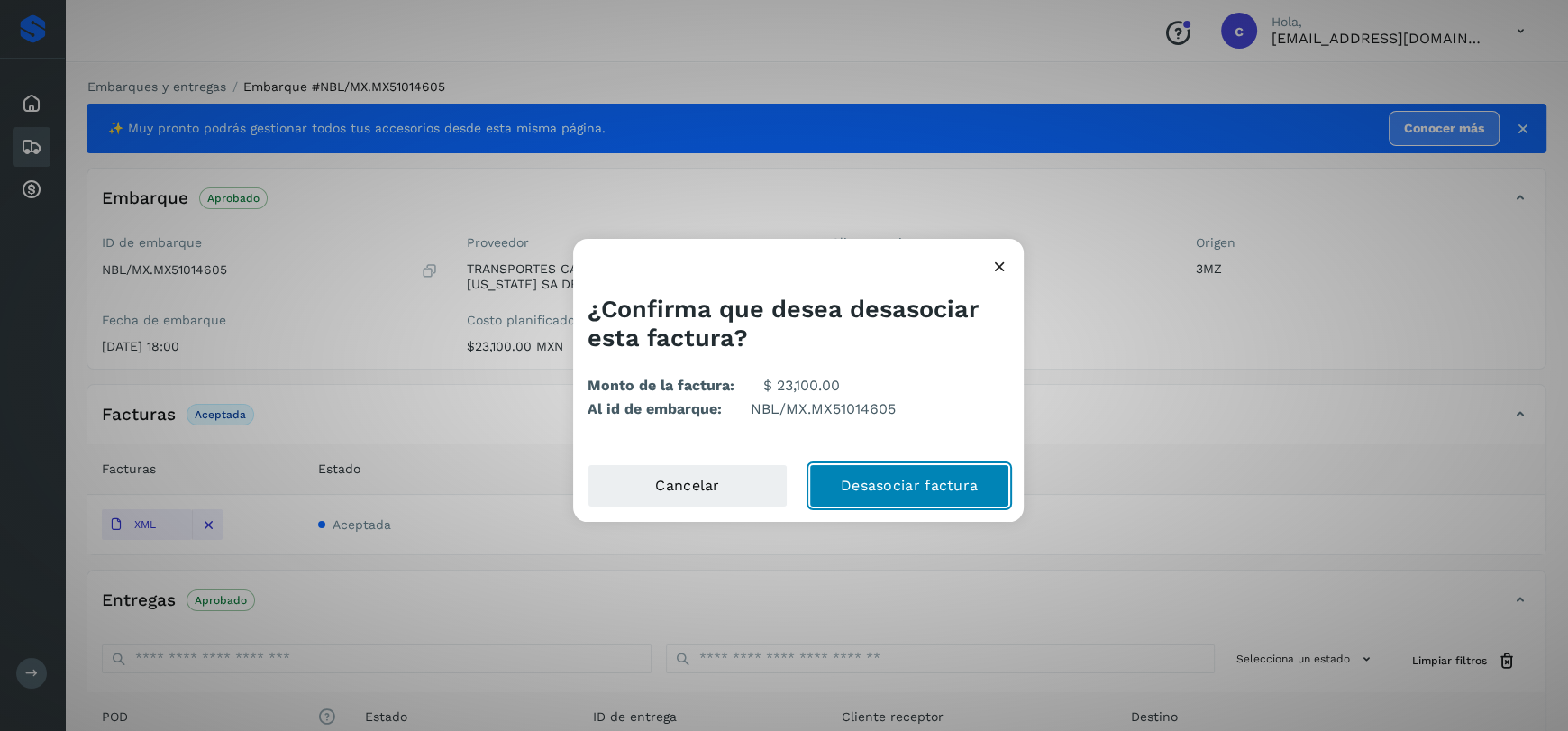
click at [868, 471] on button "Desasociar factura" at bounding box center [909, 486] width 200 height 44
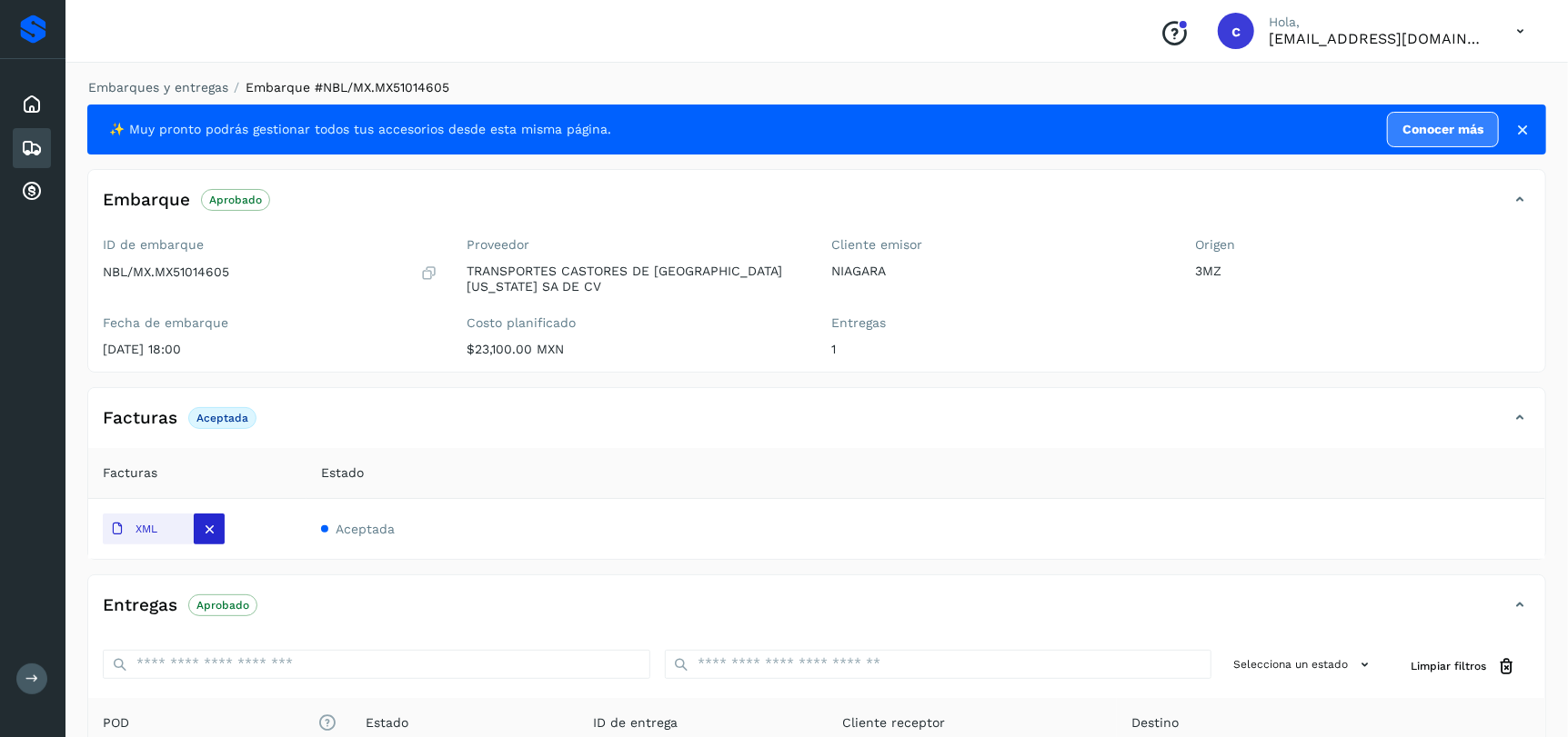
click at [216, 532] on icon at bounding box center [210, 529] width 17 height 17
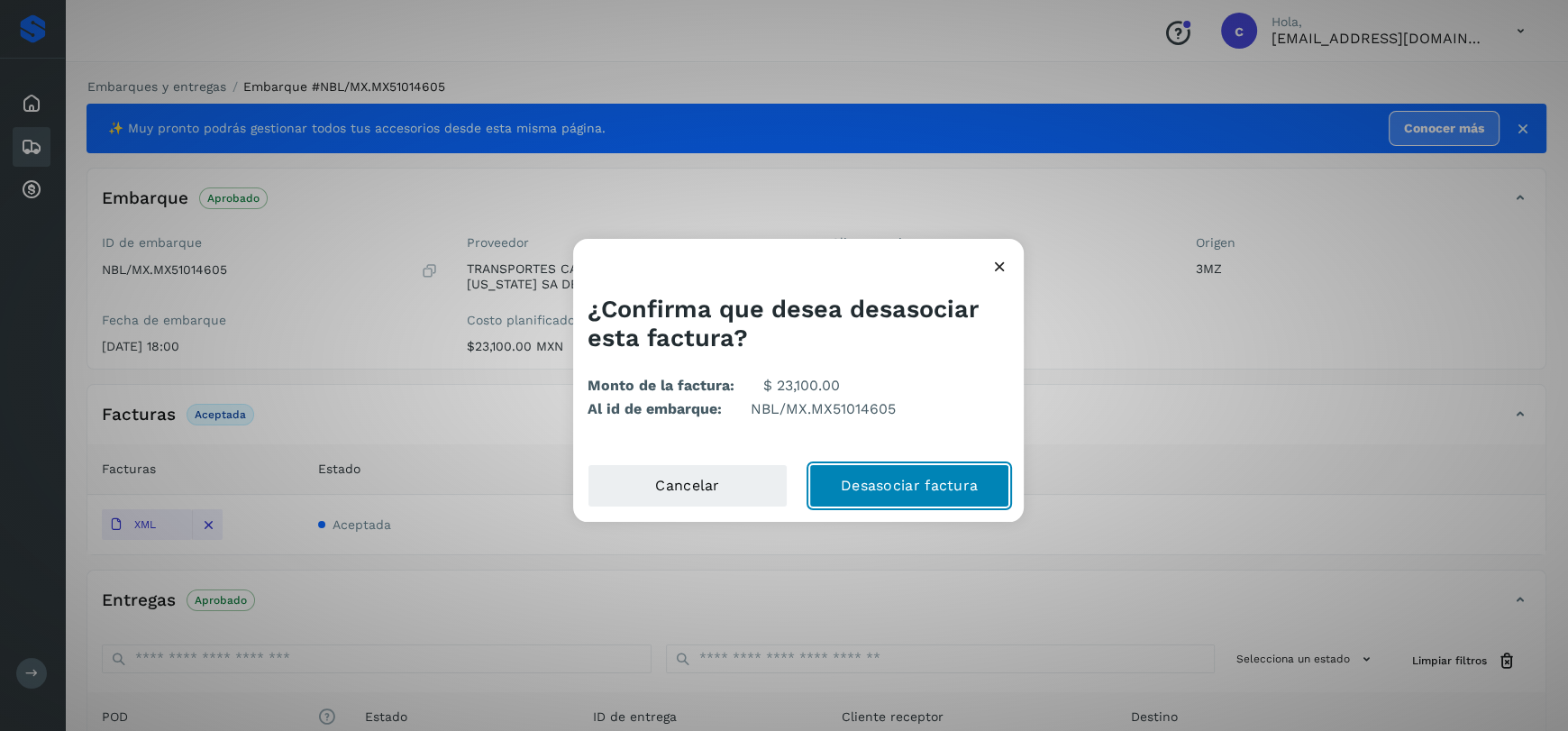
click at [986, 503] on button "Desasociar factura" at bounding box center [909, 486] width 200 height 44
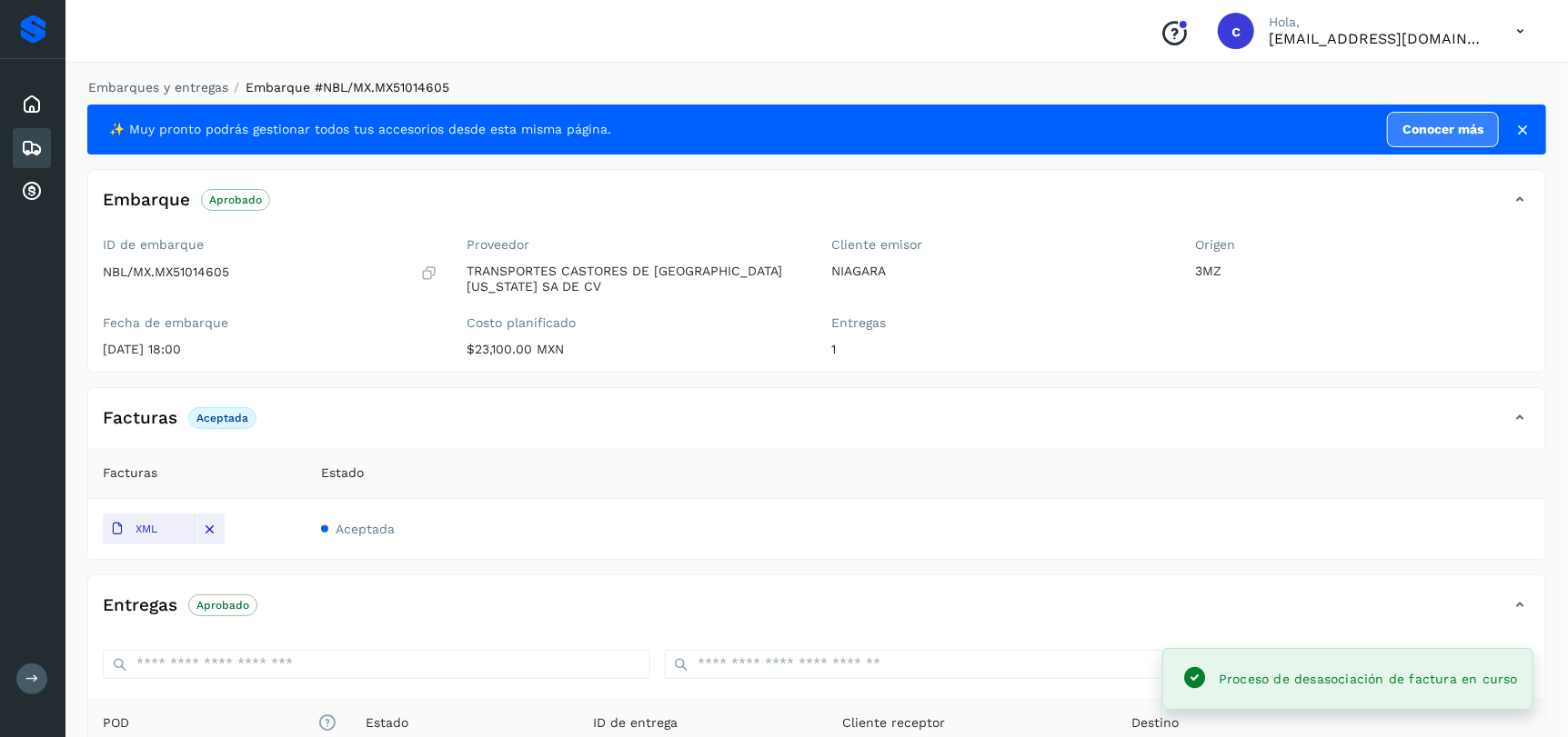
click at [1229, 465] on div "Estado" at bounding box center [926, 472] width 1209 height 19
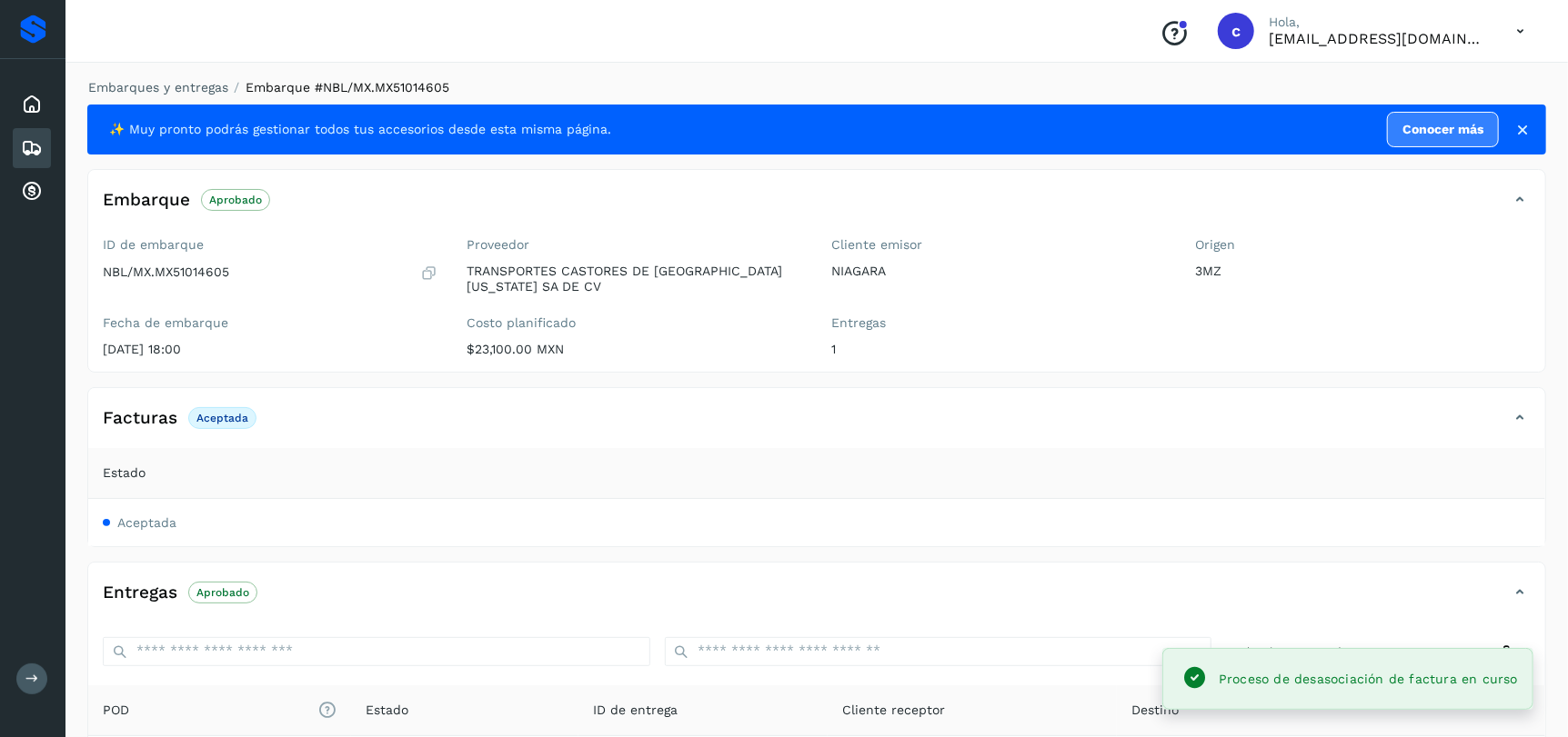
click at [694, 490] on th "Estado" at bounding box center [816, 473] width 1456 height 51
click at [766, 419] on div "Facturas Aceptada" at bounding box center [798, 418] width 1420 height 31
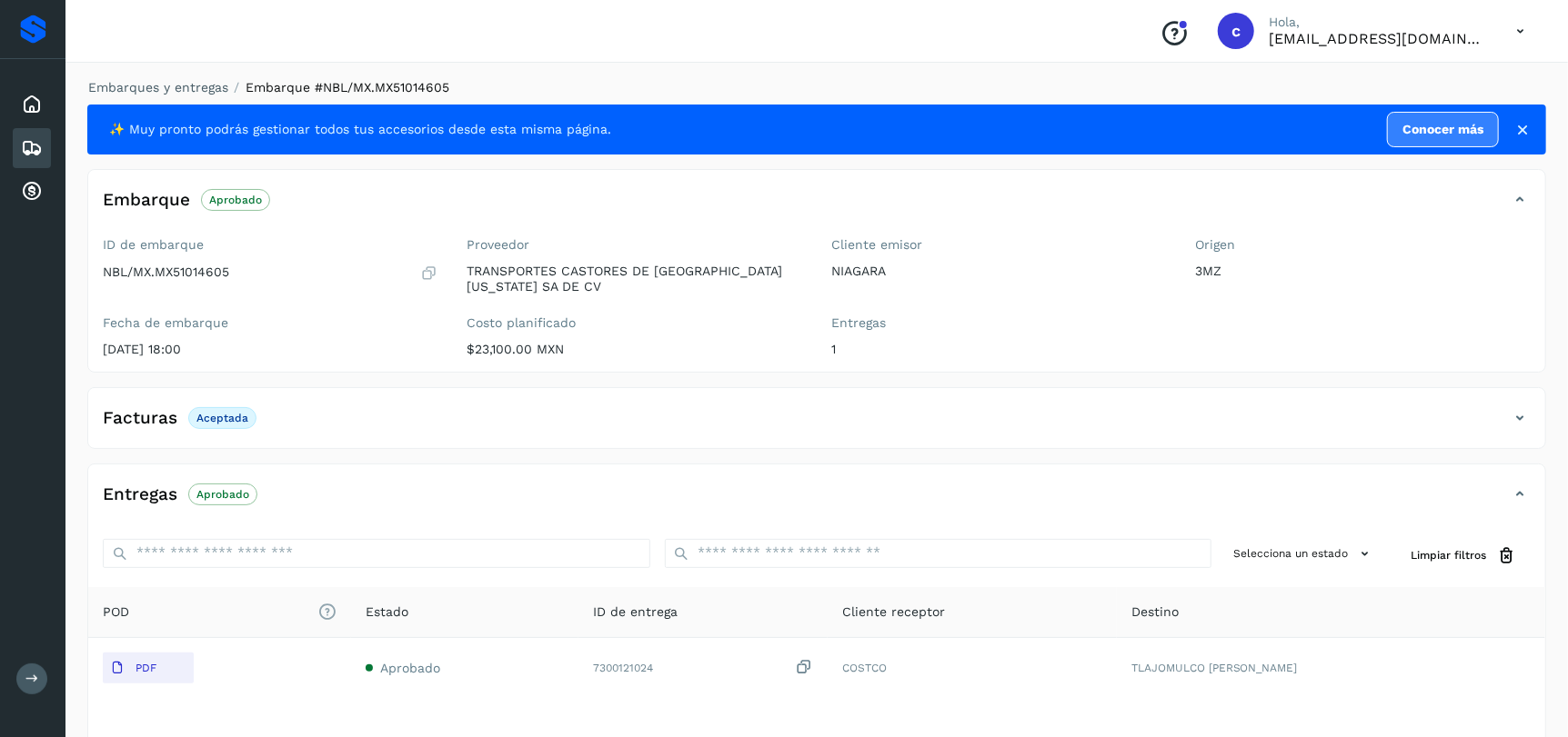
click at [888, 425] on div "Facturas Aceptada" at bounding box center [798, 418] width 1420 height 31
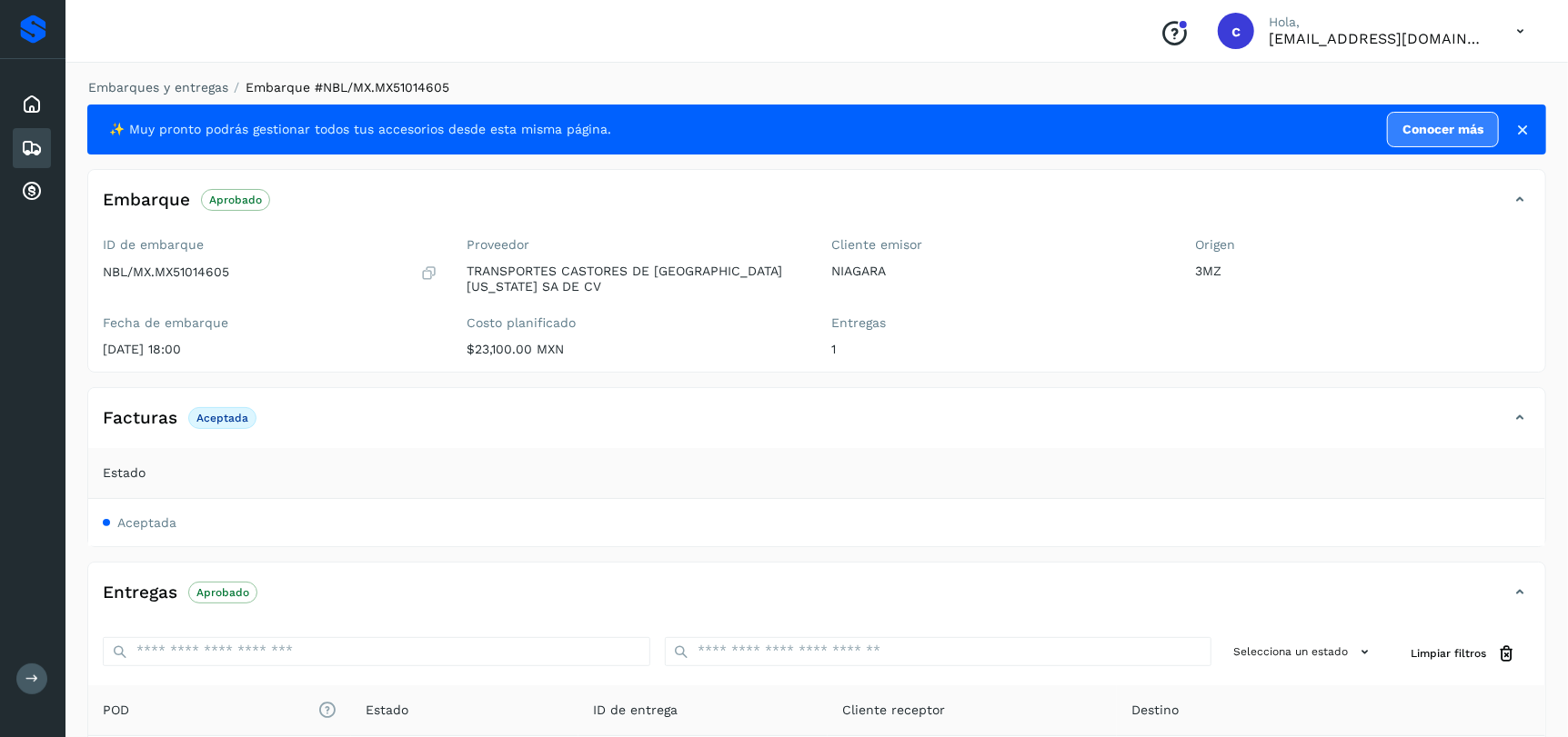
drag, startPoint x: 369, startPoint y: 518, endPoint x: 154, endPoint y: 534, distance: 215.6
click at [346, 525] on td "Aceptada" at bounding box center [816, 522] width 1456 height 47
click at [158, 530] on td "Aceptada" at bounding box center [816, 522] width 1456 height 47
click at [157, 524] on span "Aceptada" at bounding box center [147, 522] width 59 height 15
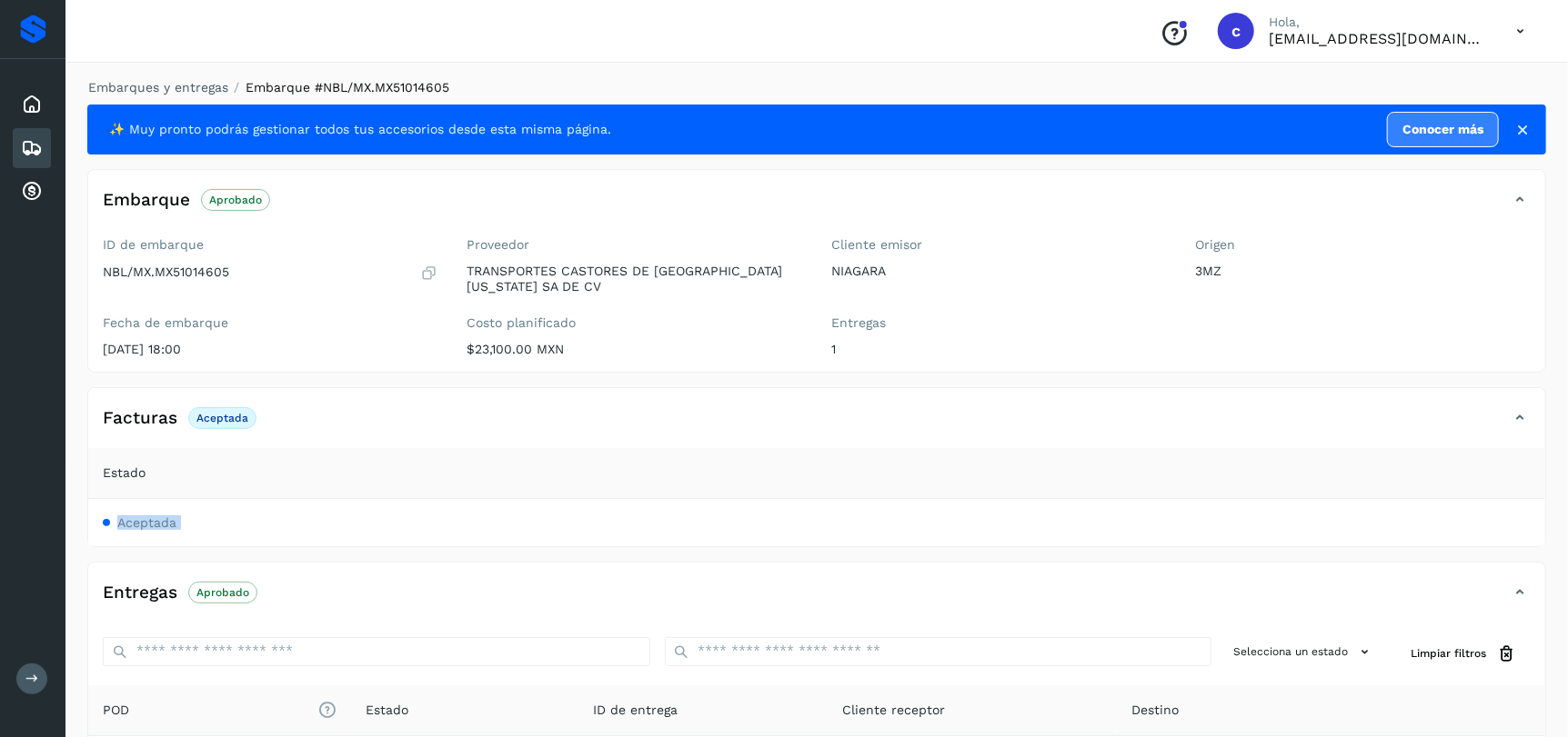
click at [157, 523] on span "Aceptada" at bounding box center [147, 522] width 59 height 15
click at [159, 472] on div "Estado" at bounding box center [816, 472] width 1428 height 19
click at [1226, 409] on div "Facturas Aceptada" at bounding box center [798, 418] width 1420 height 31
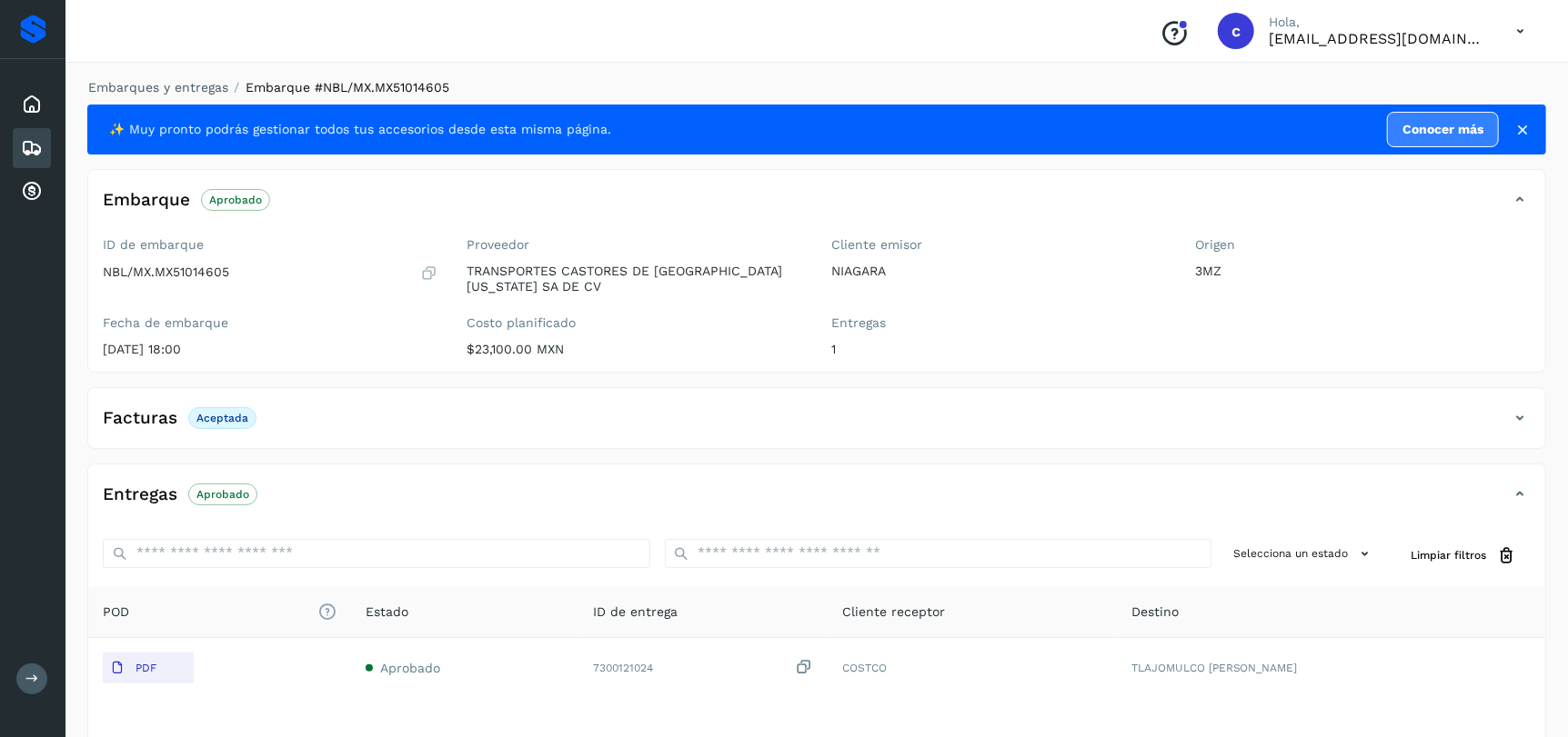
click at [1226, 409] on div "Facturas Aceptada" at bounding box center [798, 418] width 1420 height 31
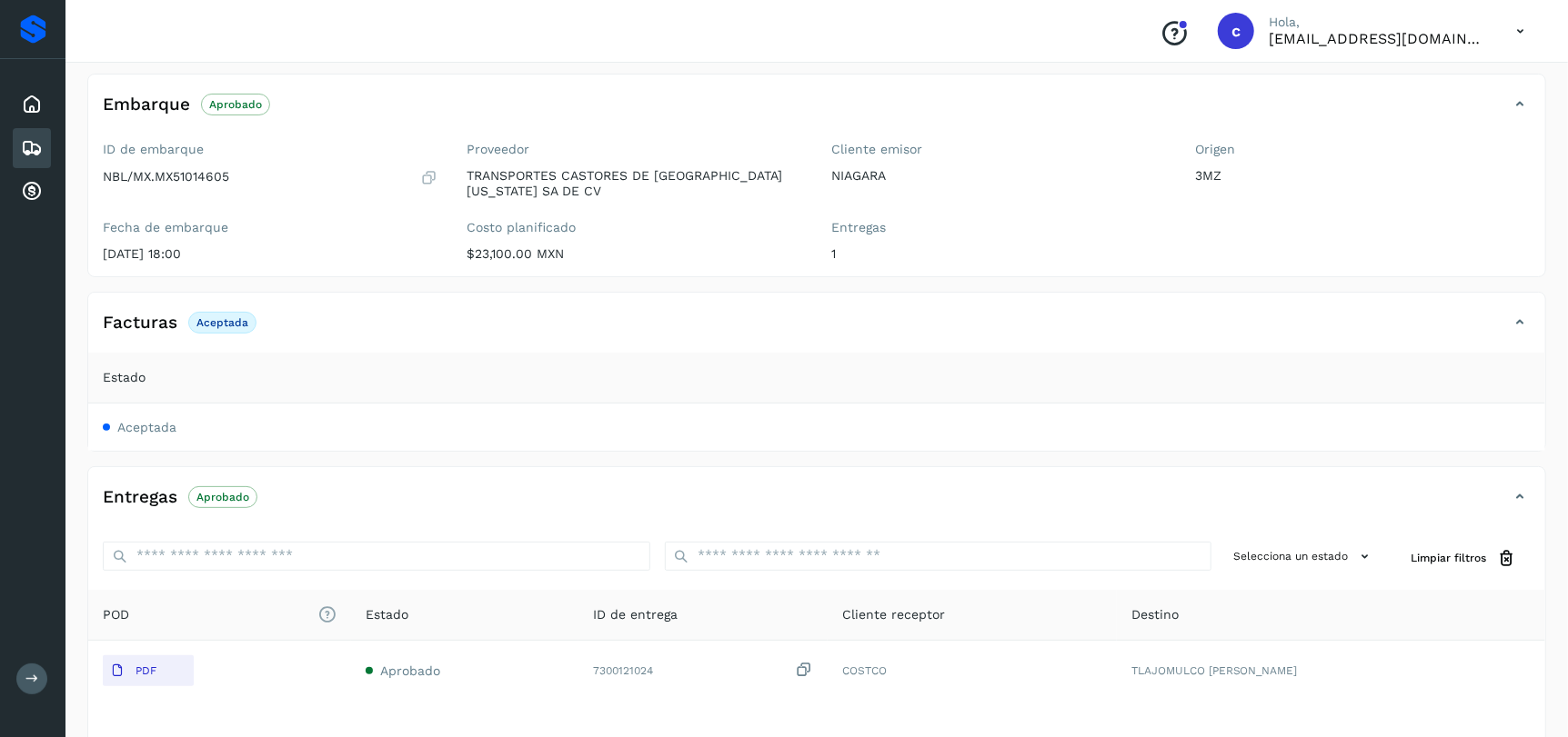
scroll to position [235, 0]
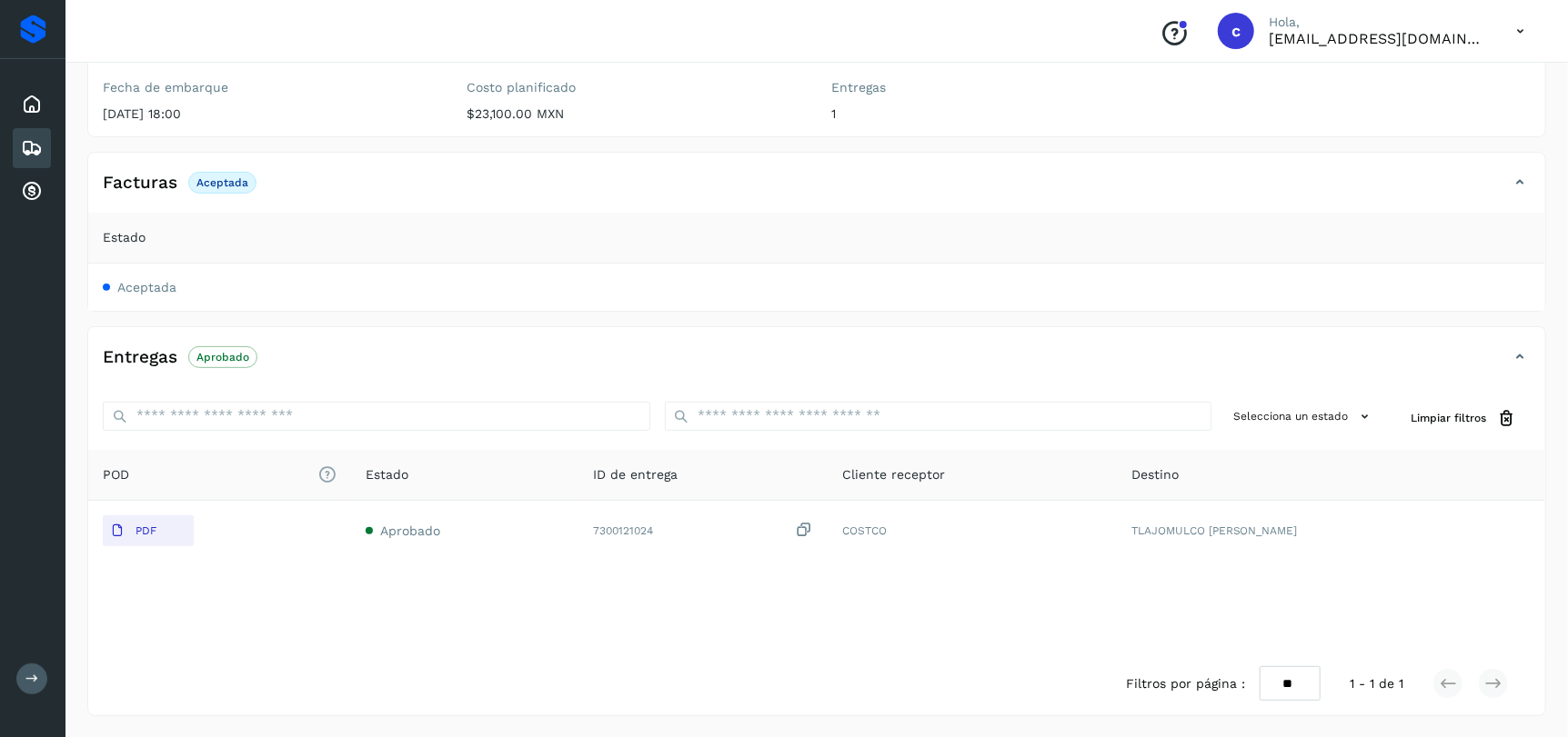
click at [19, 144] on div "Embarques" at bounding box center [31, 148] width 38 height 40
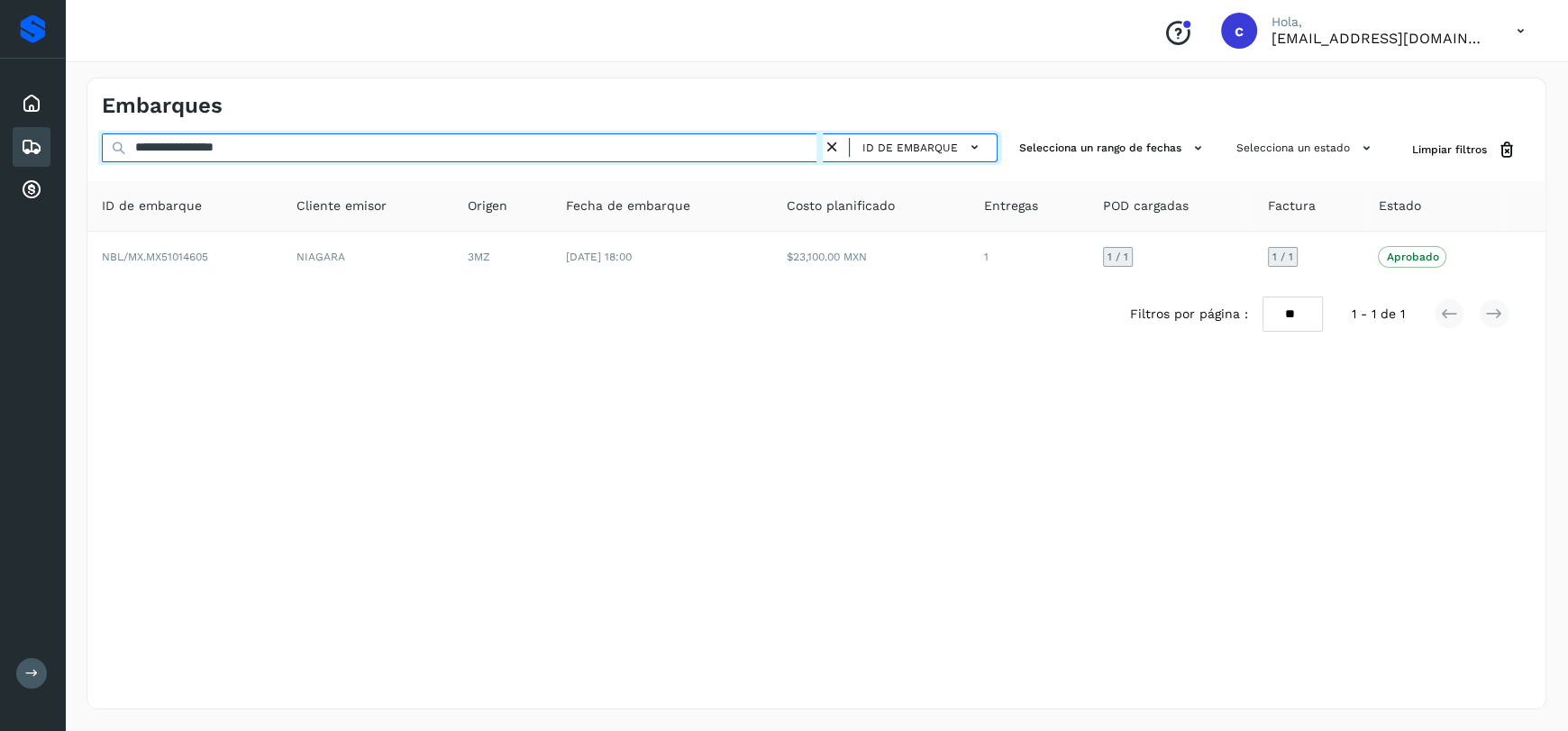
click at [312, 157] on input "**********" at bounding box center [462, 148] width 721 height 29
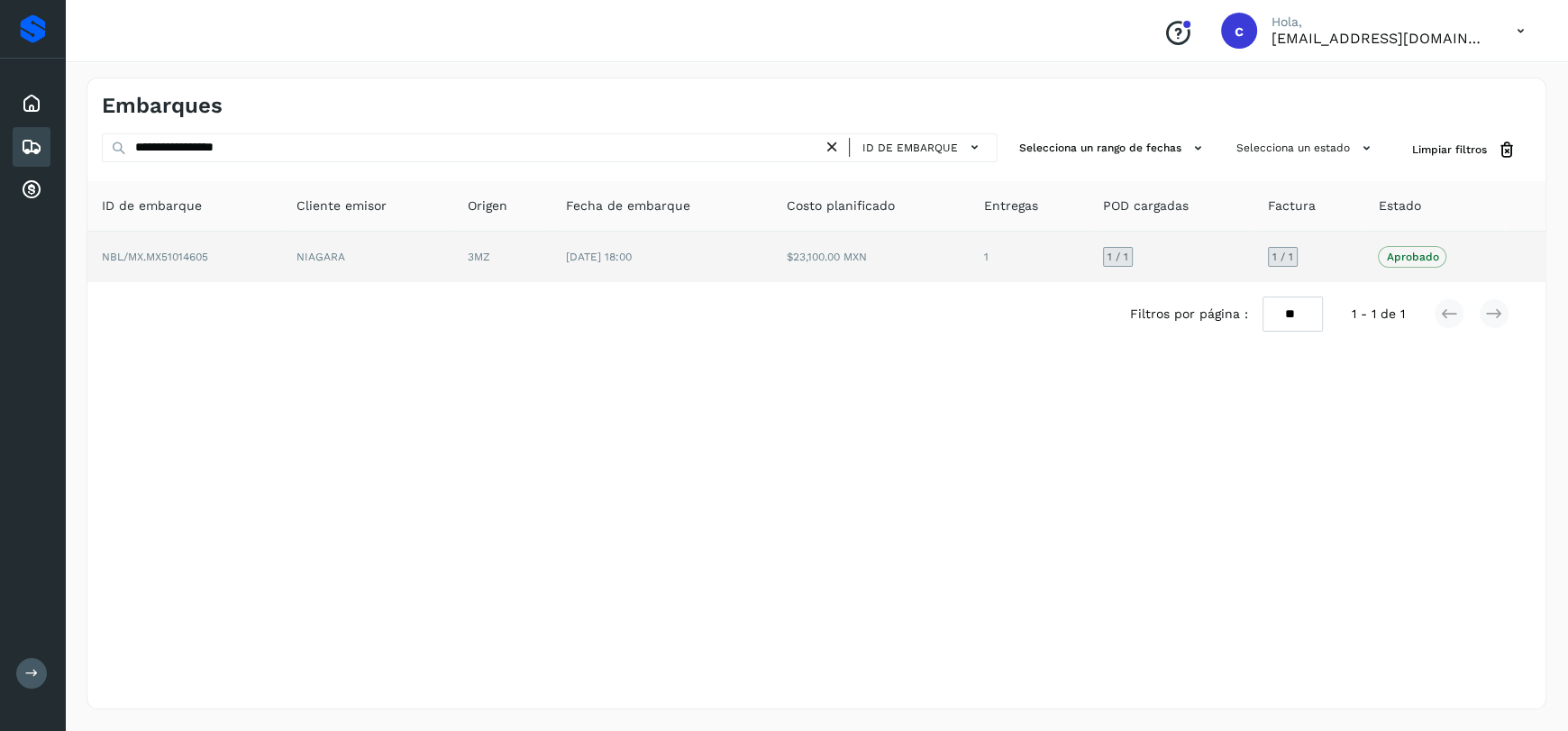
click at [405, 270] on td "NIAGARA" at bounding box center [367, 257] width 171 height 51
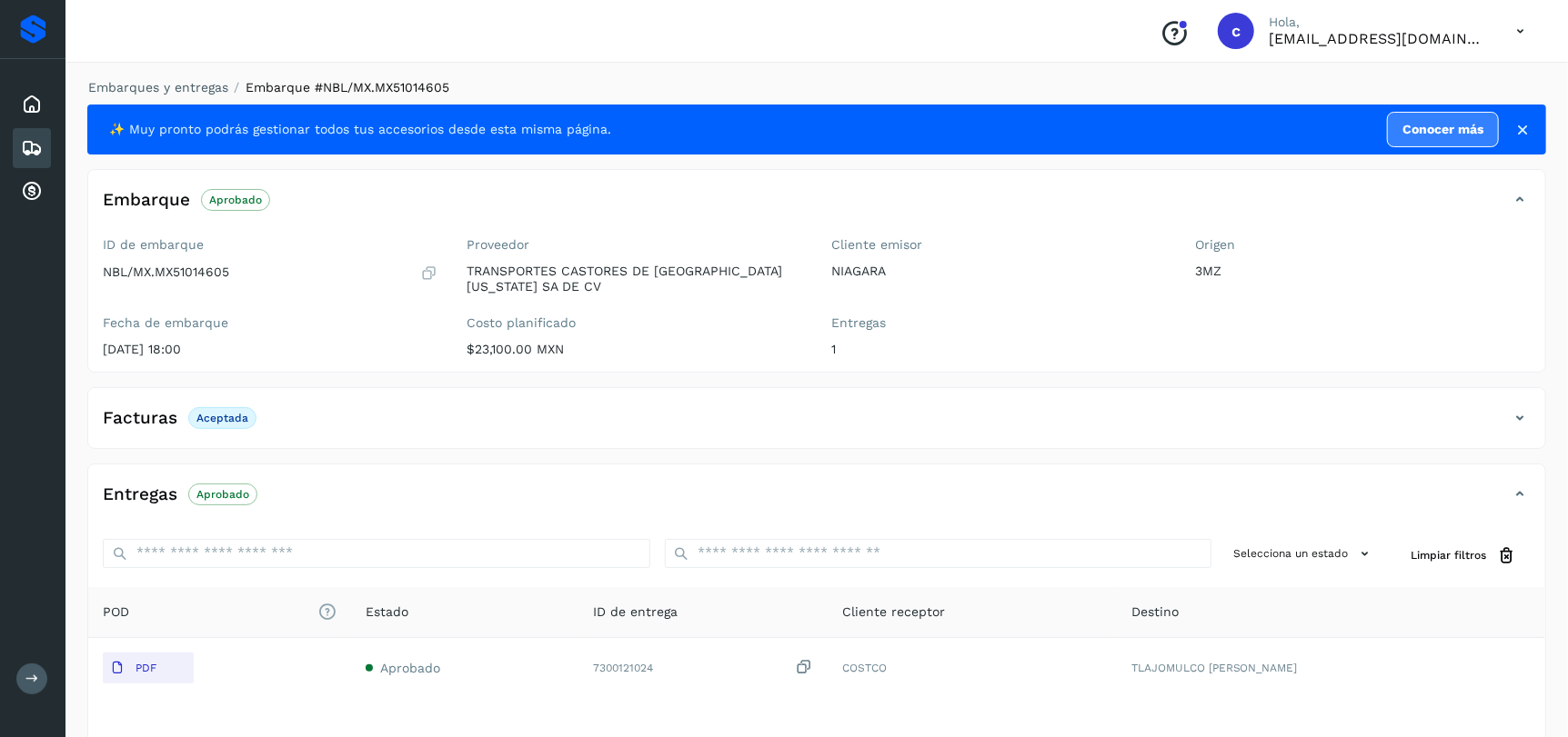
click at [393, 407] on div "Facturas Aceptada" at bounding box center [798, 418] width 1420 height 31
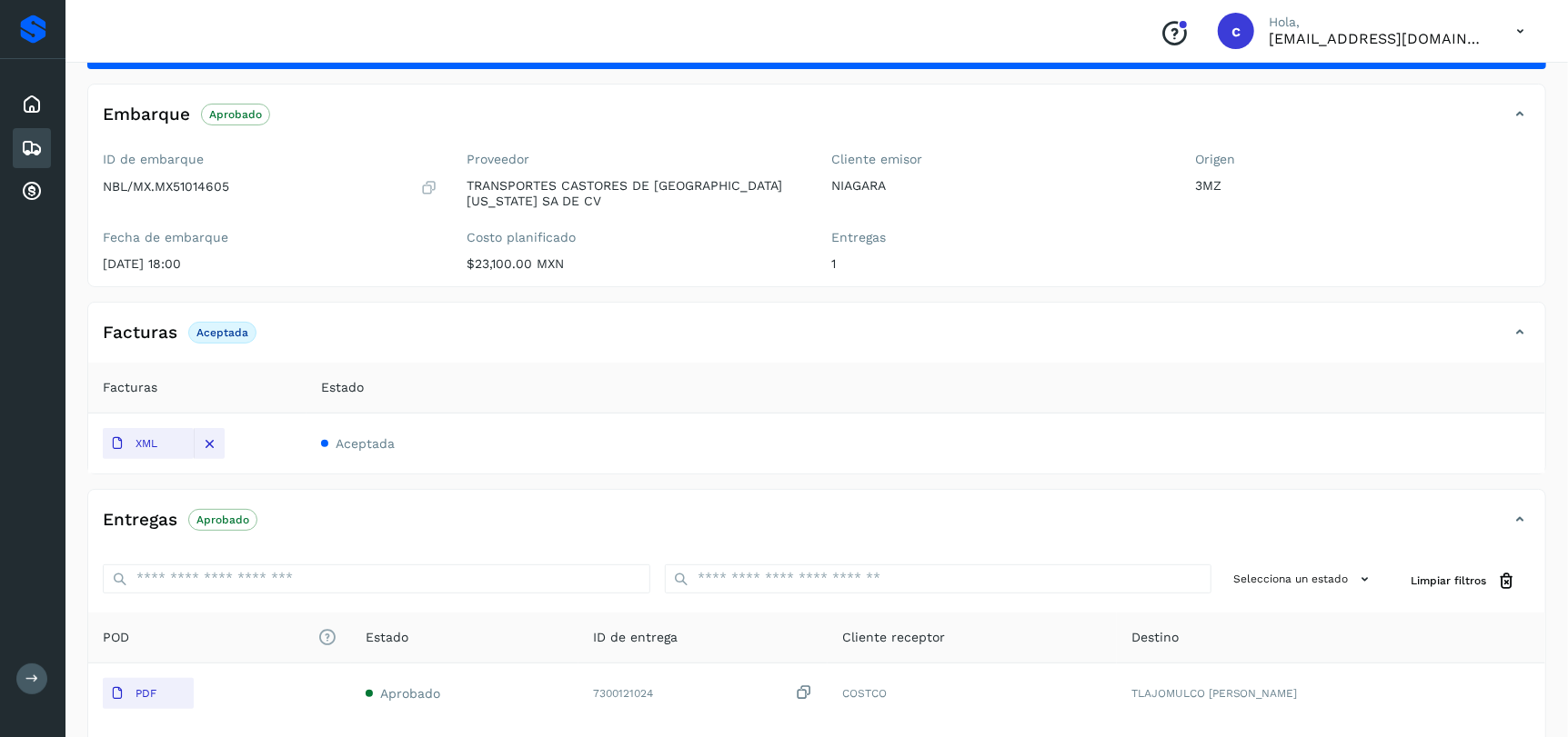
scroll to position [248, 0]
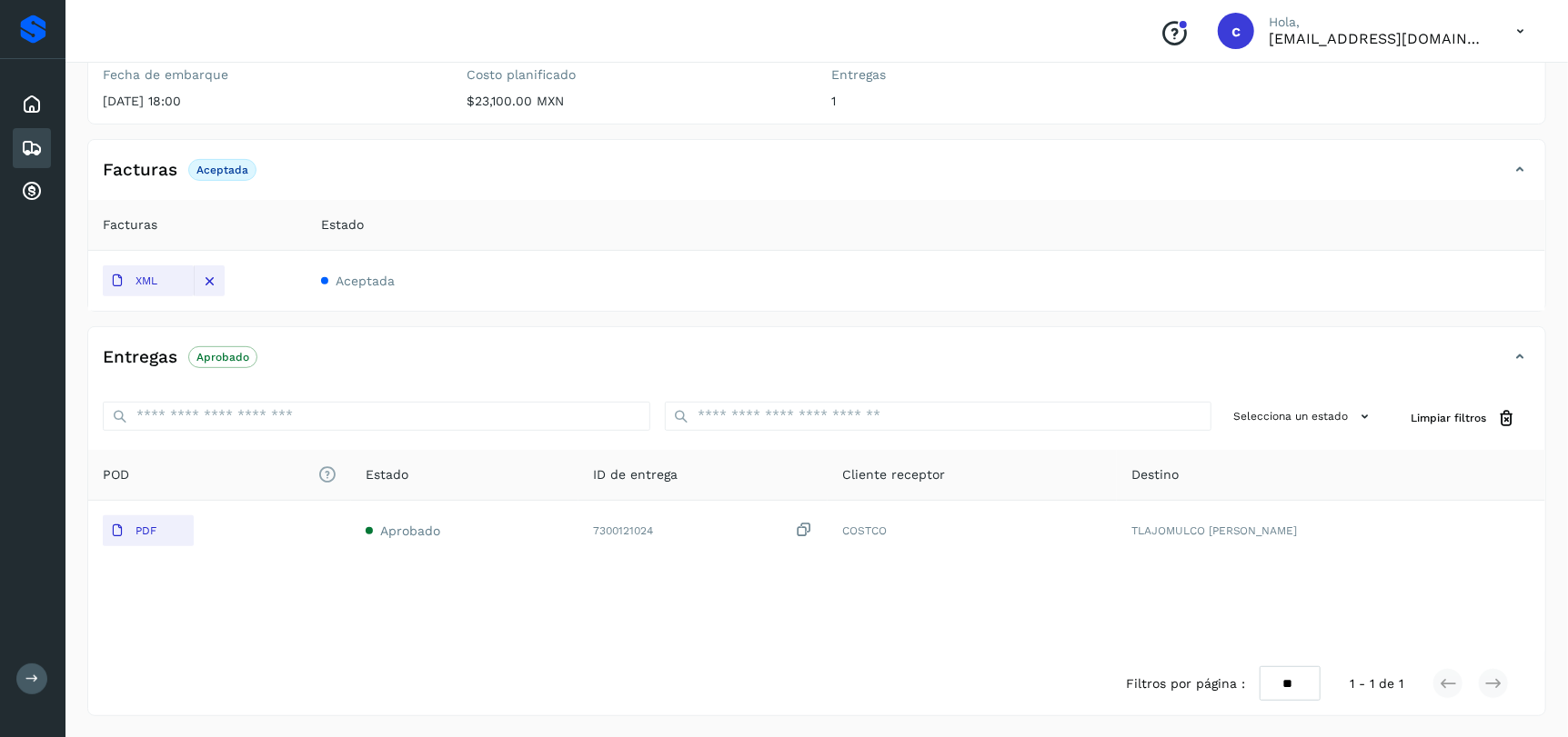
click at [27, 147] on icon at bounding box center [31, 148] width 22 height 22
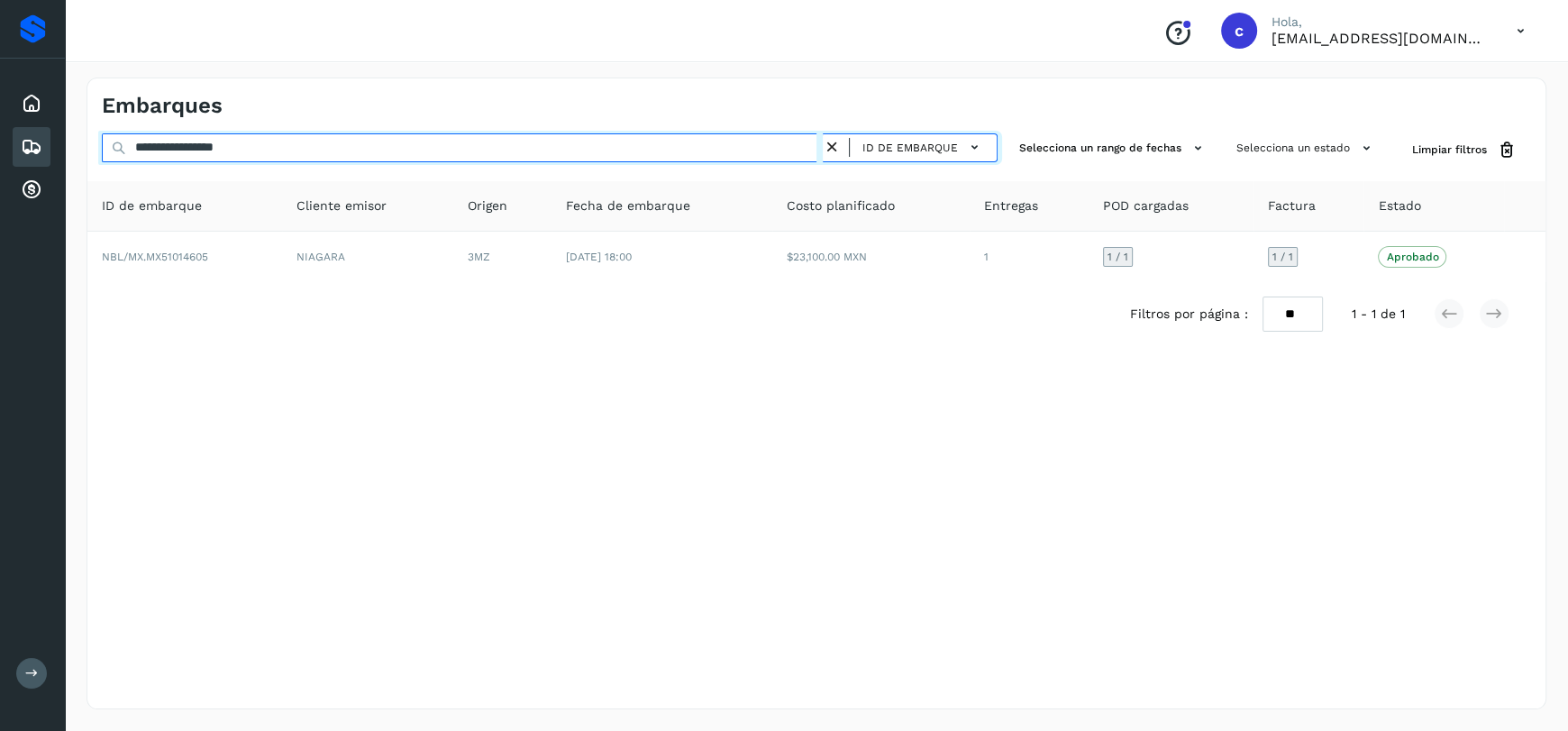
drag, startPoint x: 318, startPoint y: 150, endPoint x: 0, endPoint y: 155, distance: 318.0
click at [0, 155] on div "**********" at bounding box center [784, 366] width 1568 height 731
paste input "text"
type input "**********"
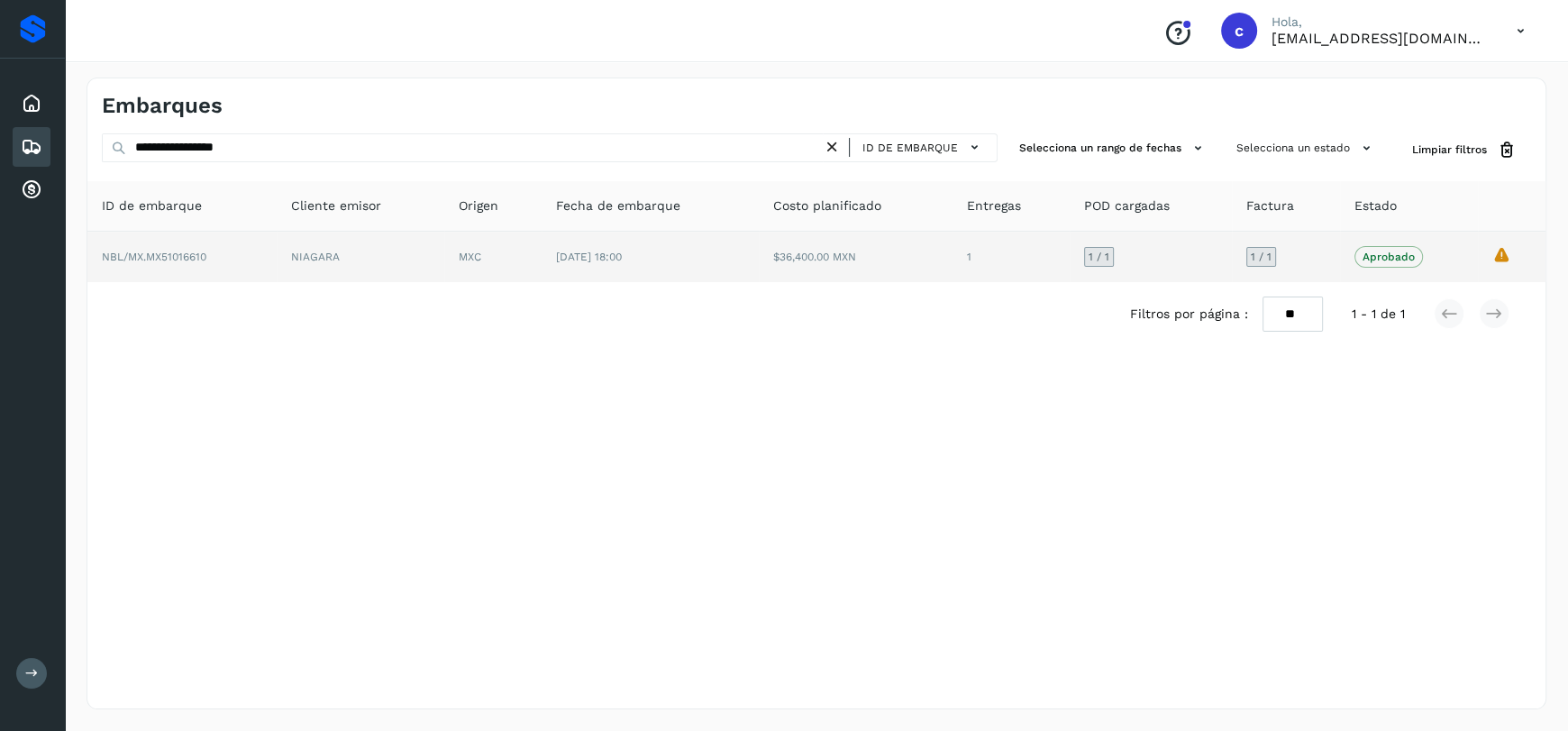
drag, startPoint x: 704, startPoint y: 221, endPoint x: 699, endPoint y: 238, distance: 17.7
click at [702, 230] on table "ID de embarque Cliente emisor Origen Fecha de embarque Costo planificado Entreg…" at bounding box center [816, 231] width 1458 height 101
click at [688, 246] on td "10/feb/2025 18:00" at bounding box center [651, 257] width 218 height 51
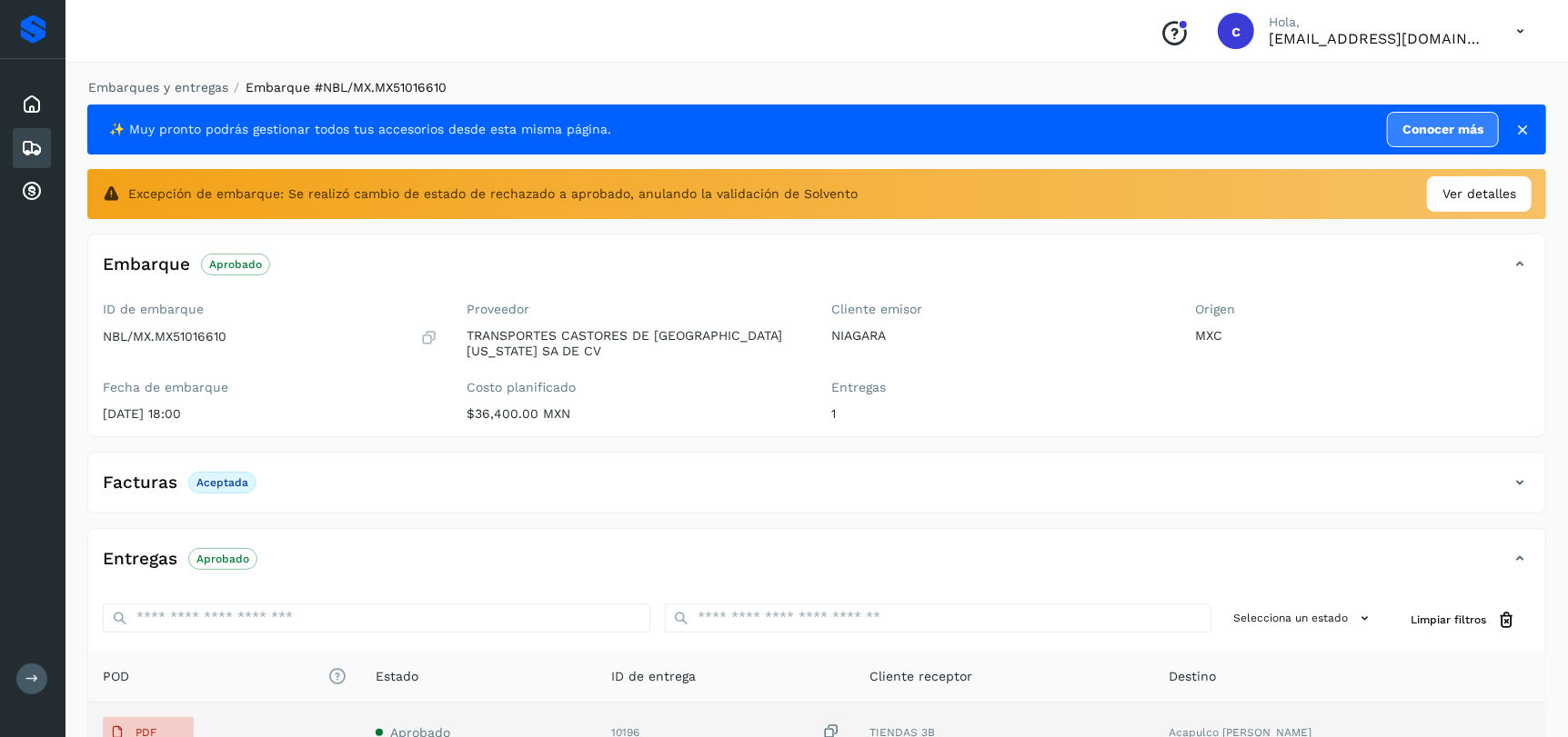
click at [1090, 732] on td "TIENDAS 3B" at bounding box center [1004, 732] width 299 height 60
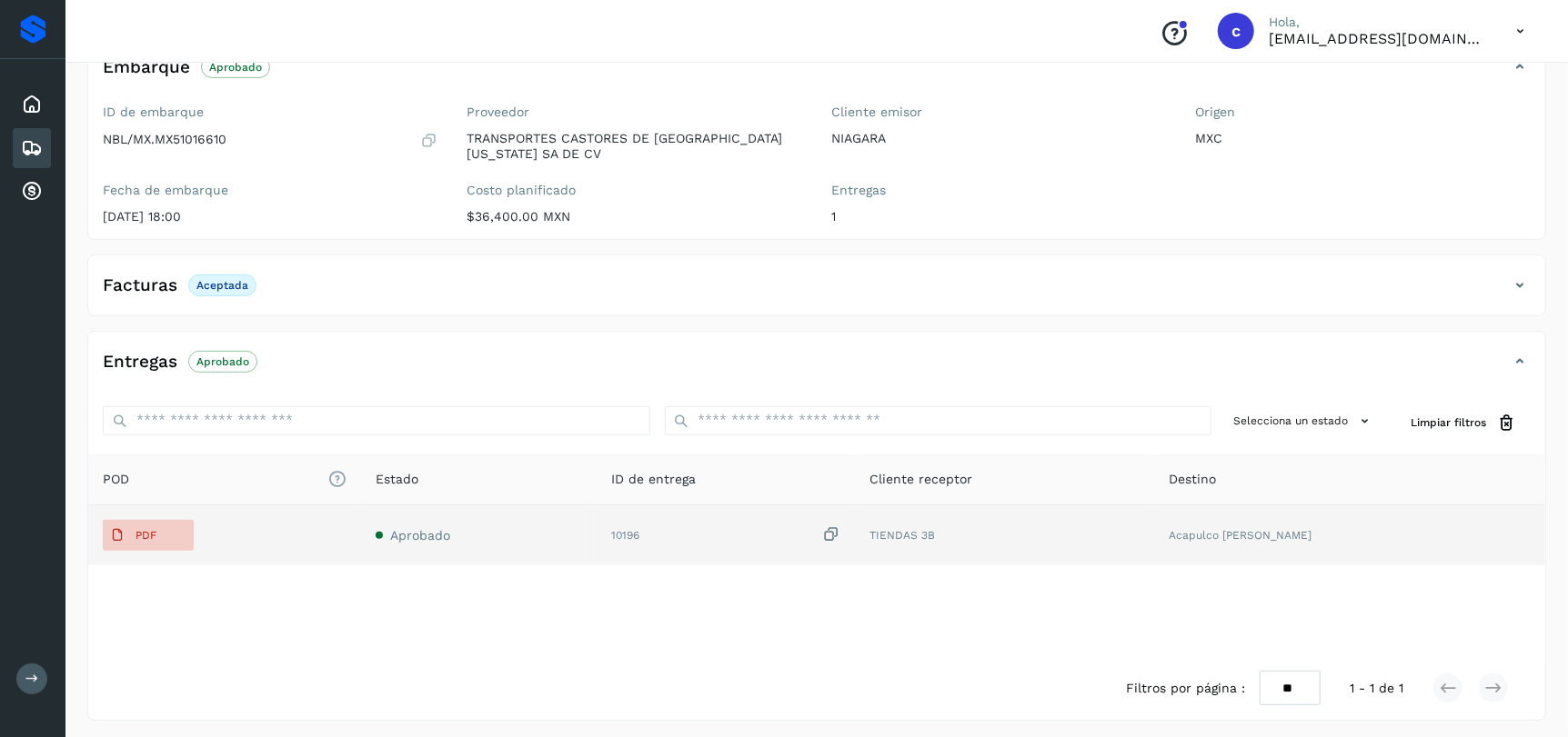
scroll to position [202, 0]
